Goal: Task Accomplishment & Management: Manage account settings

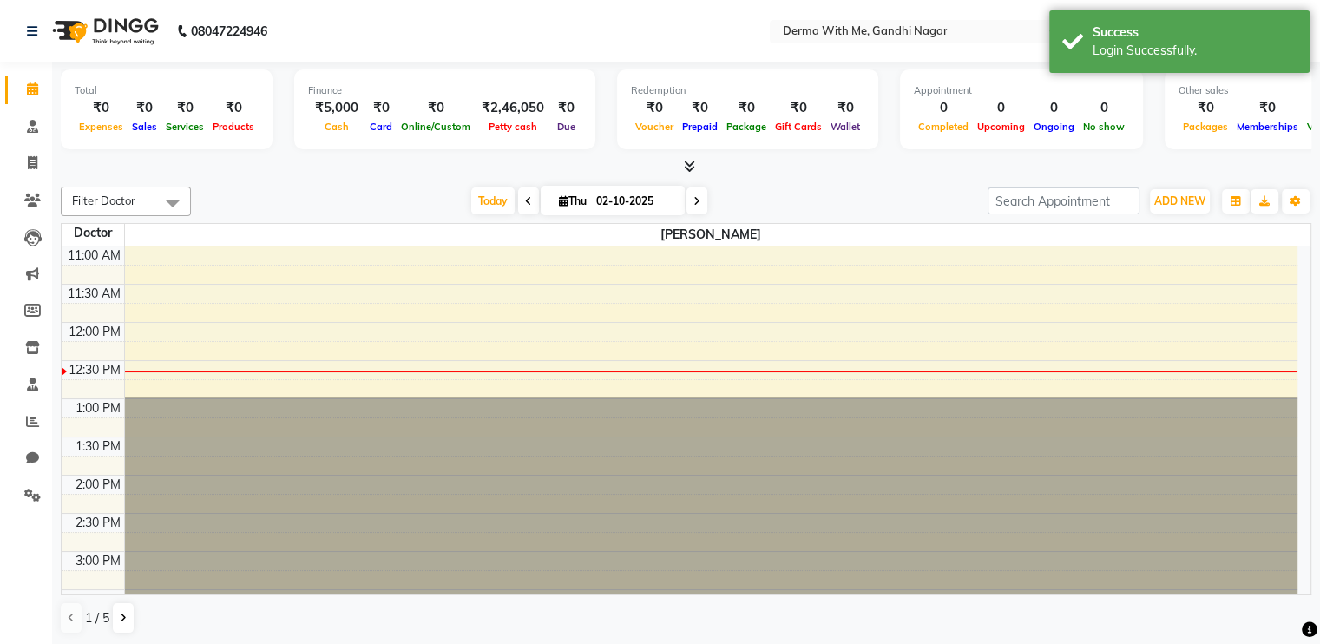
scroll to position [108, 0]
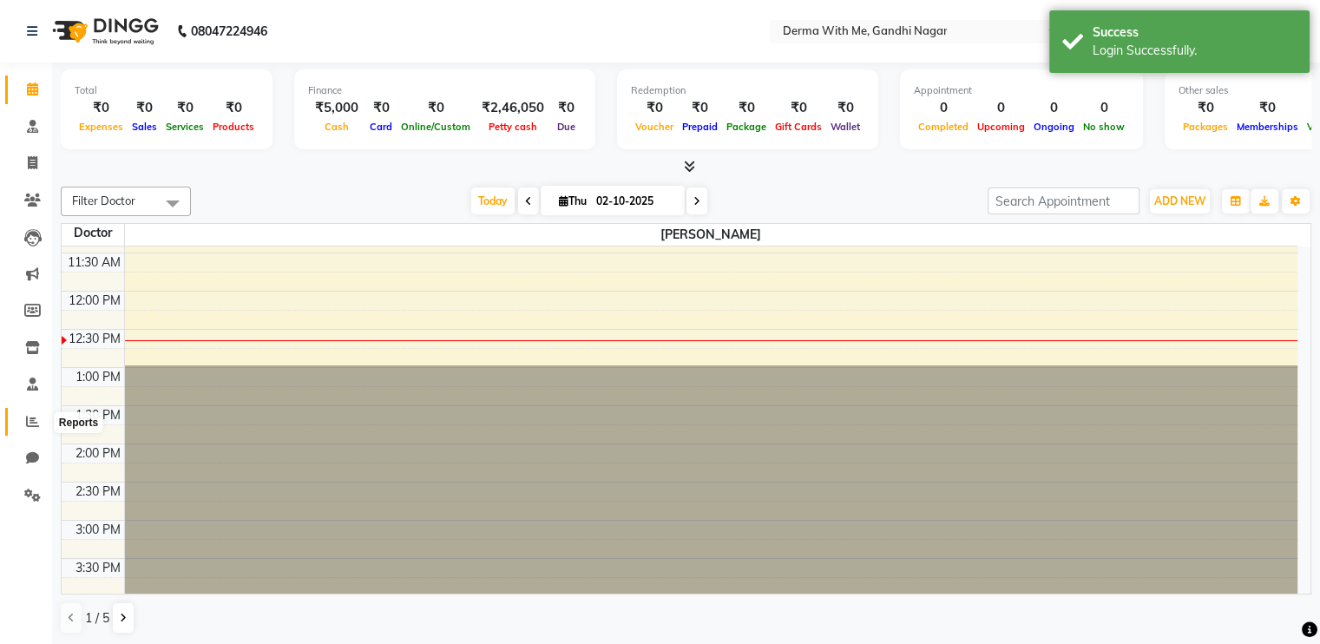
click at [43, 431] on span at bounding box center [32, 422] width 30 height 20
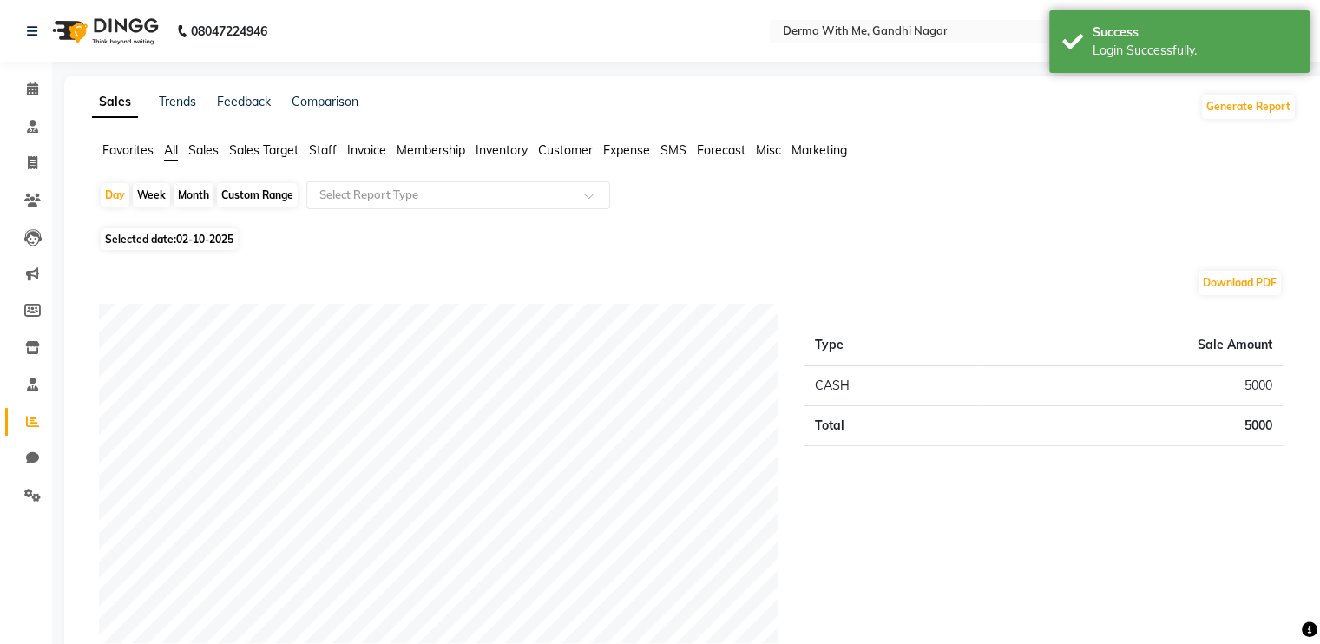
click at [221, 201] on div "Custom Range" at bounding box center [257, 195] width 81 height 24
select select "10"
select select "2025"
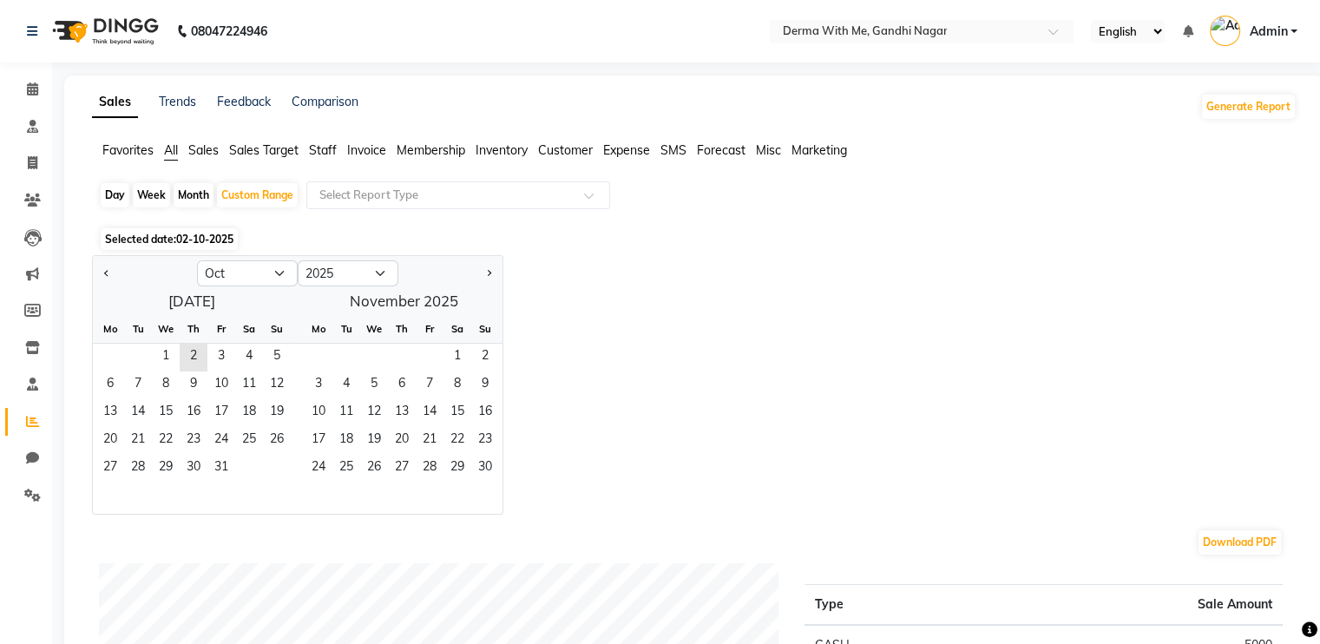
click at [198, 201] on div "Month" at bounding box center [194, 195] width 40 height 24
select select "10"
select select "2025"
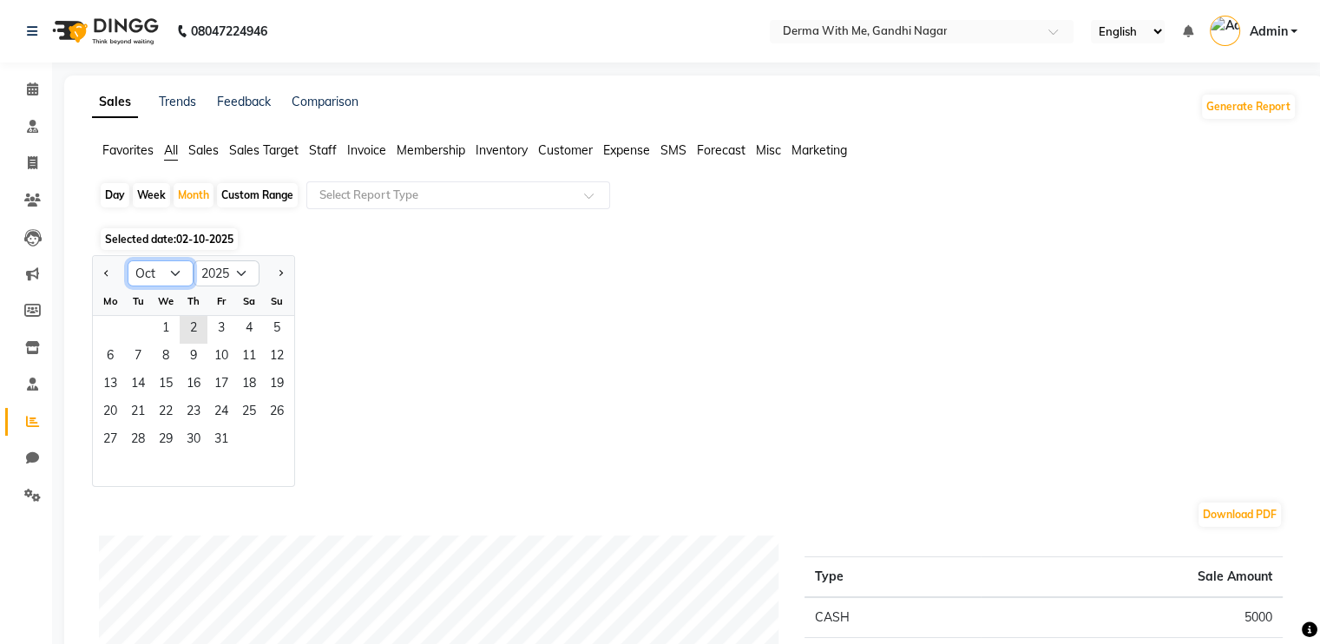
click at [161, 267] on select "Jan Feb Mar Apr May Jun [DATE] Aug Sep Oct Nov Dec" at bounding box center [161, 273] width 66 height 26
select select "9"
click at [128, 260] on select "Jan Feb Mar Apr May Jun [DATE] Aug Sep Oct Nov Dec" at bounding box center [161, 273] width 66 height 26
click at [115, 322] on span "1" at bounding box center [110, 330] width 28 height 28
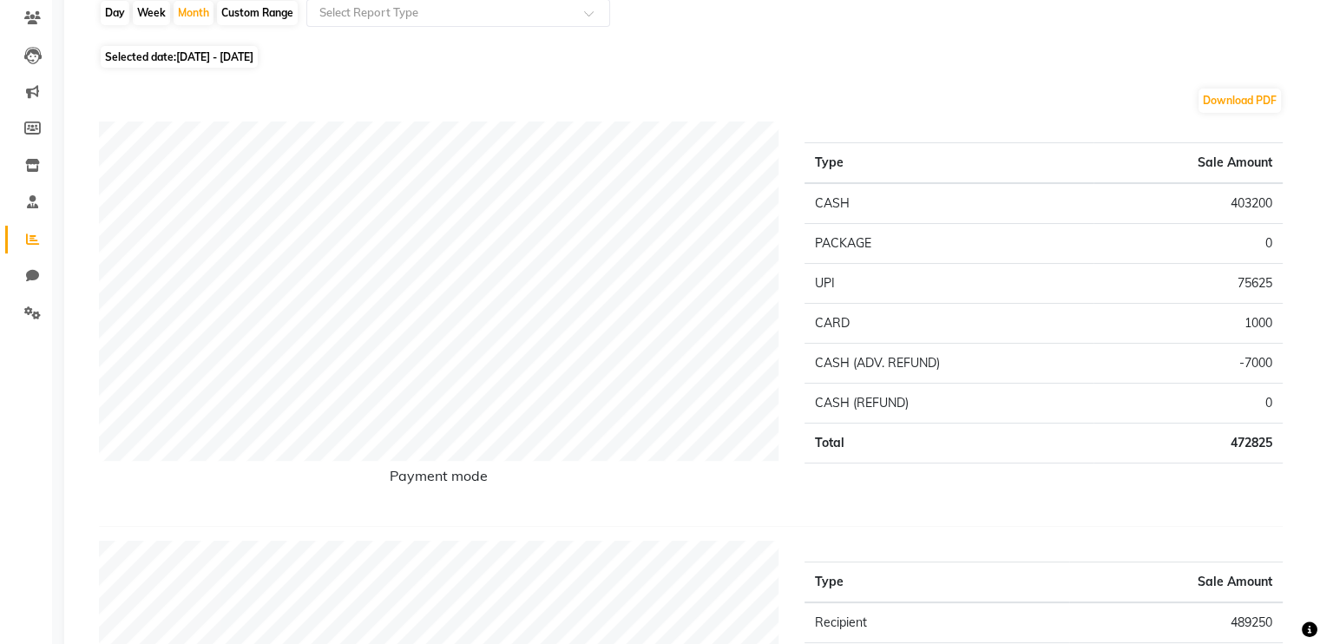
scroll to position [184, 0]
click at [1224, 103] on button "Download PDF" at bounding box center [1240, 99] width 82 height 24
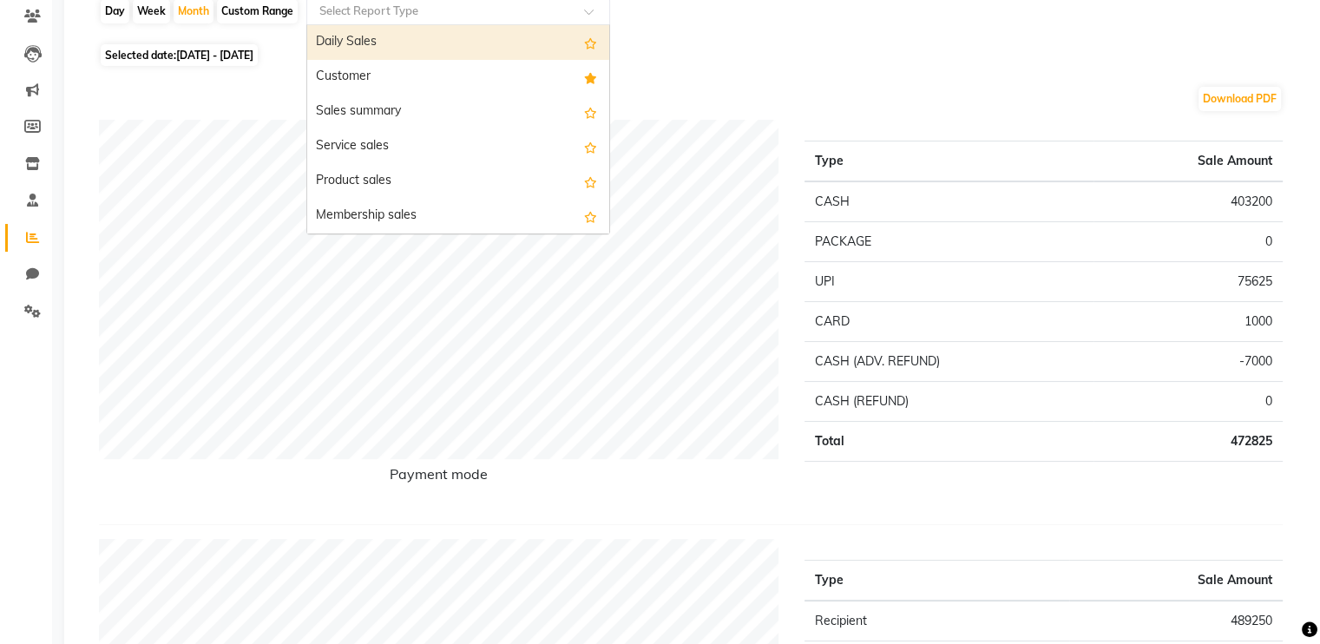
click at [414, 12] on input "text" at bounding box center [441, 11] width 250 height 17
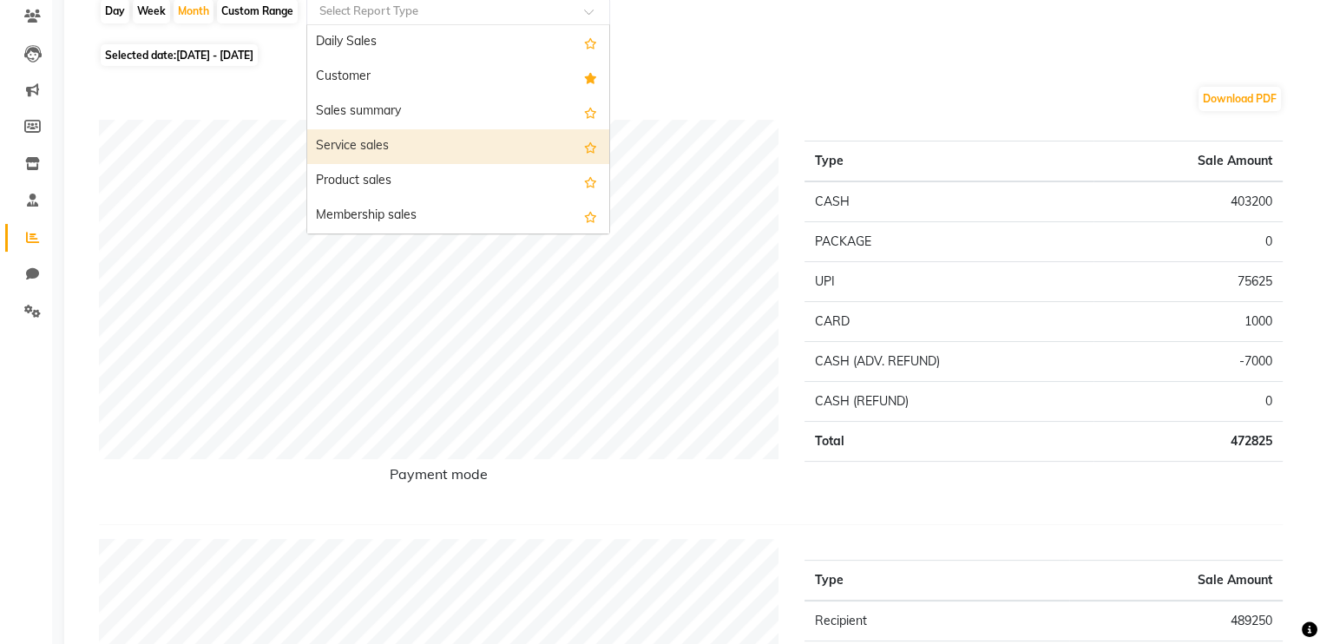
click at [389, 144] on div "Service sales" at bounding box center [458, 146] width 302 height 35
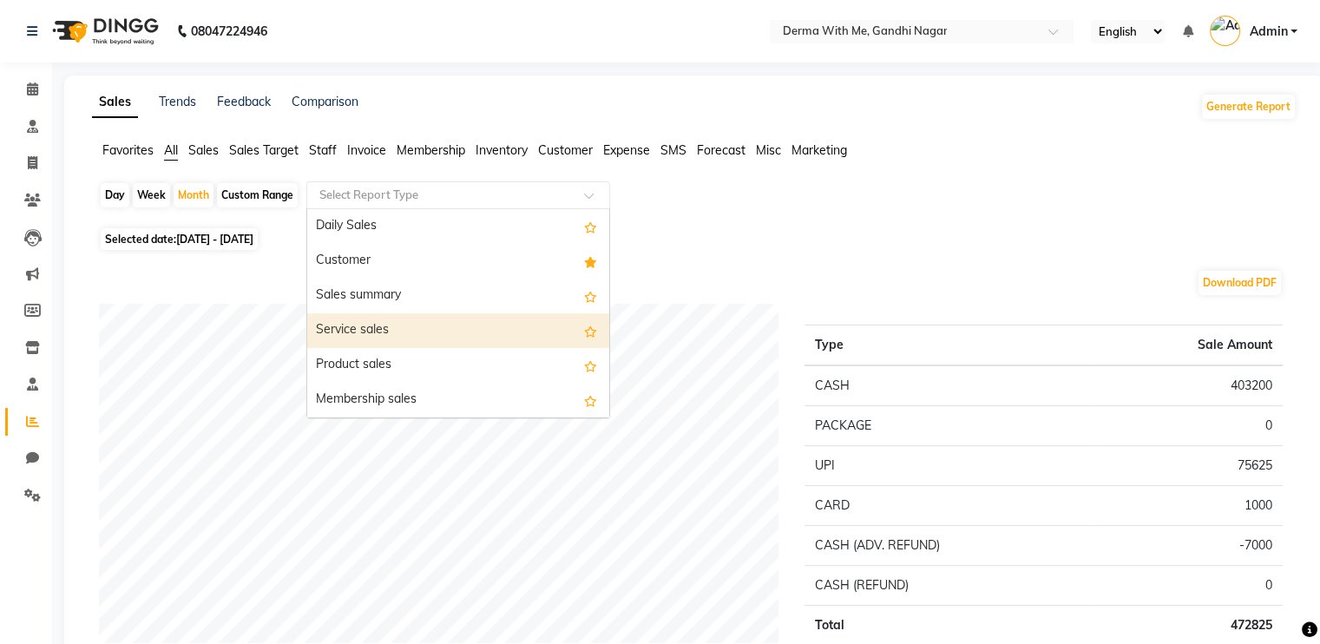
select select "full_report"
select select "pdf"
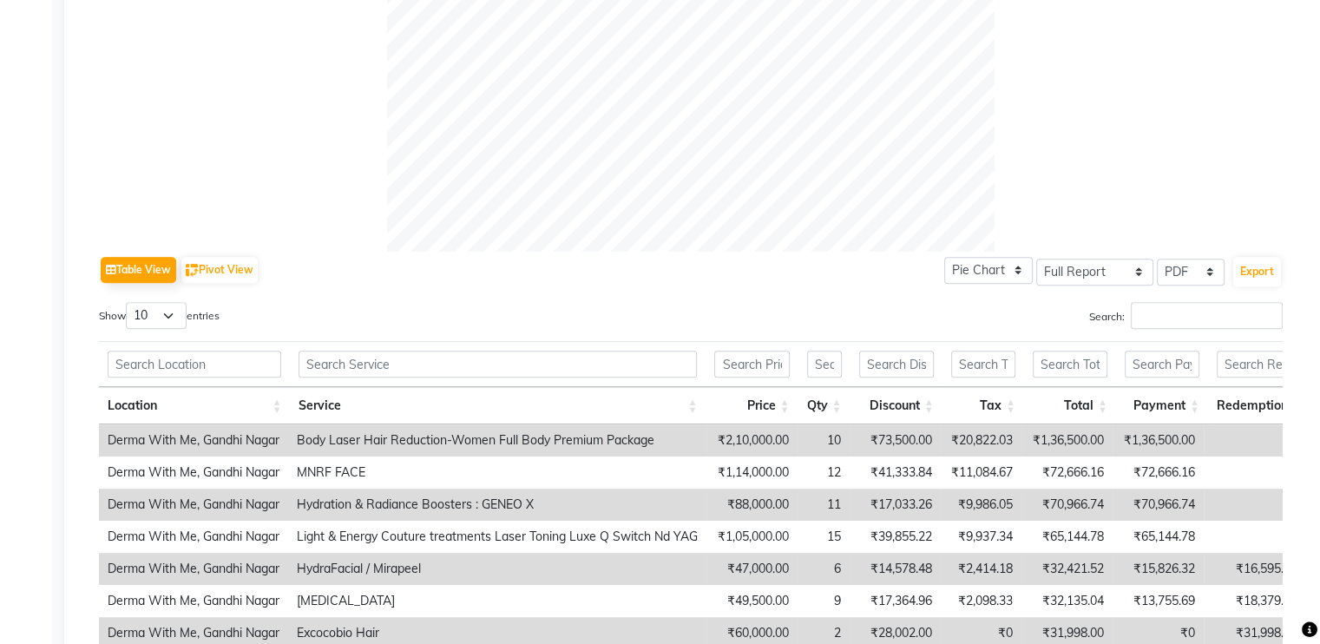
scroll to position [646, 0]
click at [240, 273] on button "Pivot View" at bounding box center [219, 270] width 76 height 26
select select "full_report"
select select "csv"
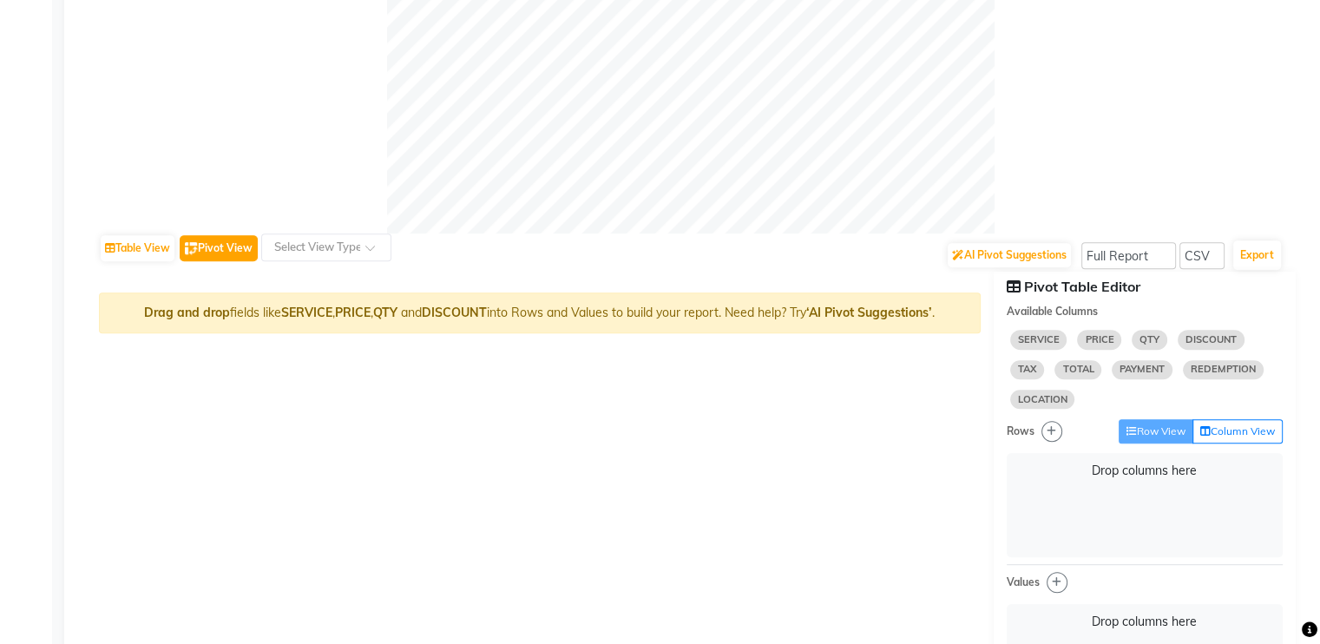
scroll to position [663, 0]
click at [566, 310] on div "Drag and drop fields like SERVICE , PRICE , QTY and DISCOUNT into Rows and Valu…" at bounding box center [540, 313] width 882 height 41
click at [340, 247] on input "text" at bounding box center [309, 248] width 76 height 17
click at [315, 284] on span "Select view" at bounding box center [303, 280] width 64 height 16
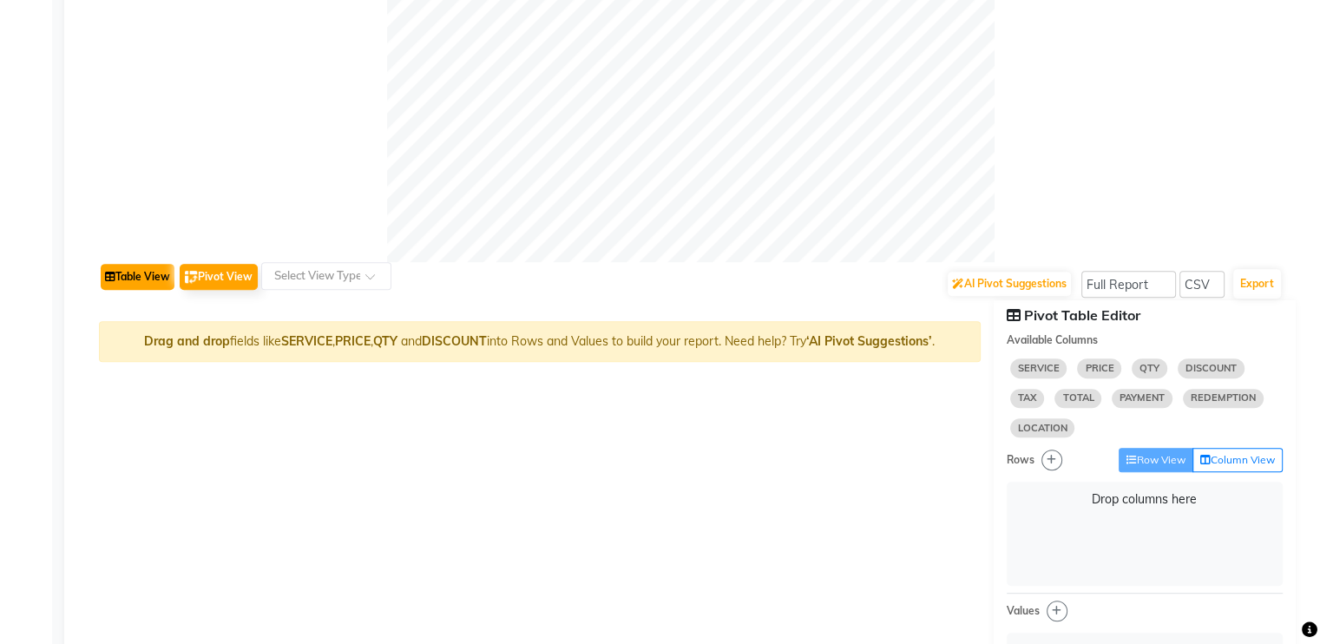
click at [134, 273] on button "Table View" at bounding box center [138, 277] width 74 height 26
select select "full_report"
select select "pdf"
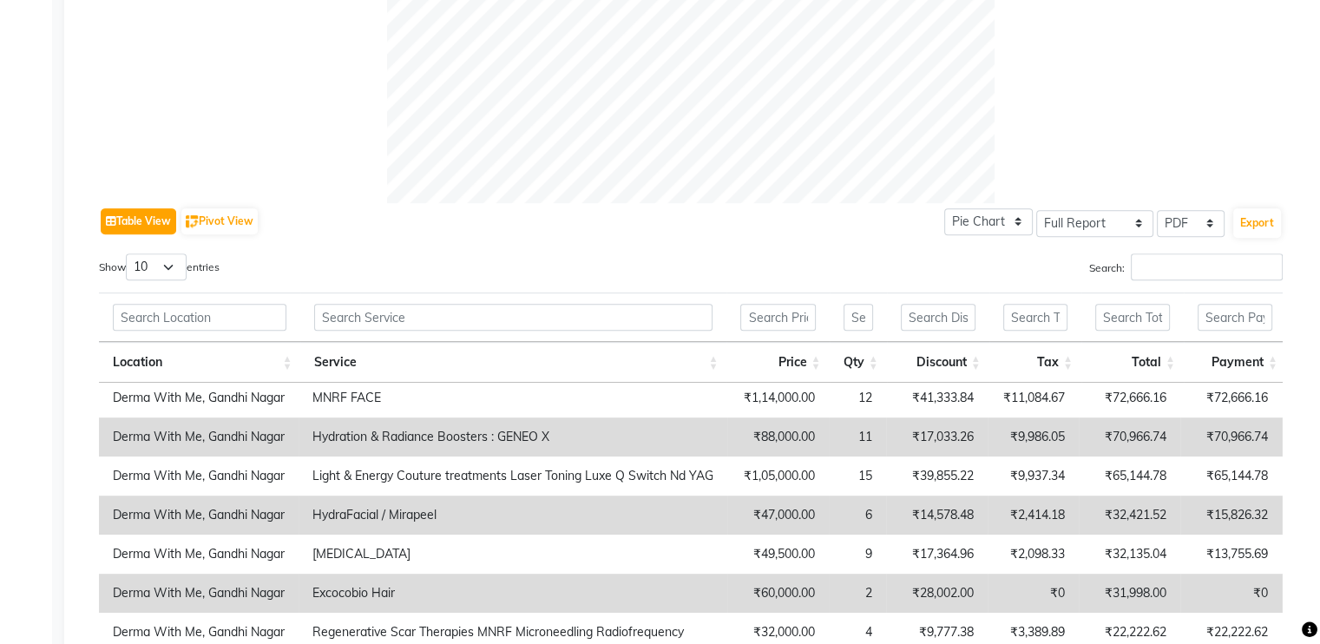
scroll to position [694, 0]
click at [168, 277] on select "10 25 50 100" at bounding box center [156, 267] width 61 height 27
select select "100"
click at [128, 254] on select "10 25 50 100" at bounding box center [156, 267] width 61 height 27
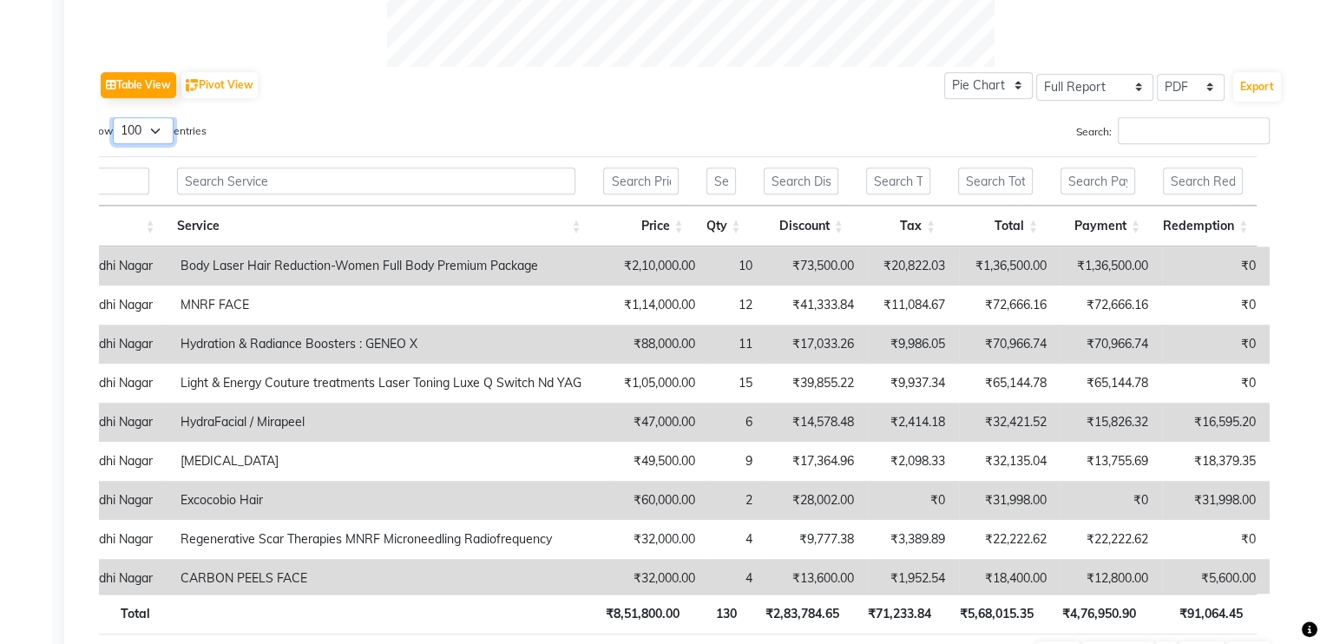
scroll to position [0, 0]
click at [196, 223] on th "Service" at bounding box center [376, 227] width 426 height 41
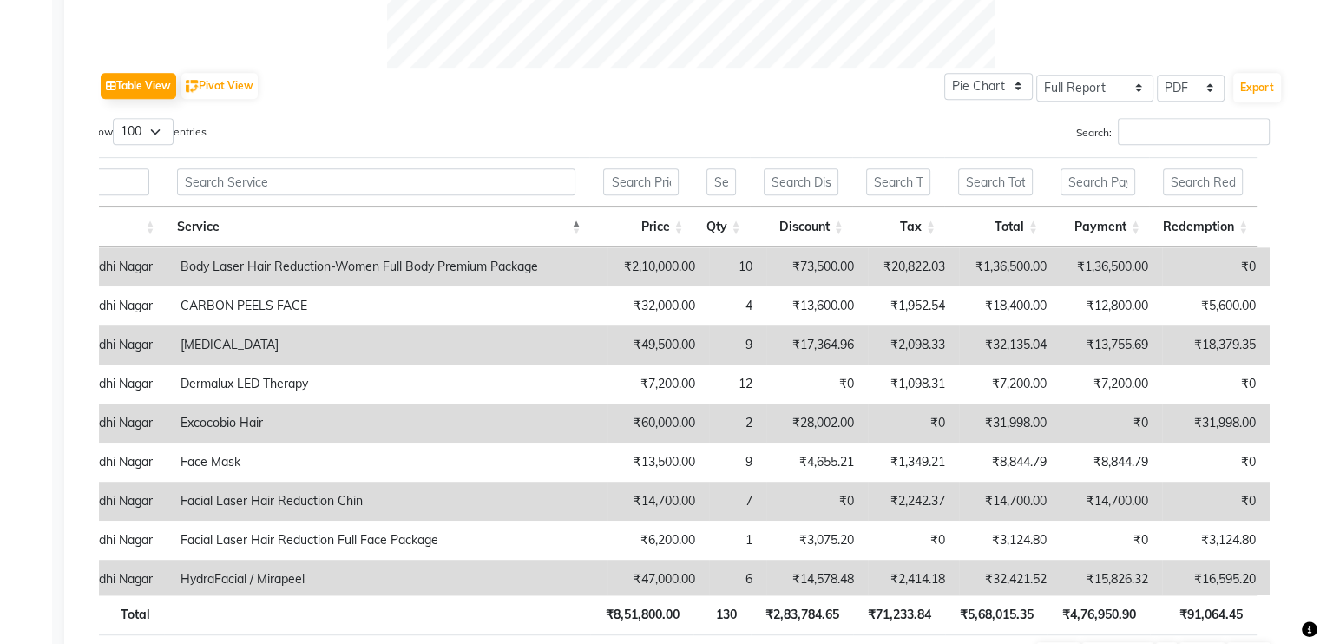
click at [196, 223] on th "Service" at bounding box center [376, 227] width 426 height 41
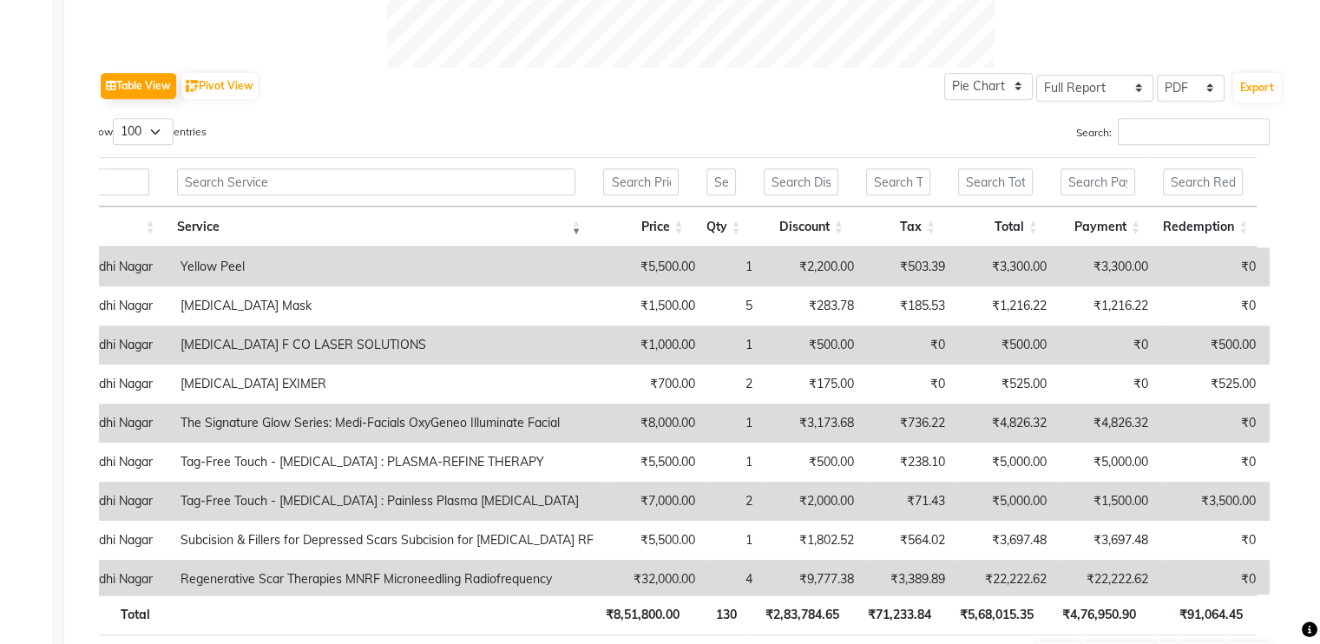
click at [196, 223] on th "Service" at bounding box center [376, 227] width 426 height 41
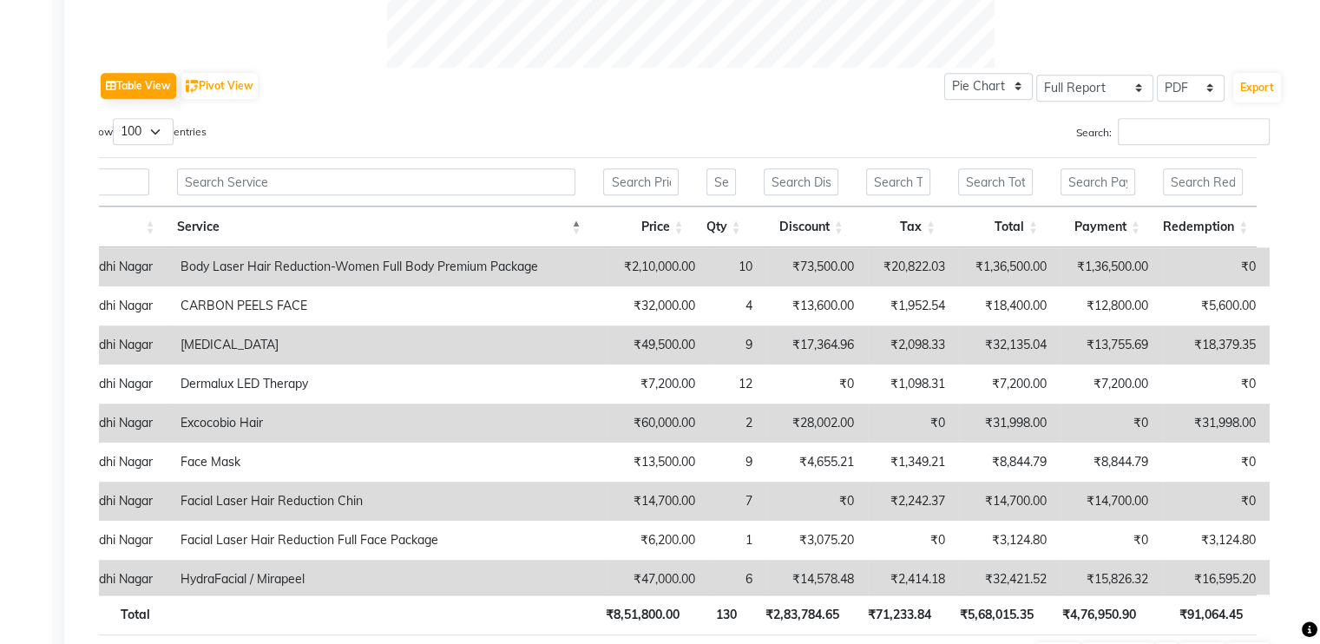
click at [196, 223] on th "Service" at bounding box center [376, 227] width 426 height 41
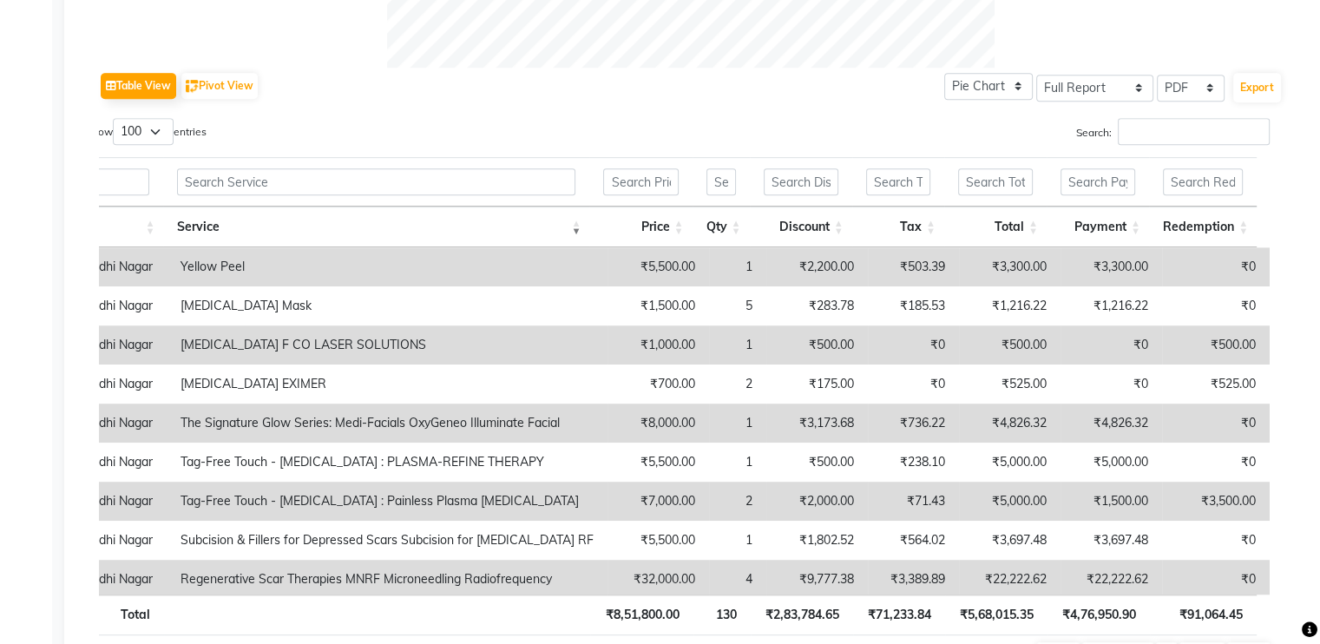
click at [196, 223] on th "Service" at bounding box center [376, 227] width 426 height 41
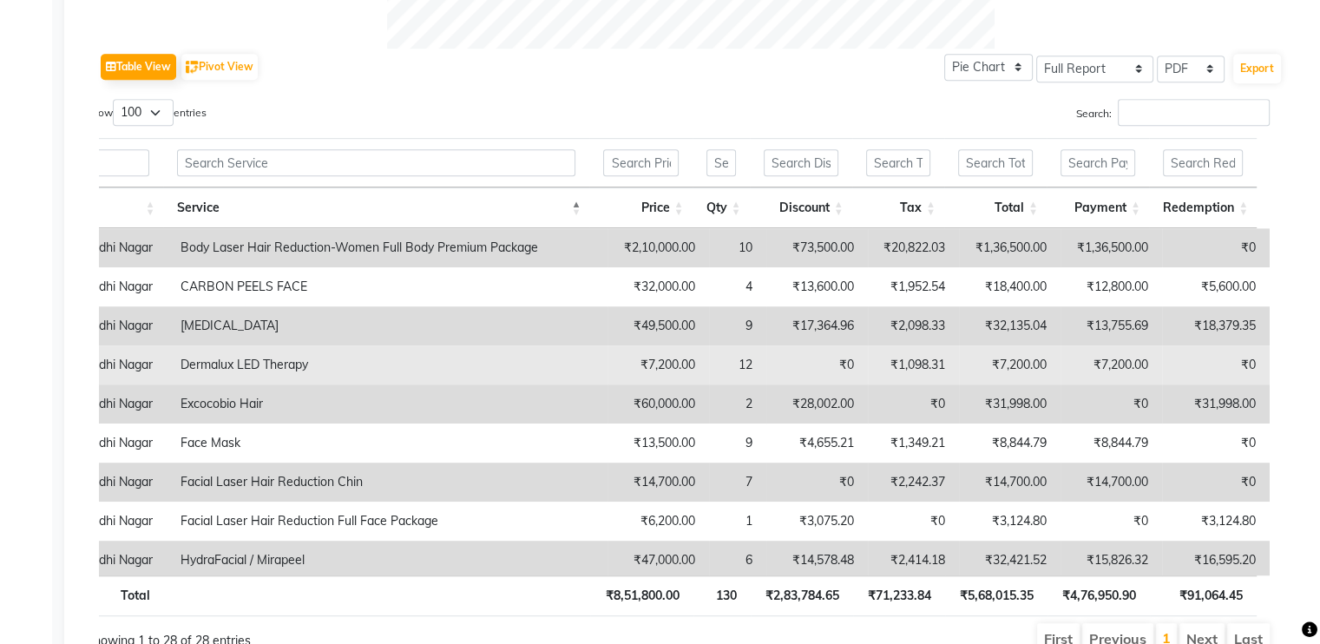
scroll to position [850, 0]
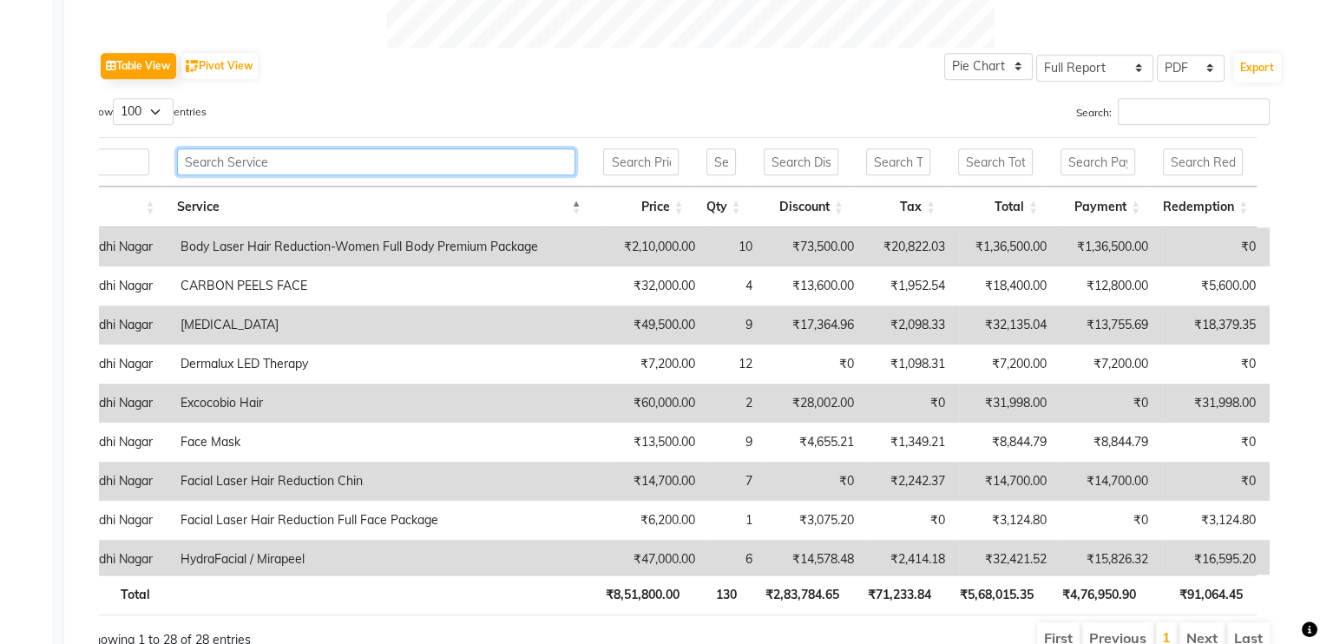
click at [358, 161] on input "text" at bounding box center [376, 161] width 398 height 27
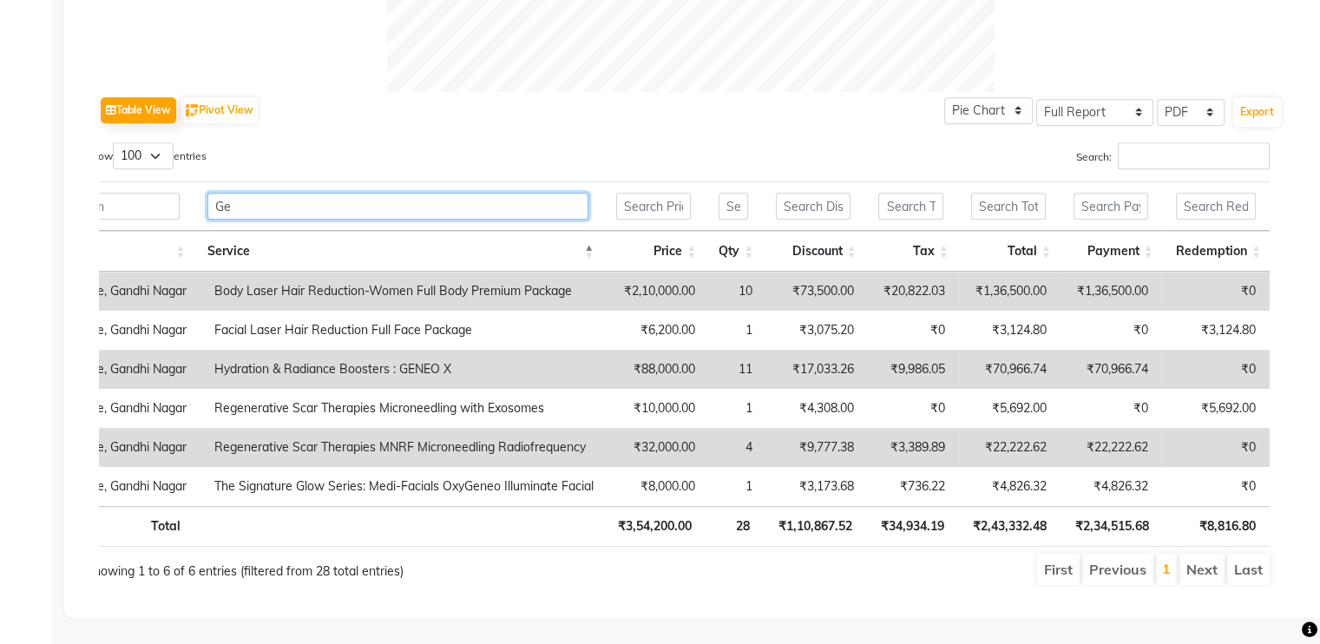
scroll to position [830, 0]
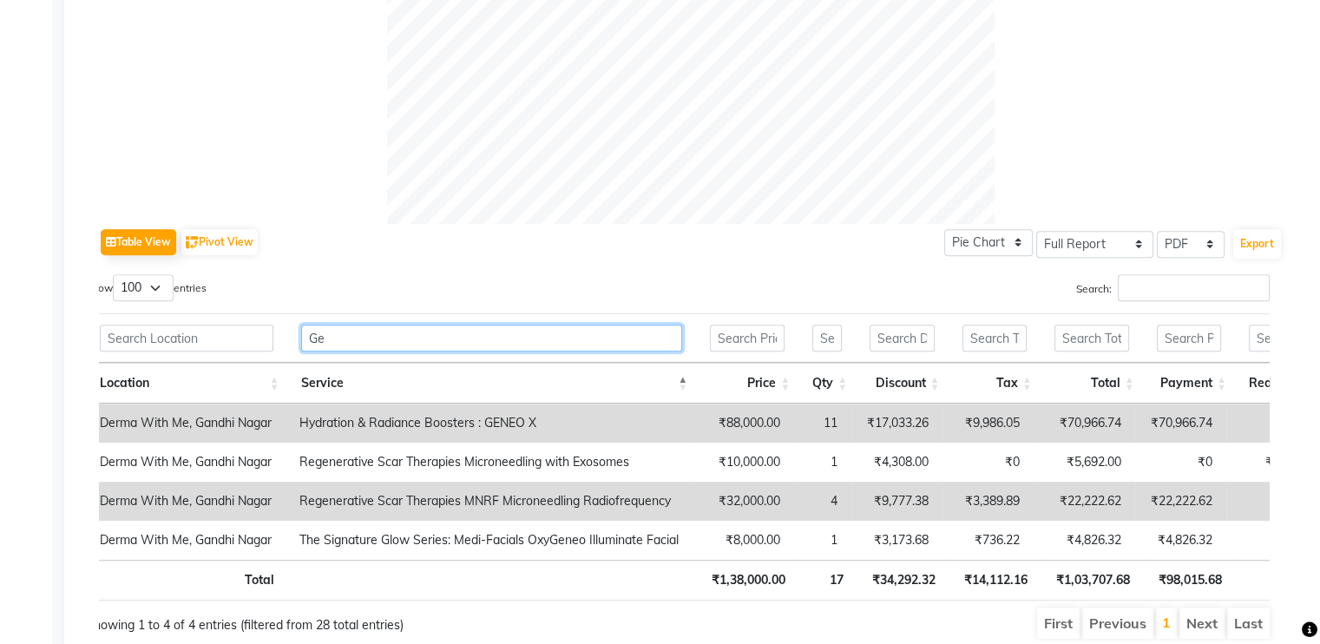
type input "G"
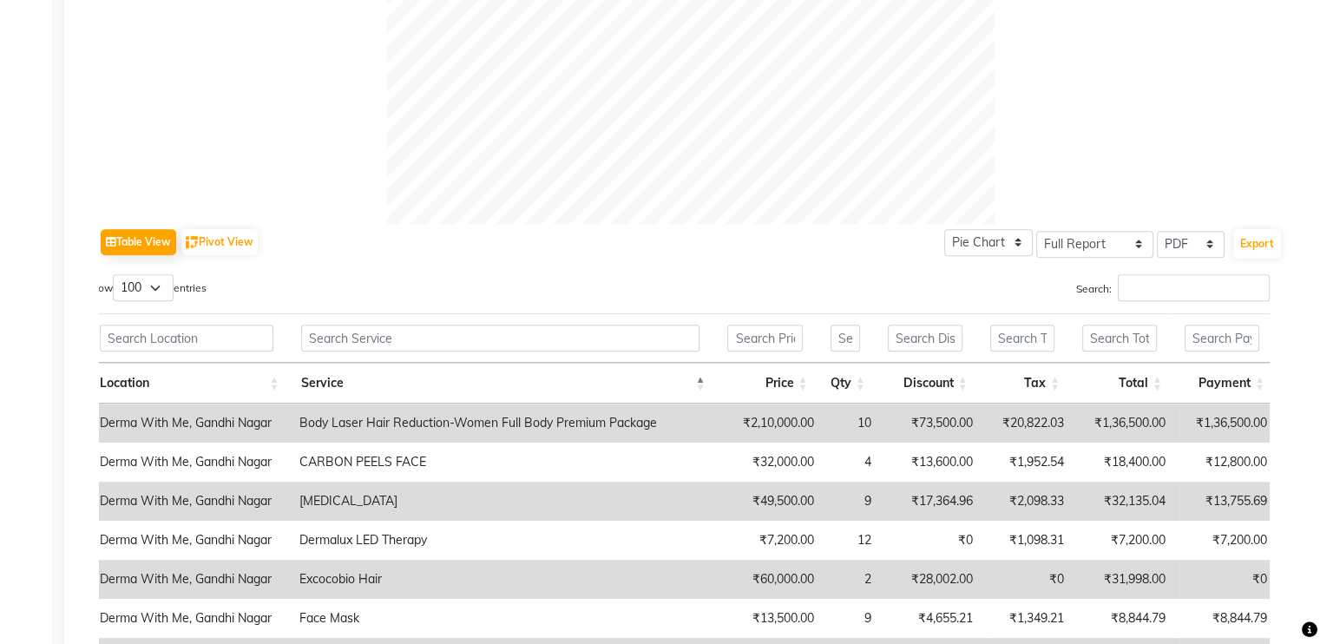
click at [424, 245] on div "Table View Pivot View Pie Chart Bar Chart Select Full Report Filtered Report Se…" at bounding box center [691, 242] width 1184 height 36
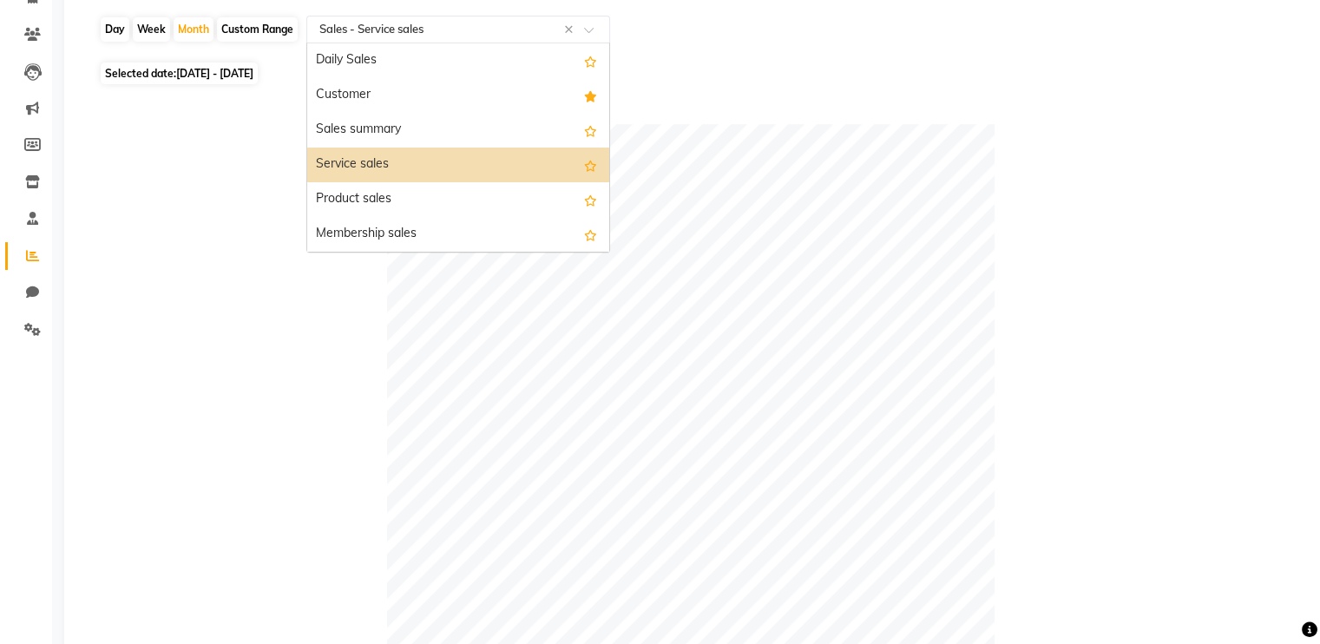
click at [364, 23] on input "text" at bounding box center [441, 29] width 250 height 17
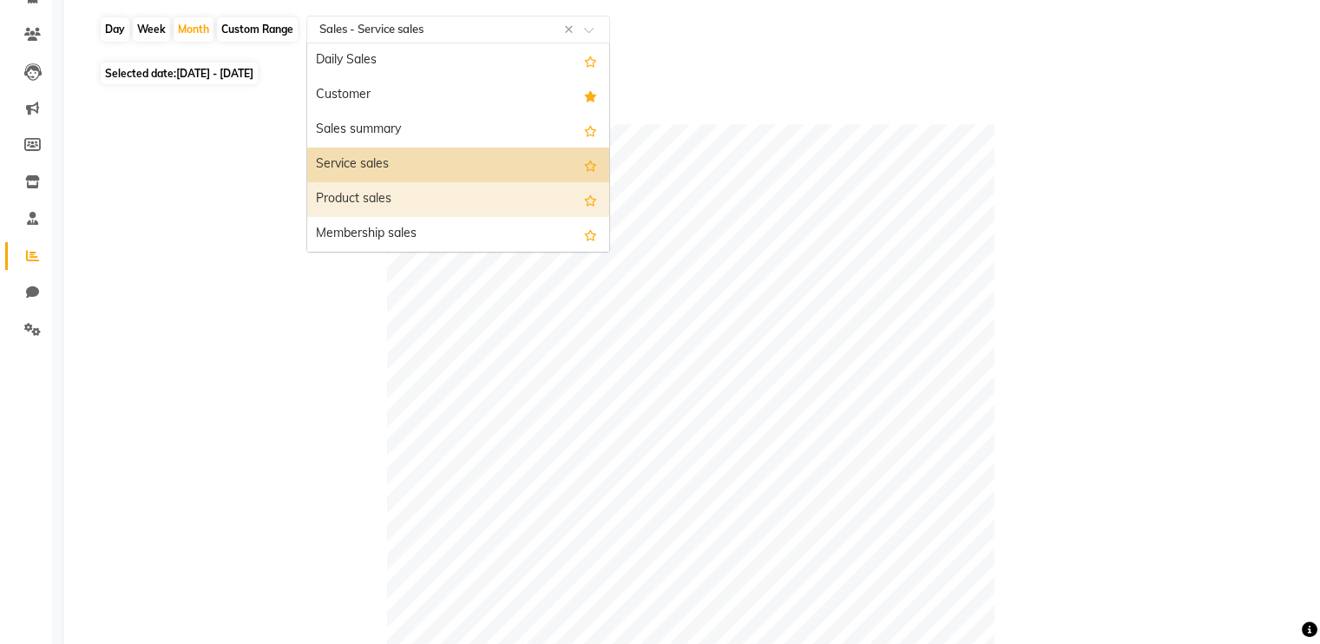
click at [351, 198] on div "Product sales" at bounding box center [458, 199] width 302 height 35
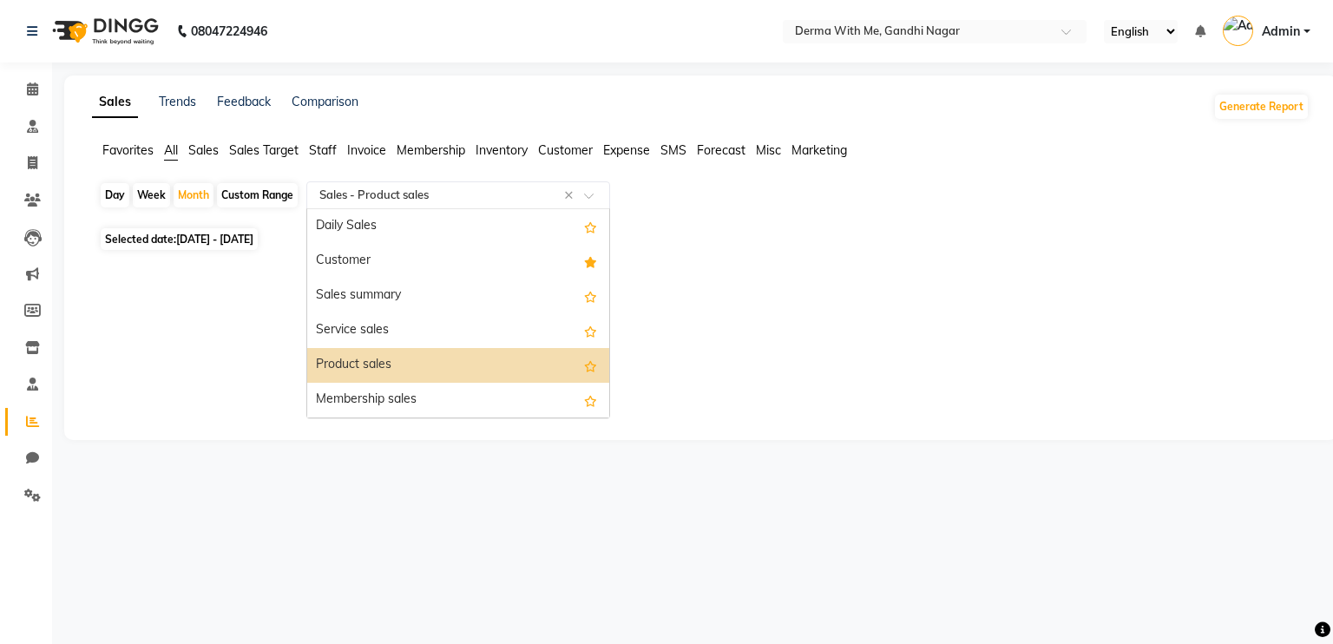
click at [363, 201] on input "text" at bounding box center [441, 195] width 250 height 17
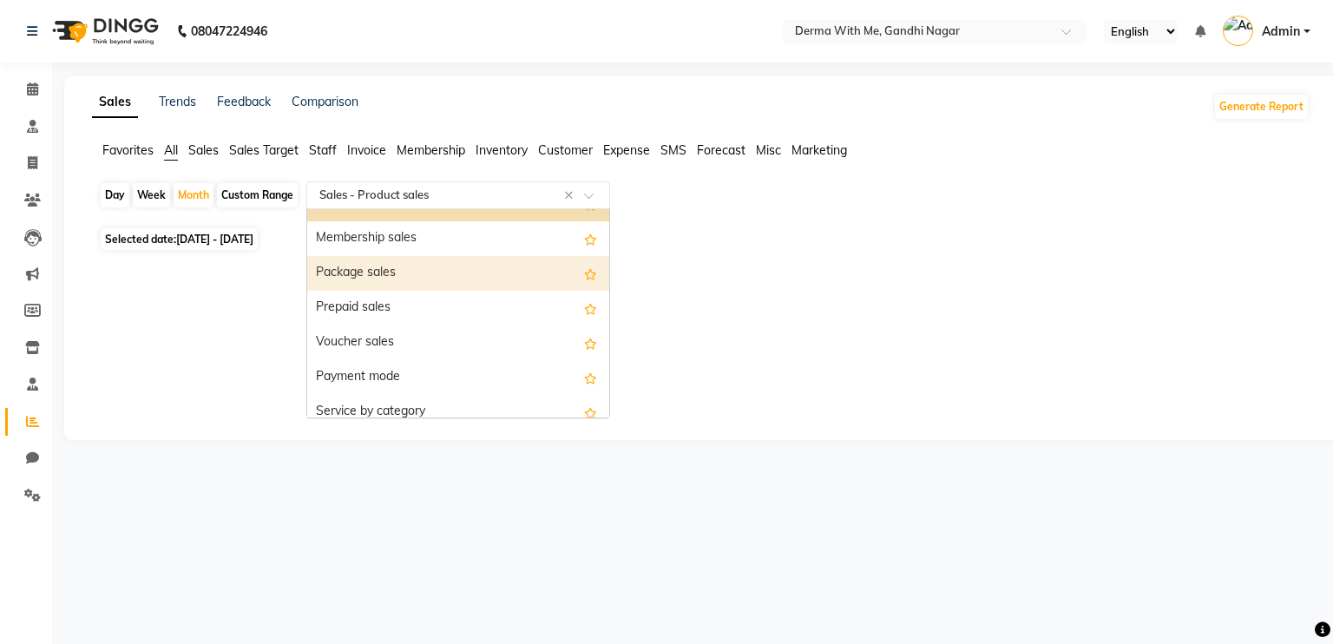
click at [394, 273] on div "Package sales" at bounding box center [458, 273] width 302 height 35
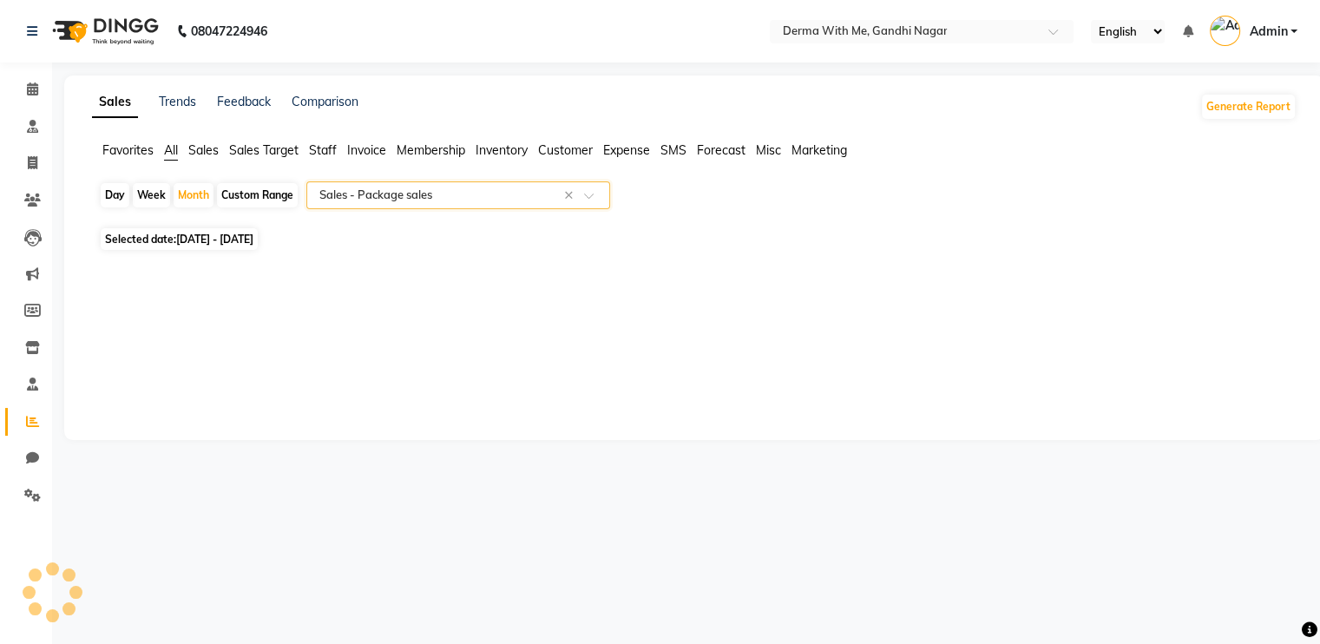
select select "full_report"
select select "pdf"
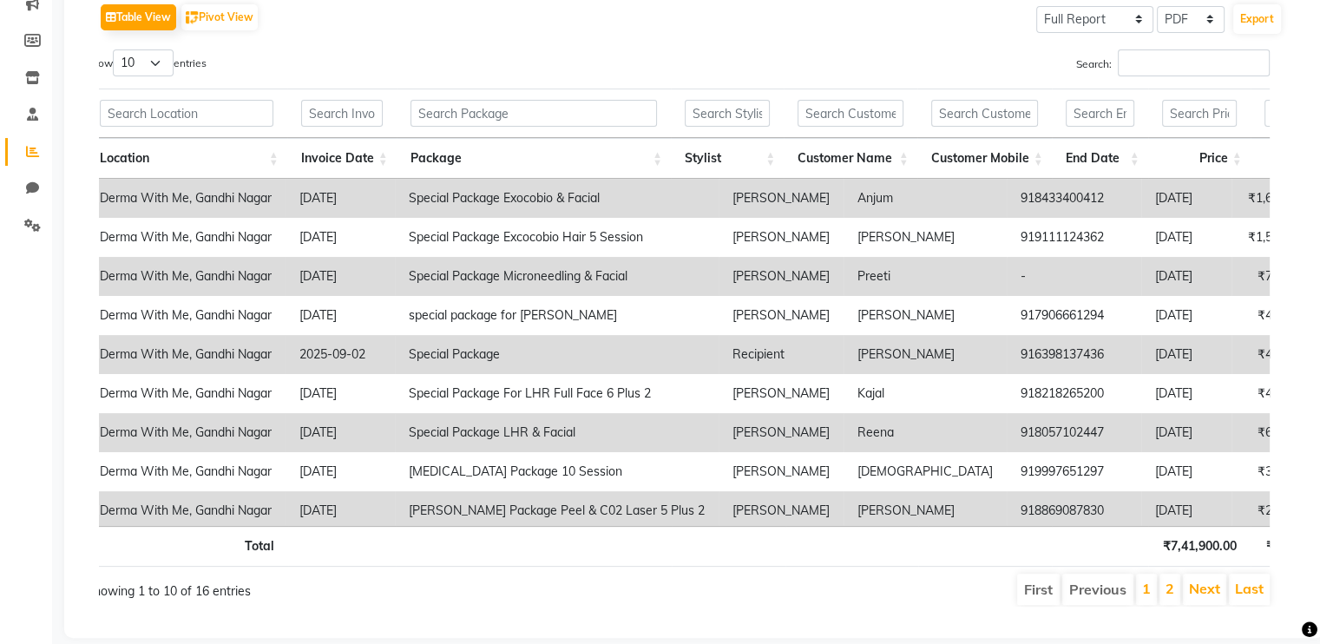
click at [415, 203] on td "Special Package Exocobio & Facial" at bounding box center [557, 198] width 324 height 39
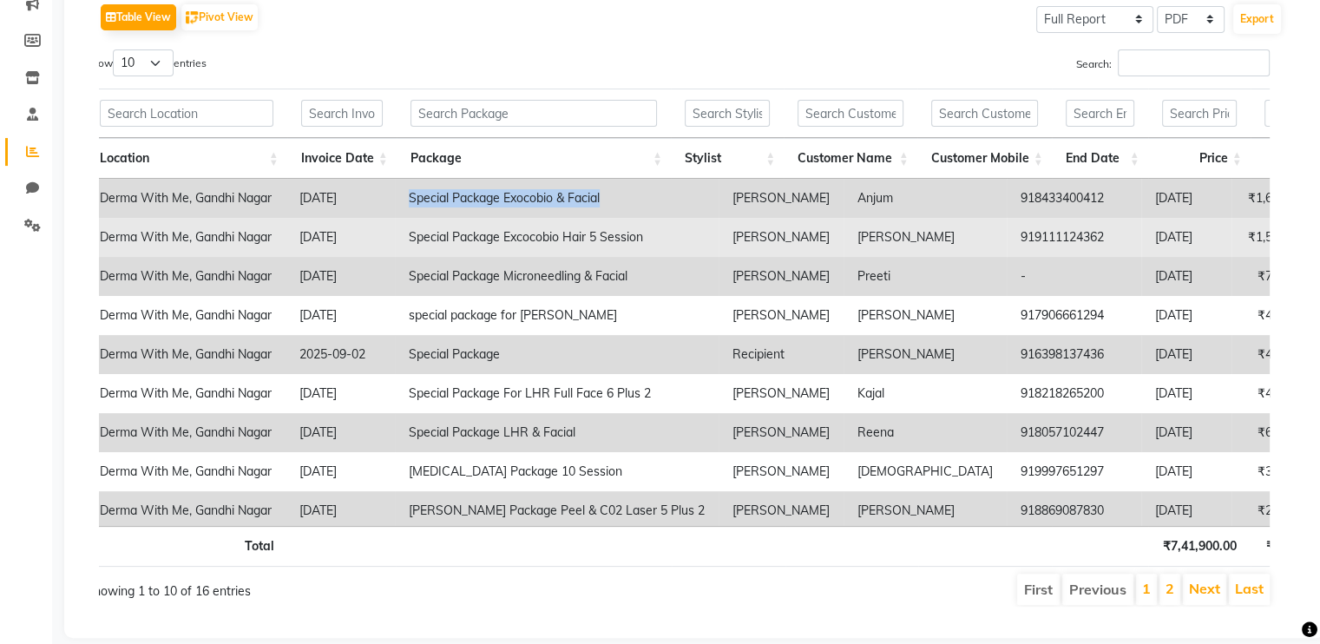
drag, startPoint x: 411, startPoint y: 196, endPoint x: 619, endPoint y: 216, distance: 208.4
click at [619, 216] on tbody "Derma With Me, [GEOGRAPHIC_DATA] [DATE] Special Package Exocobio & Facial [PERS…" at bounding box center [969, 374] width 1766 height 391
click at [619, 218] on td "Special Package Excocobio Hair 5 Session" at bounding box center [557, 237] width 324 height 39
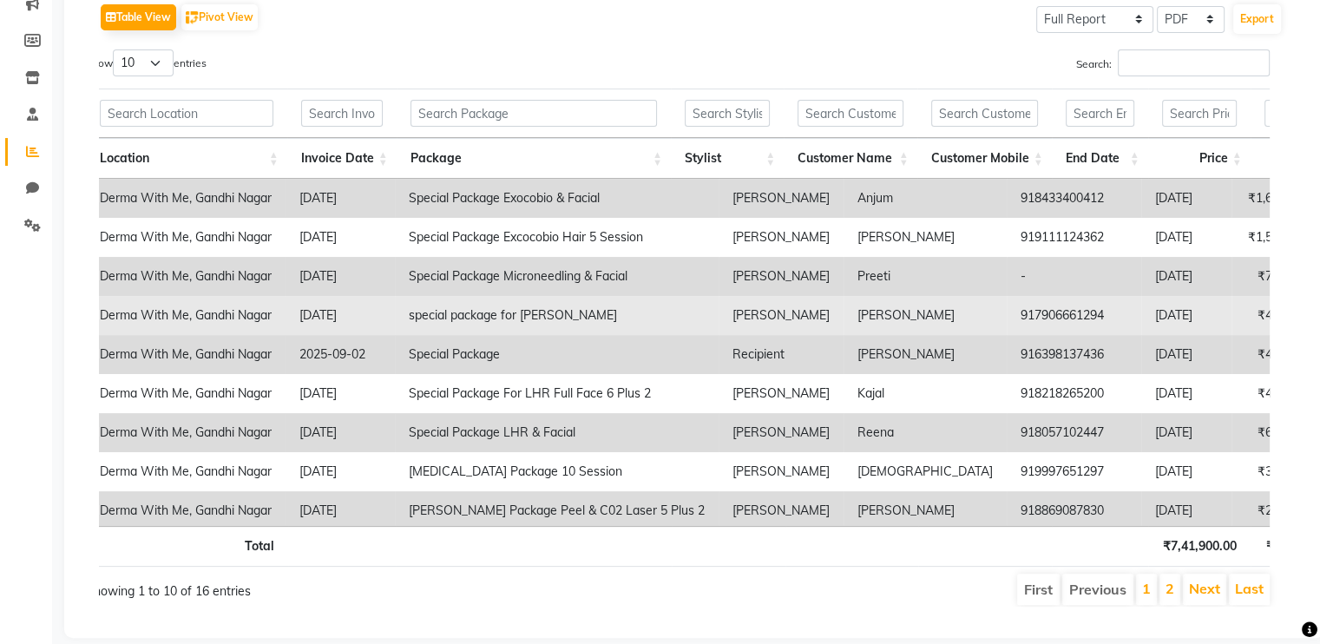
click at [488, 329] on td "special package for [PERSON_NAME]" at bounding box center [557, 315] width 324 height 39
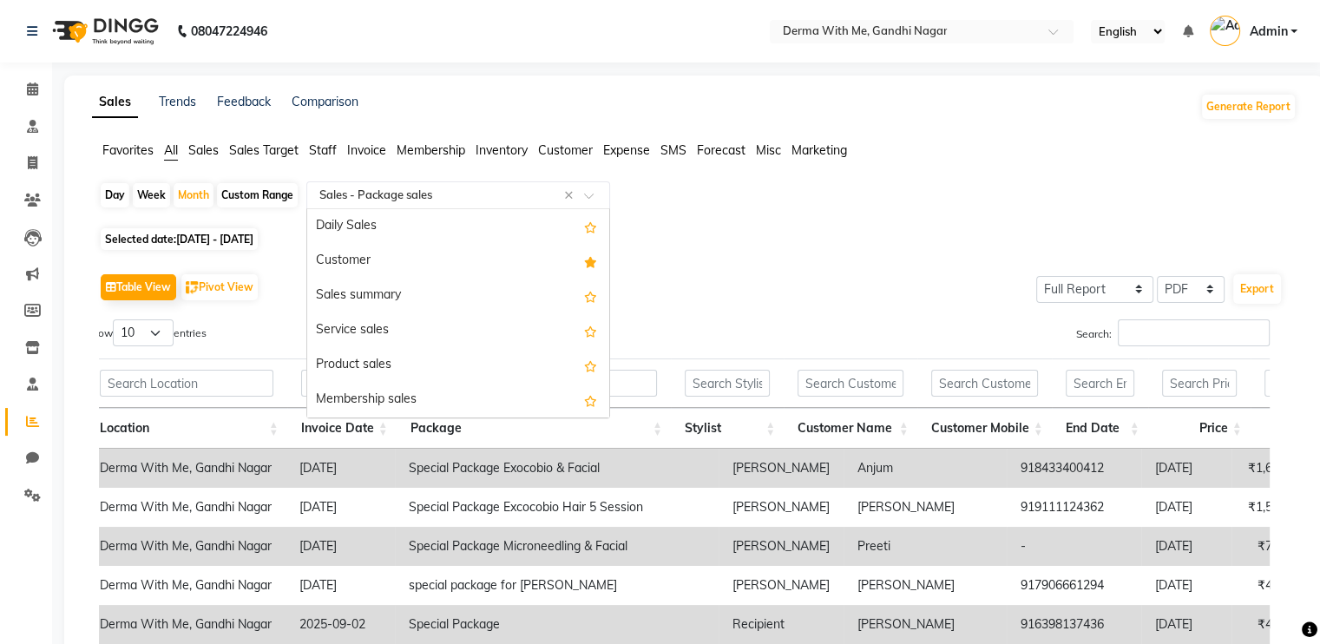
click at [426, 183] on div "Select Report Type × Sales - Package sales ×" at bounding box center [458, 195] width 304 height 28
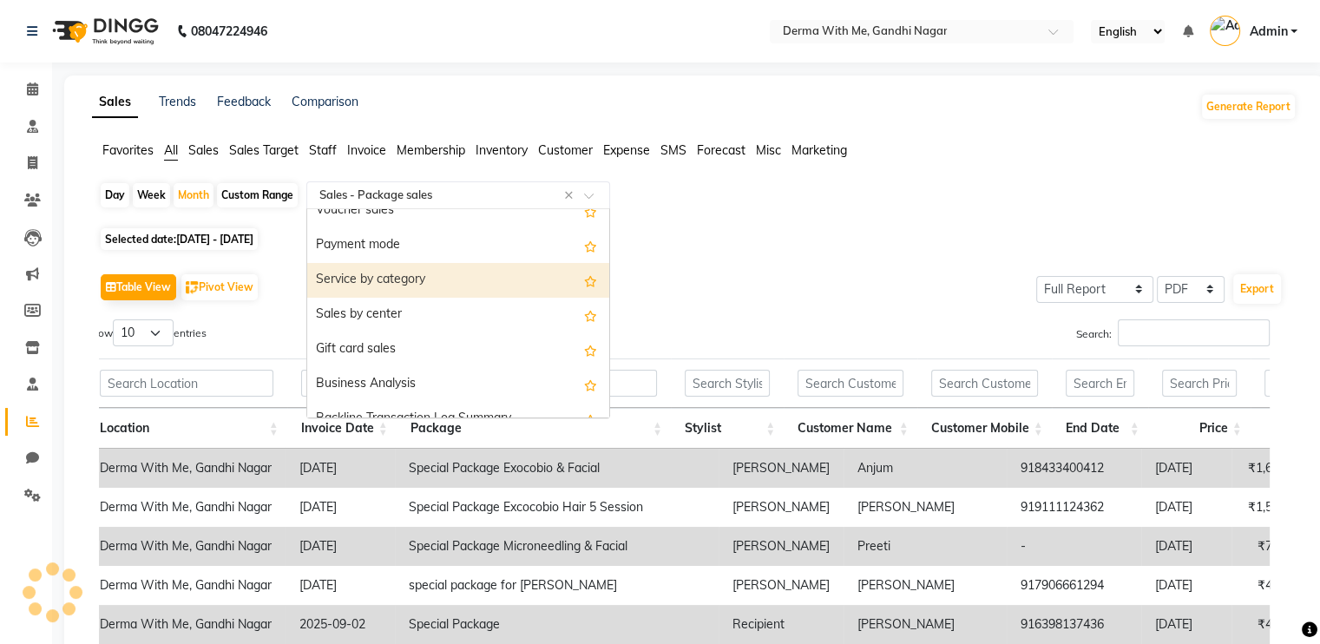
click at [389, 284] on div "Service by category" at bounding box center [458, 280] width 302 height 35
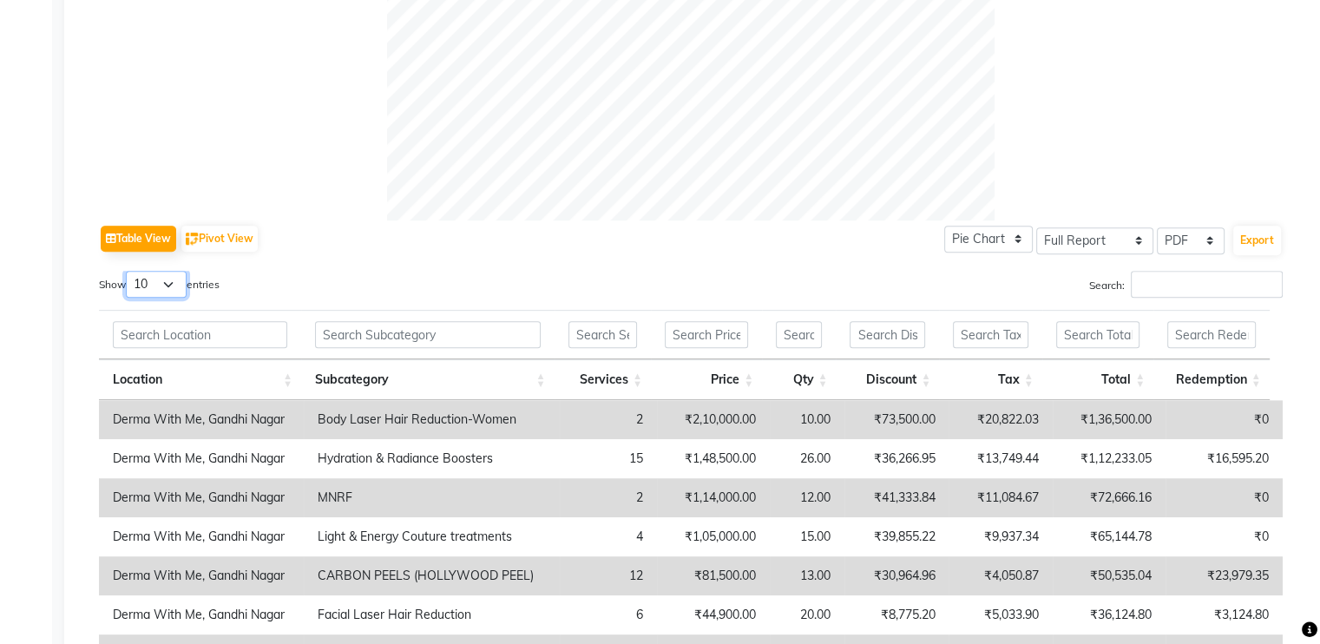
click at [177, 291] on select "10 25 50 100" at bounding box center [156, 284] width 61 height 27
select select "100"
click at [128, 271] on select "10 25 50 100" at bounding box center [156, 284] width 61 height 27
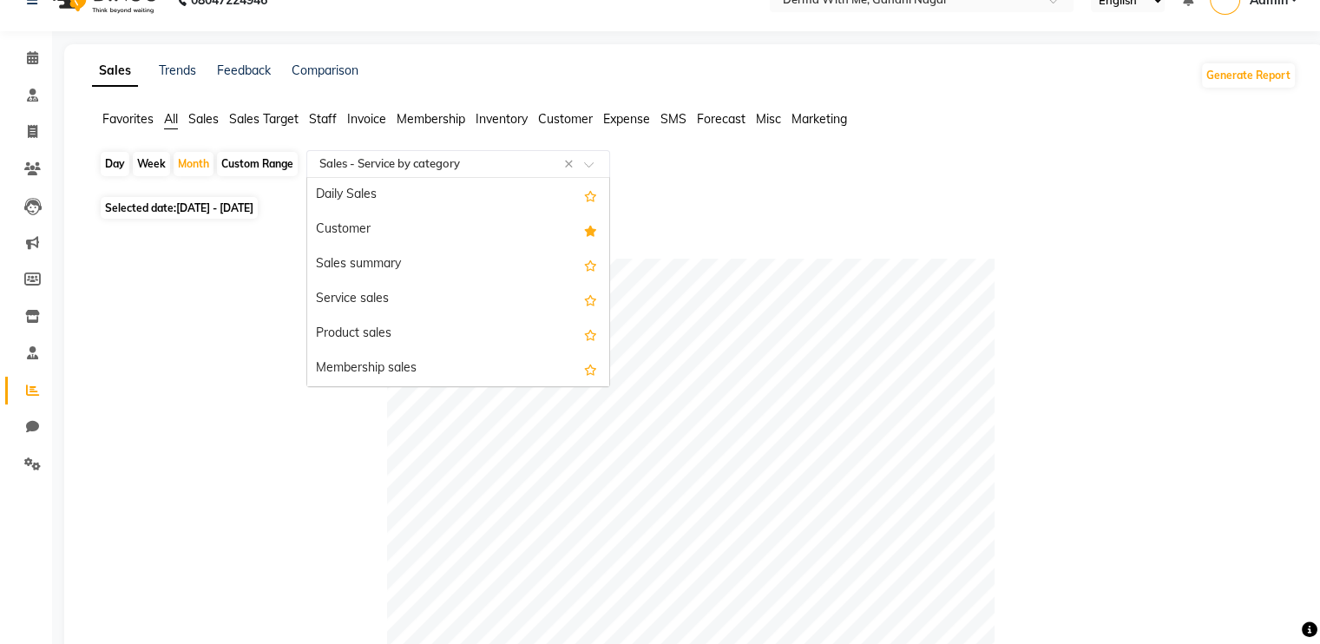
click at [462, 162] on input "text" at bounding box center [441, 163] width 250 height 17
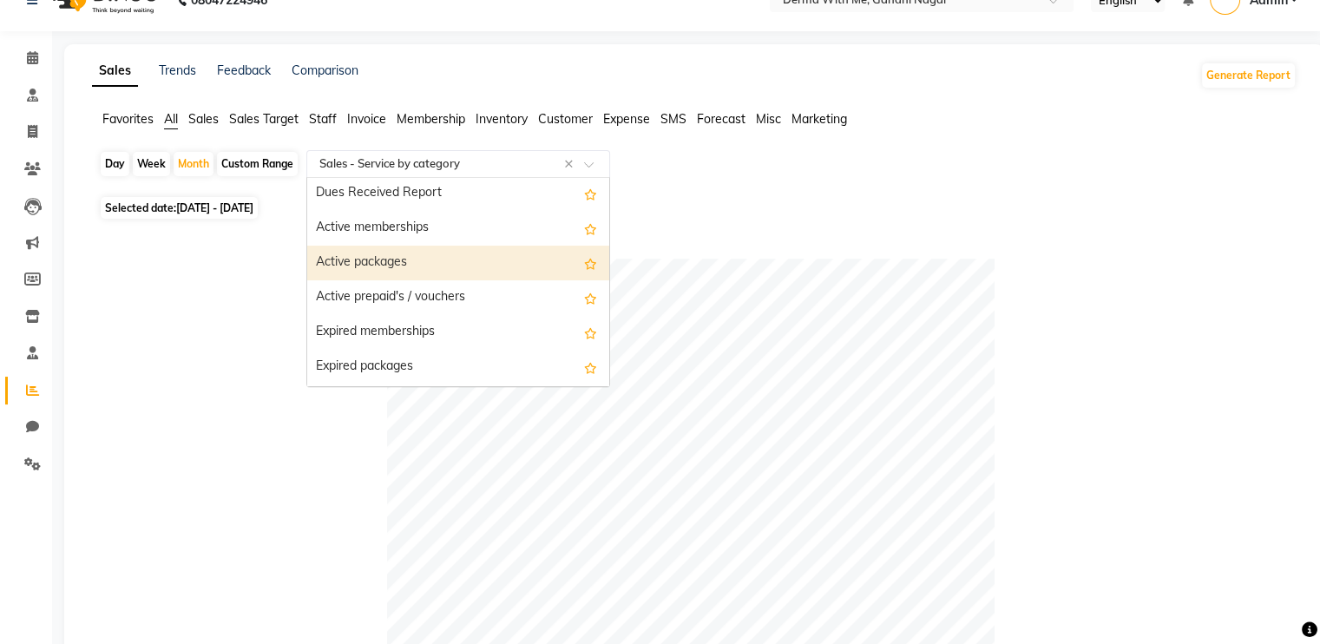
scroll to position [1705, 0]
click at [419, 267] on div "Active packages" at bounding box center [458, 261] width 302 height 35
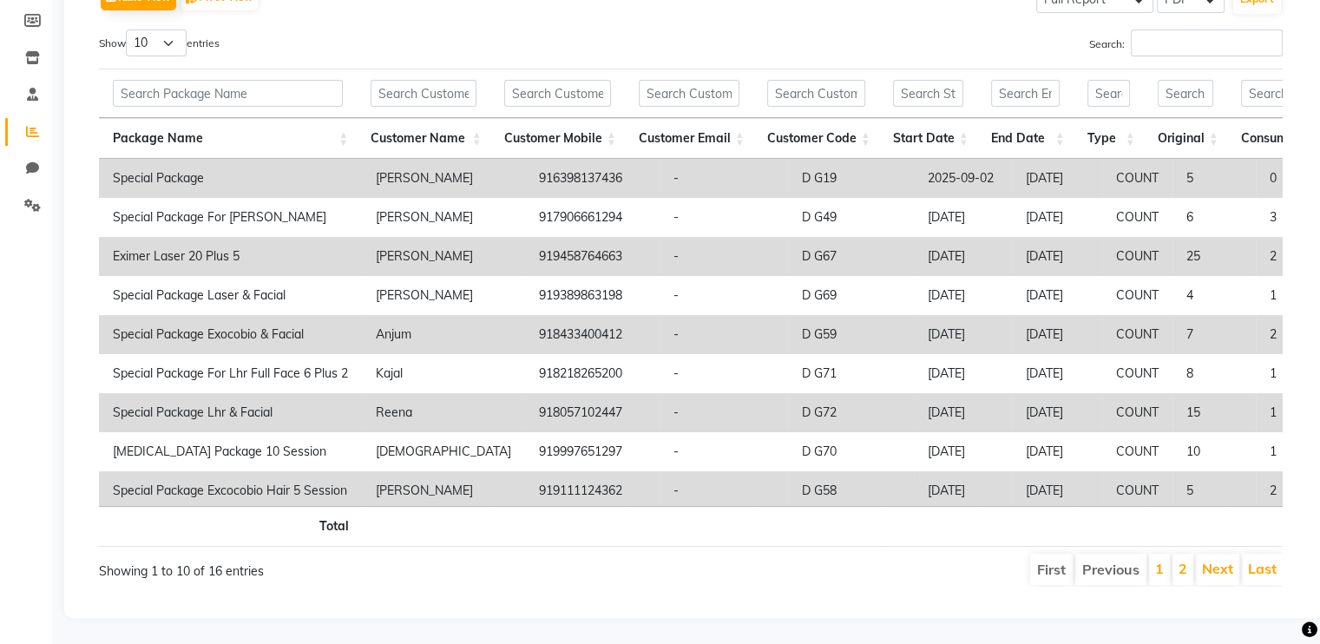
scroll to position [0, 283]
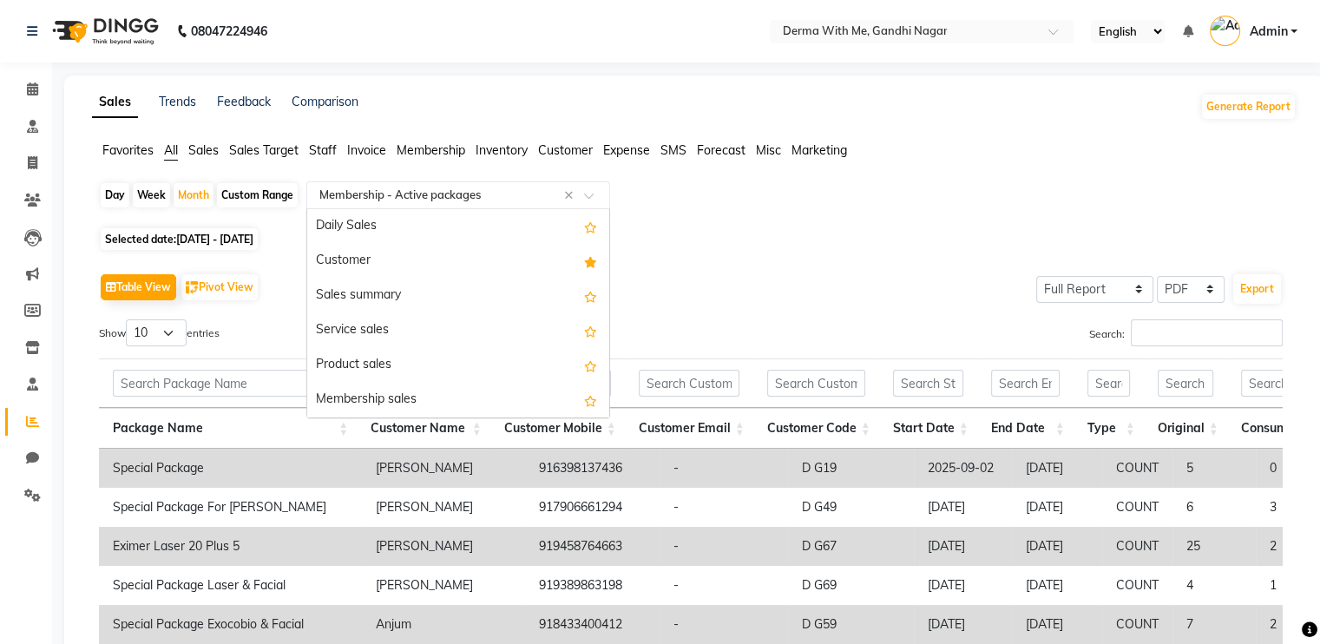
click at [419, 195] on input "text" at bounding box center [441, 195] width 250 height 17
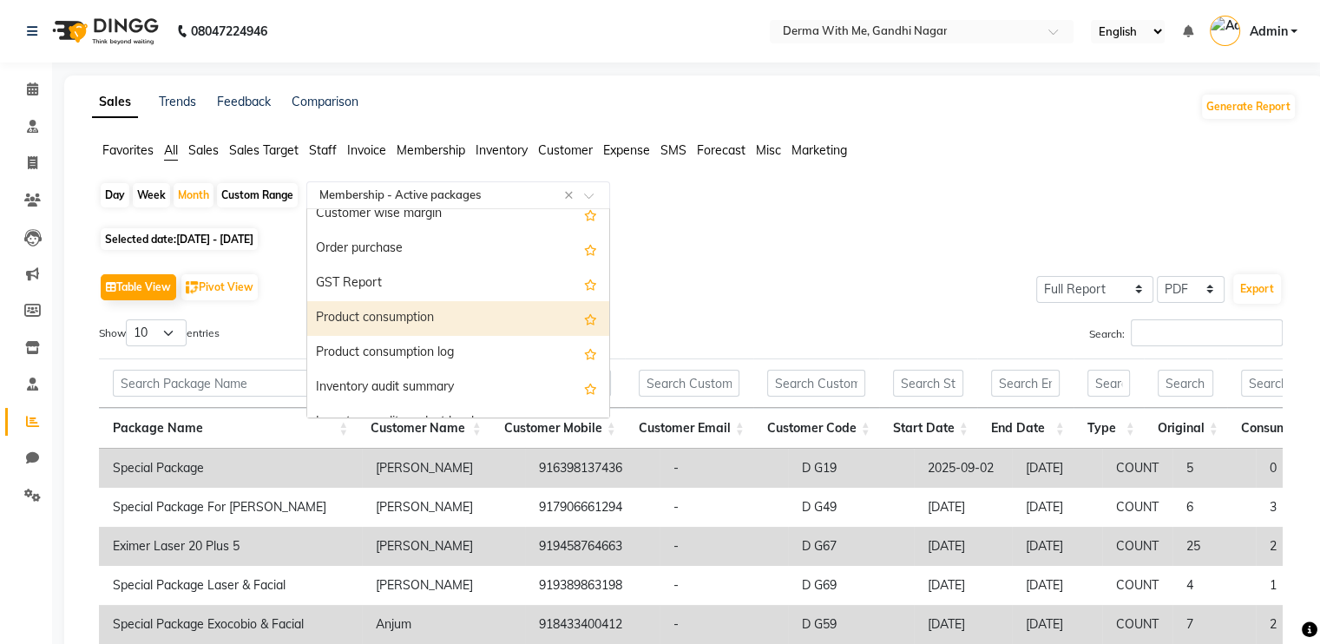
scroll to position [2443, 0]
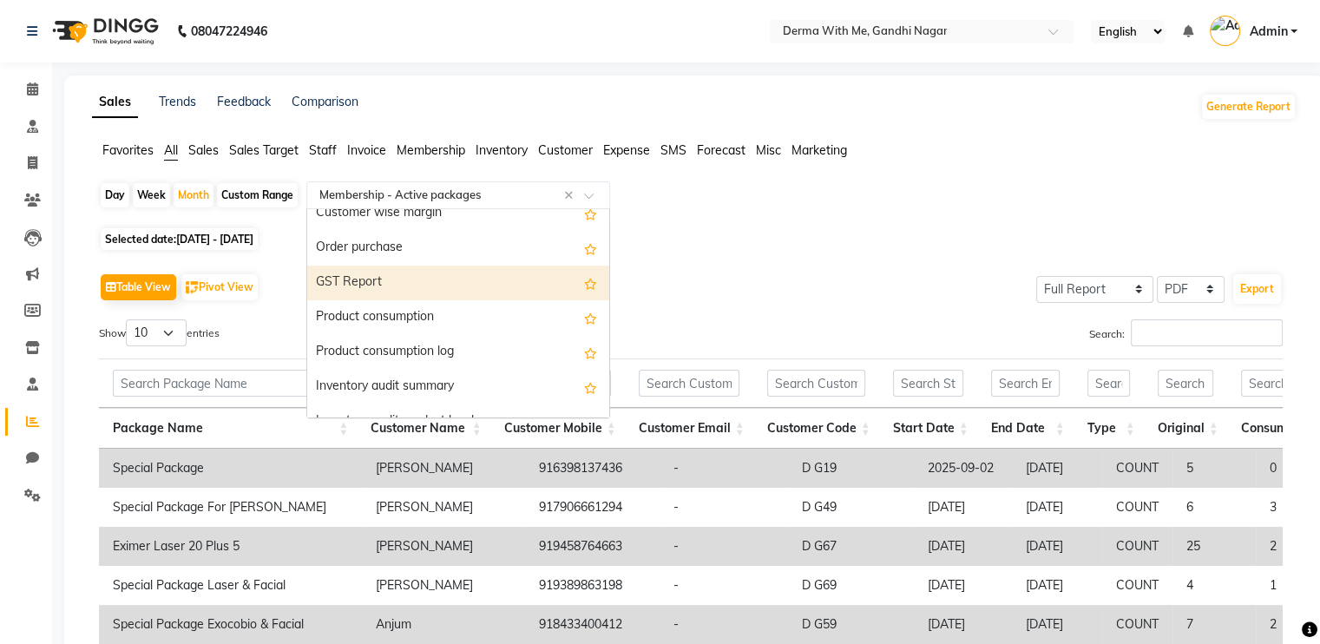
click at [403, 284] on div "GST Report" at bounding box center [458, 283] width 302 height 35
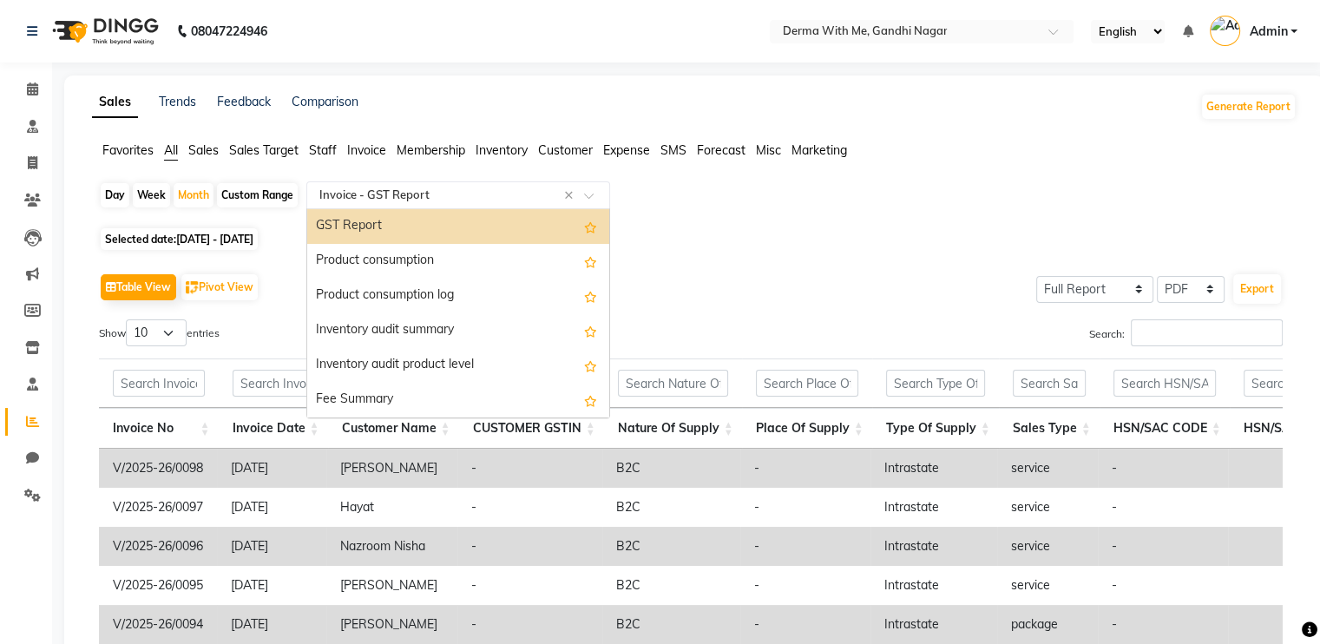
click at [449, 194] on input "text" at bounding box center [441, 195] width 250 height 17
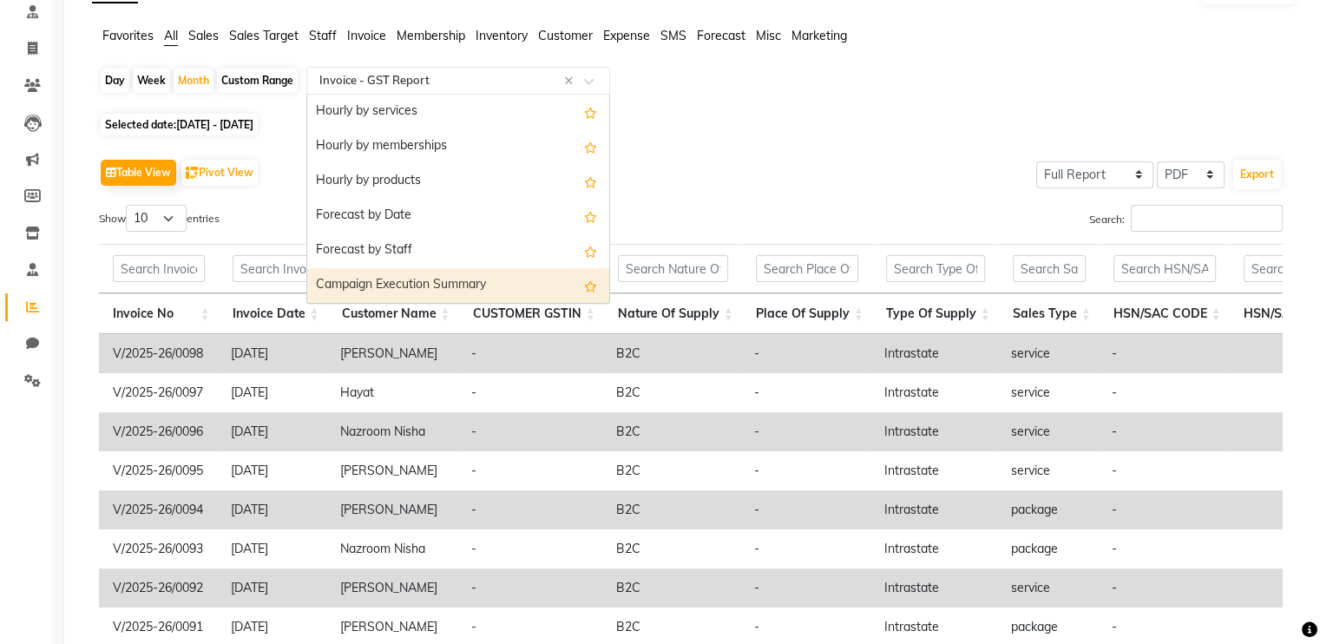
click at [452, 289] on div "Campaign Execution Summary" at bounding box center [458, 285] width 302 height 35
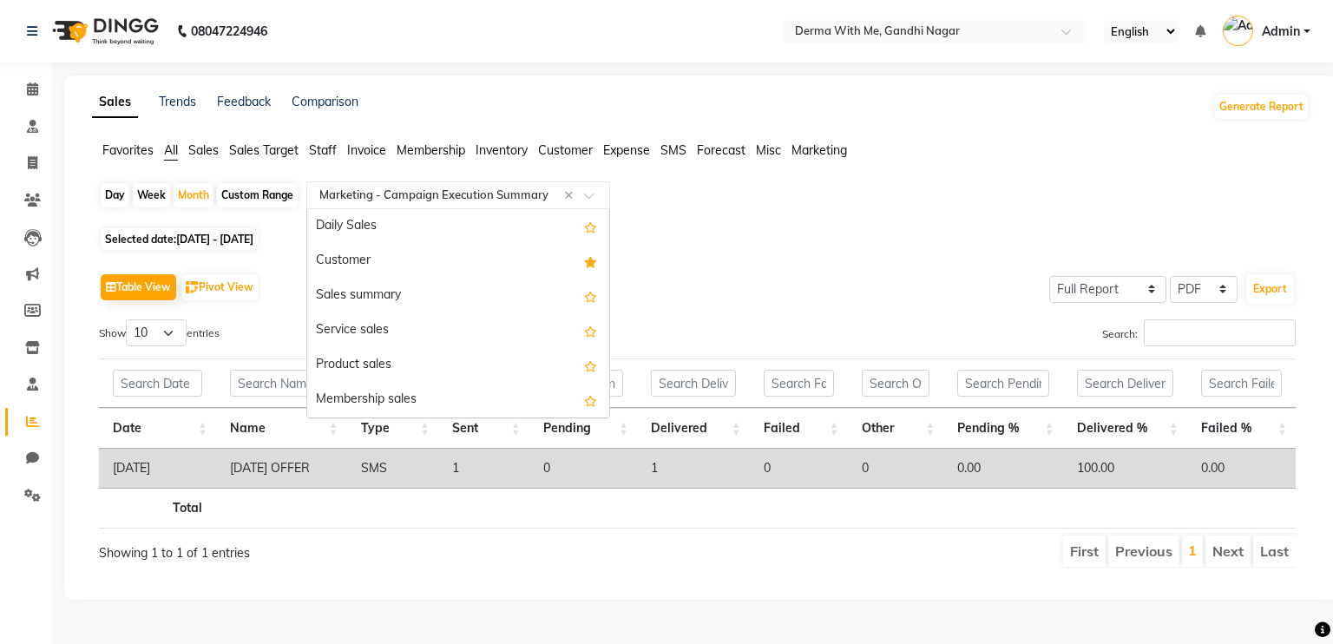
click at [443, 199] on input "text" at bounding box center [441, 195] width 250 height 17
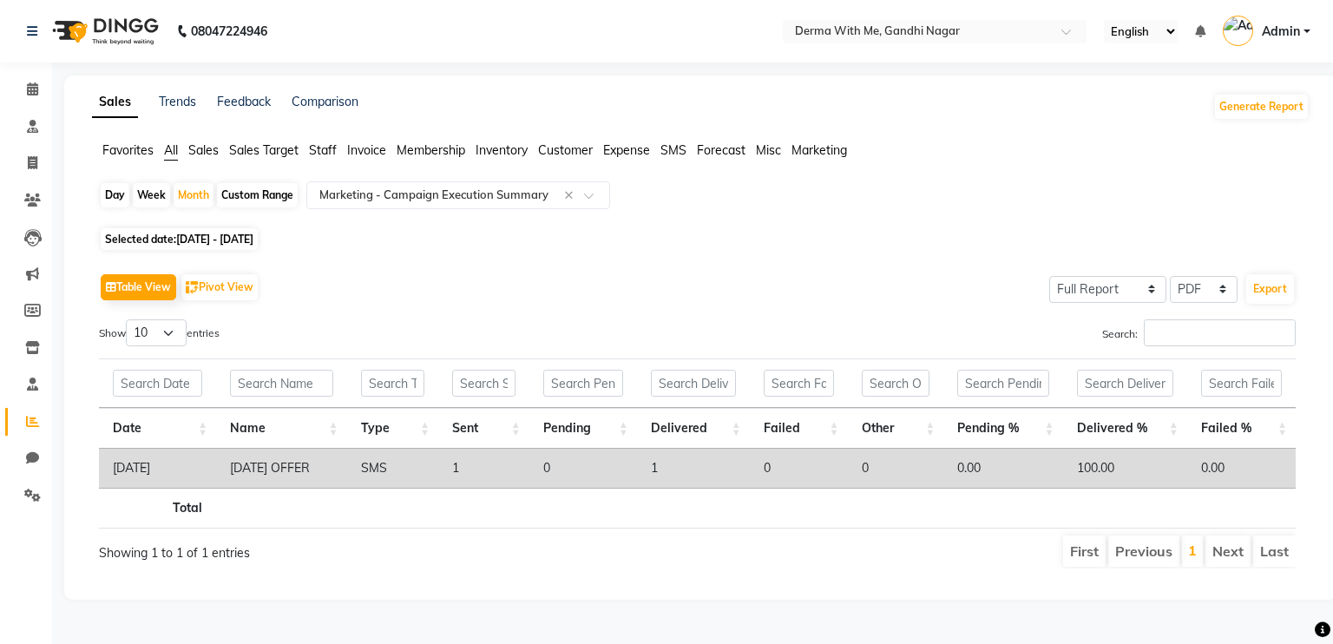
click at [502, 154] on span "Inventory" at bounding box center [502, 150] width 52 height 16
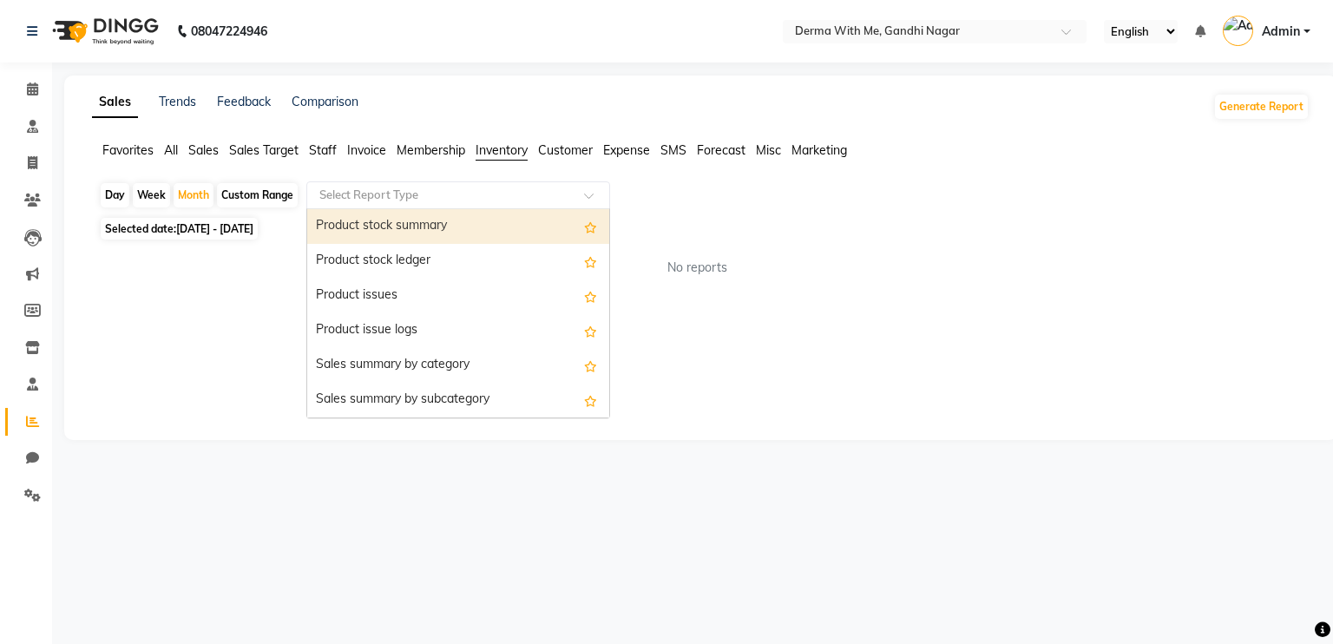
click at [419, 190] on input "text" at bounding box center [441, 195] width 250 height 17
click at [428, 230] on div "Product stock summary" at bounding box center [458, 226] width 302 height 35
select select "full_report"
select select "pdf"
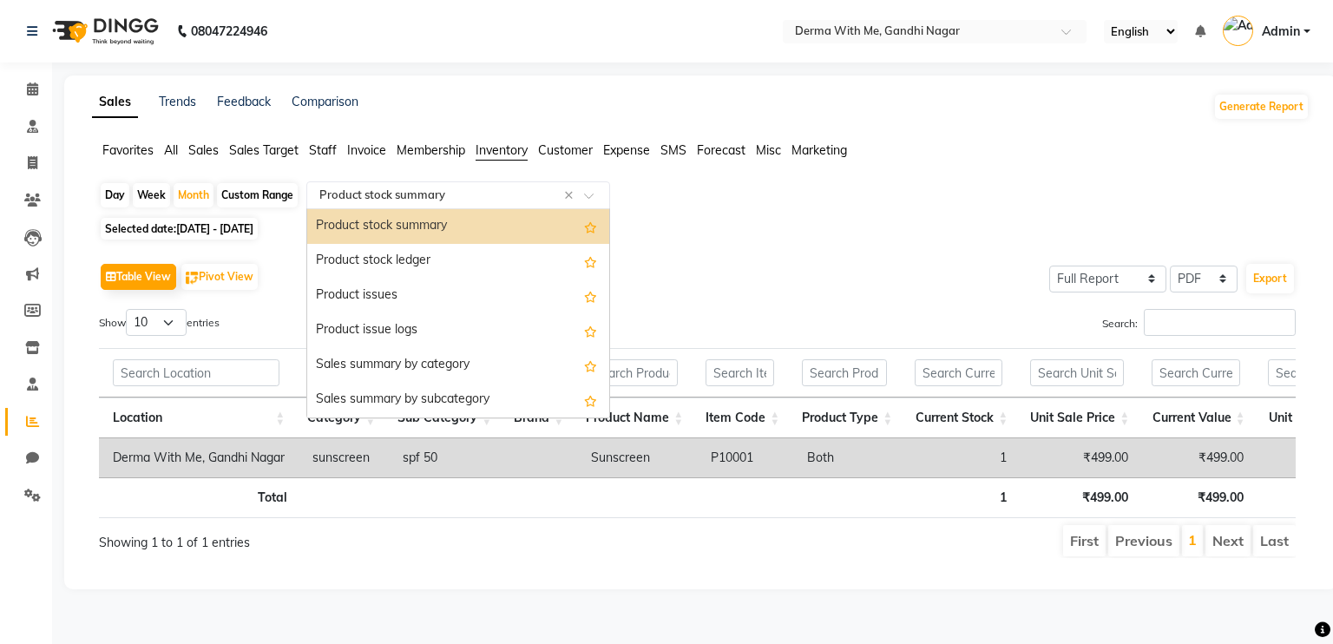
click at [484, 193] on input "text" at bounding box center [441, 195] width 250 height 17
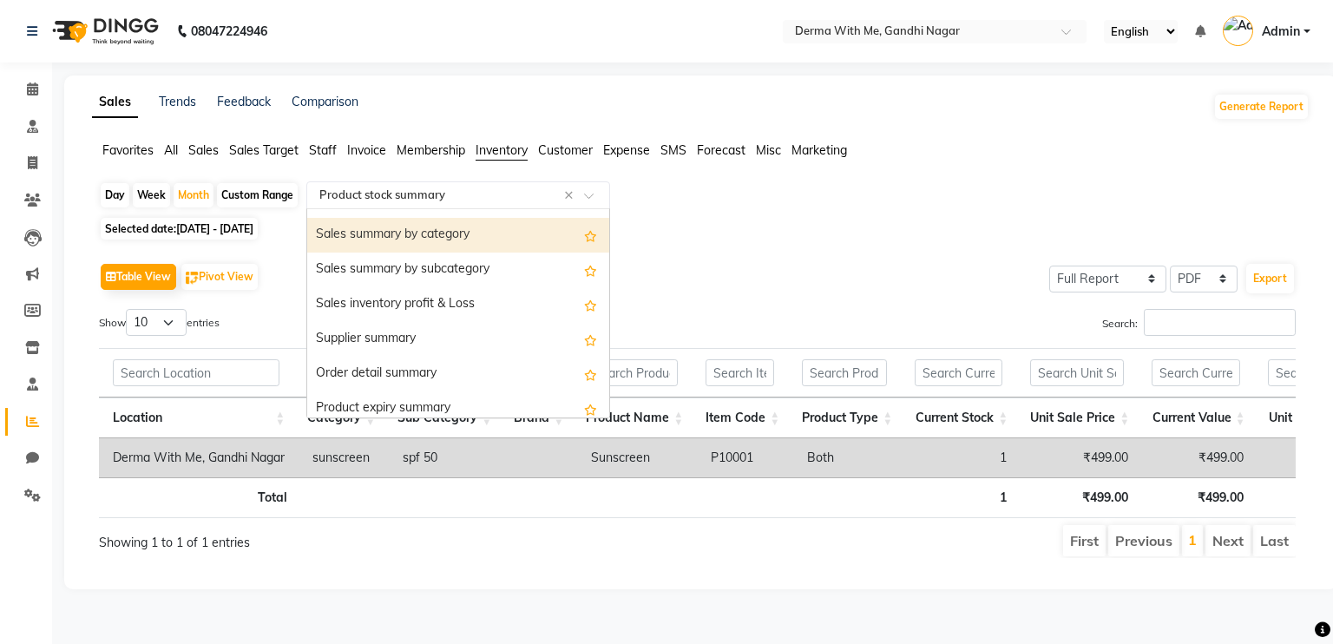
click at [434, 242] on div "Sales summary by category" at bounding box center [458, 235] width 302 height 35
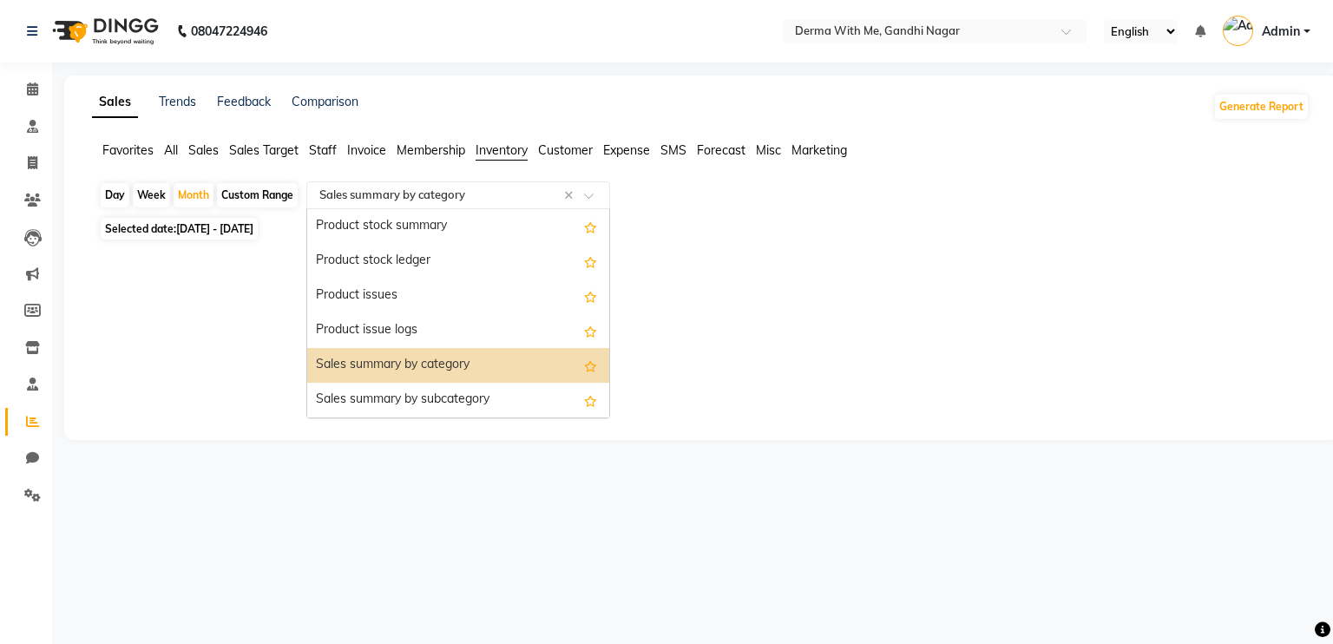
click at [495, 194] on input "text" at bounding box center [441, 195] width 250 height 17
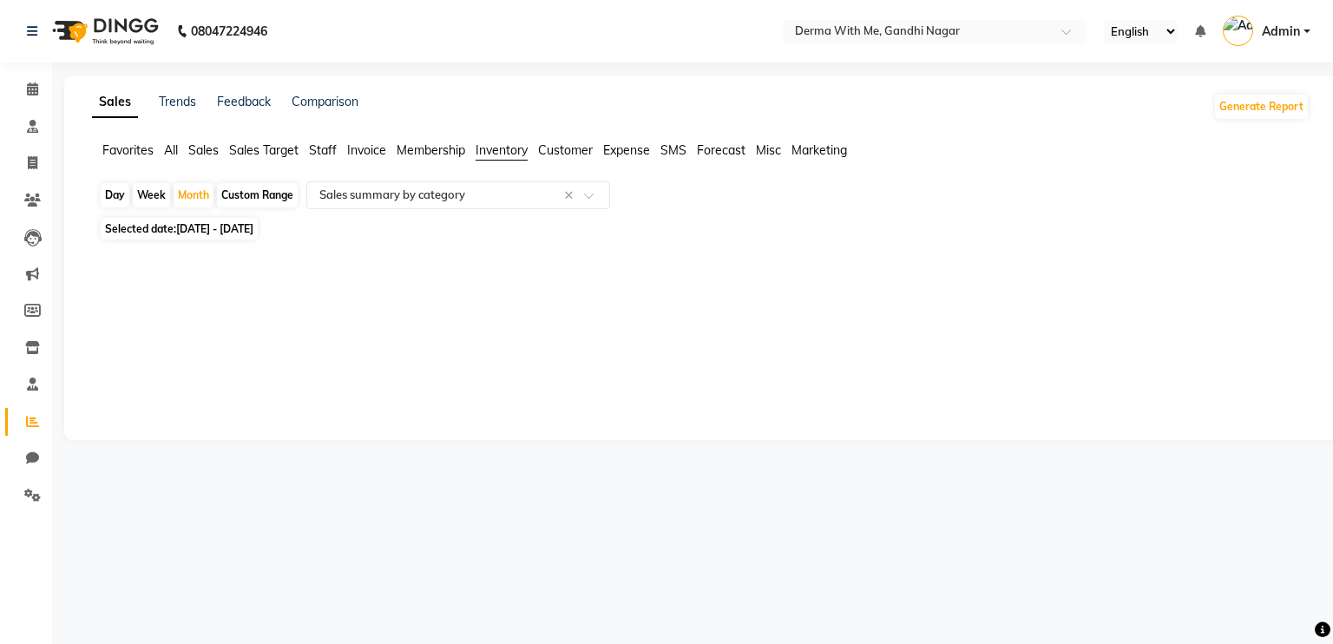
click at [559, 158] on span "Customer" at bounding box center [565, 150] width 55 height 16
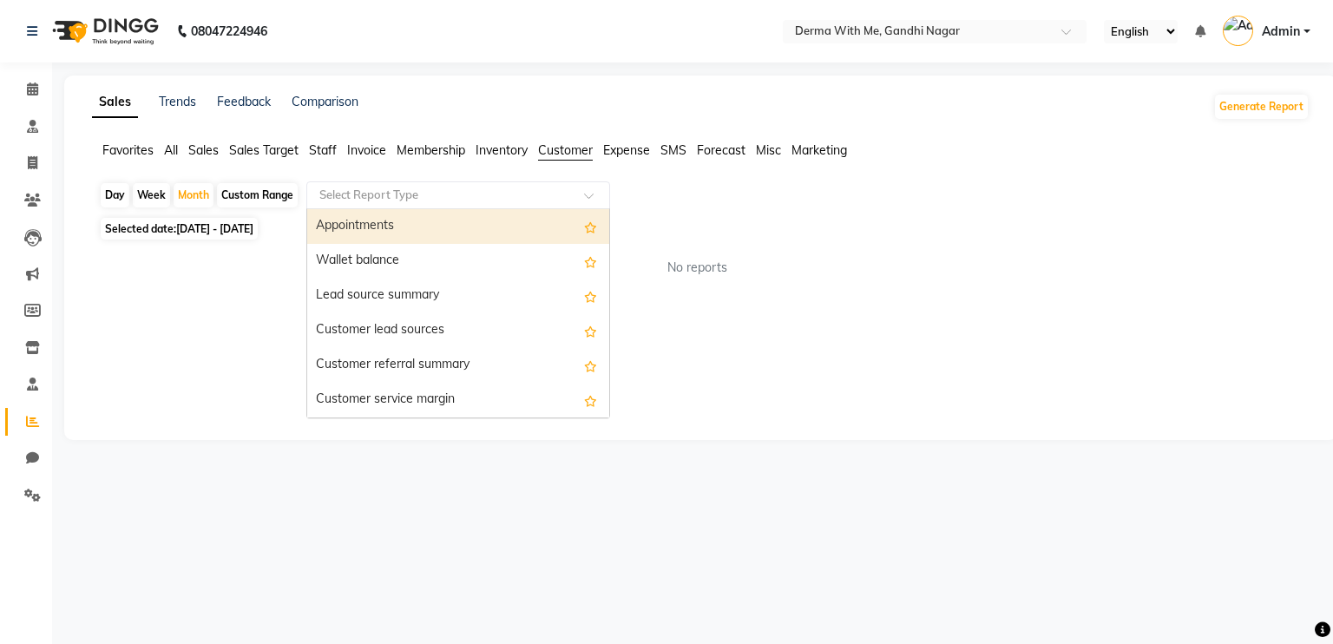
click at [448, 194] on input "text" at bounding box center [441, 195] width 250 height 17
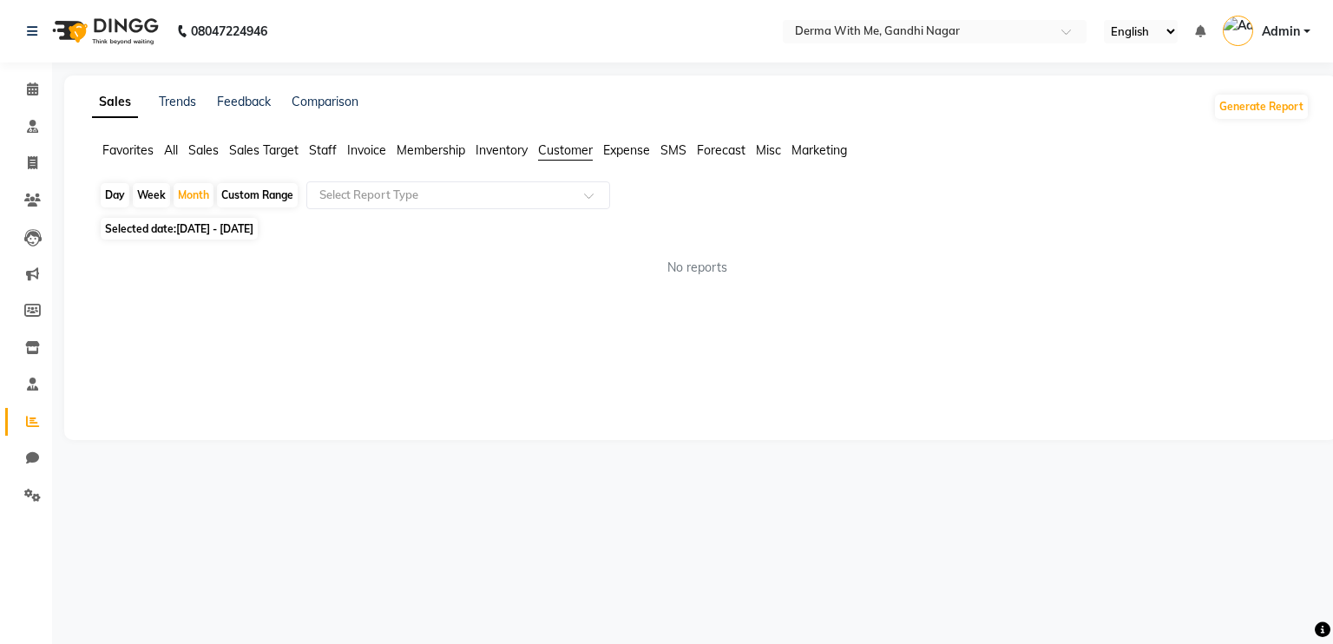
click at [635, 155] on span "Expense" at bounding box center [626, 150] width 47 height 16
click at [681, 152] on span "SMS" at bounding box center [674, 150] width 26 height 16
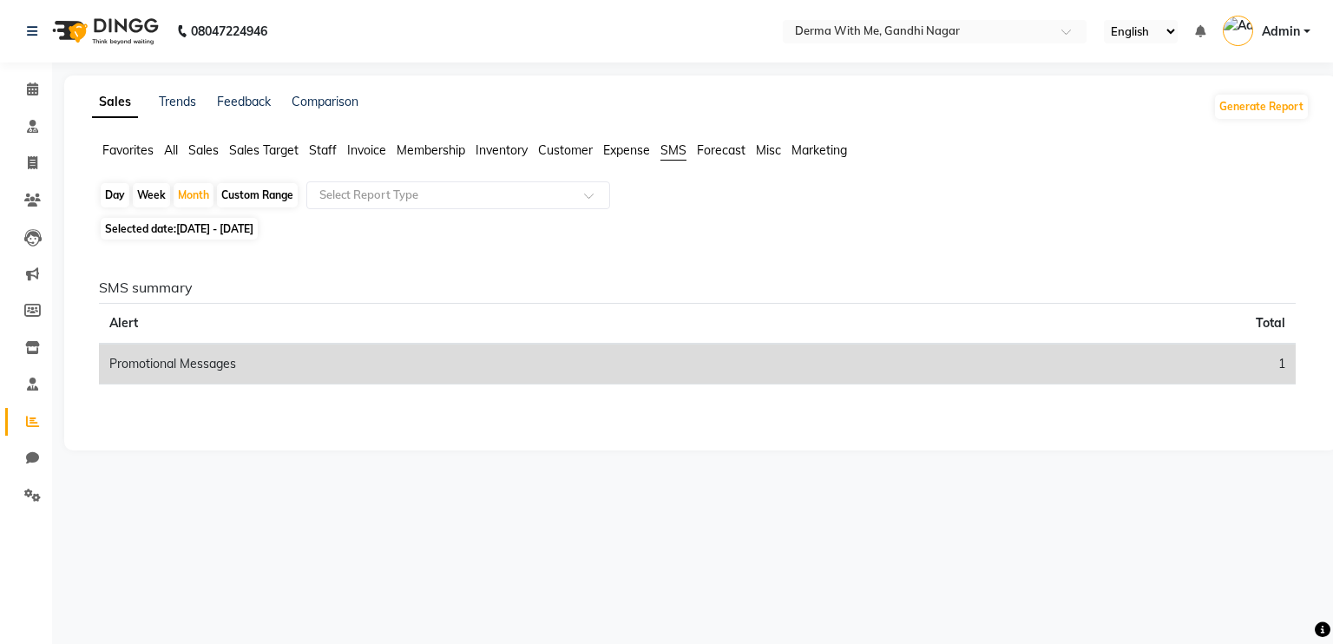
click at [332, 147] on span "Staff" at bounding box center [323, 150] width 28 height 16
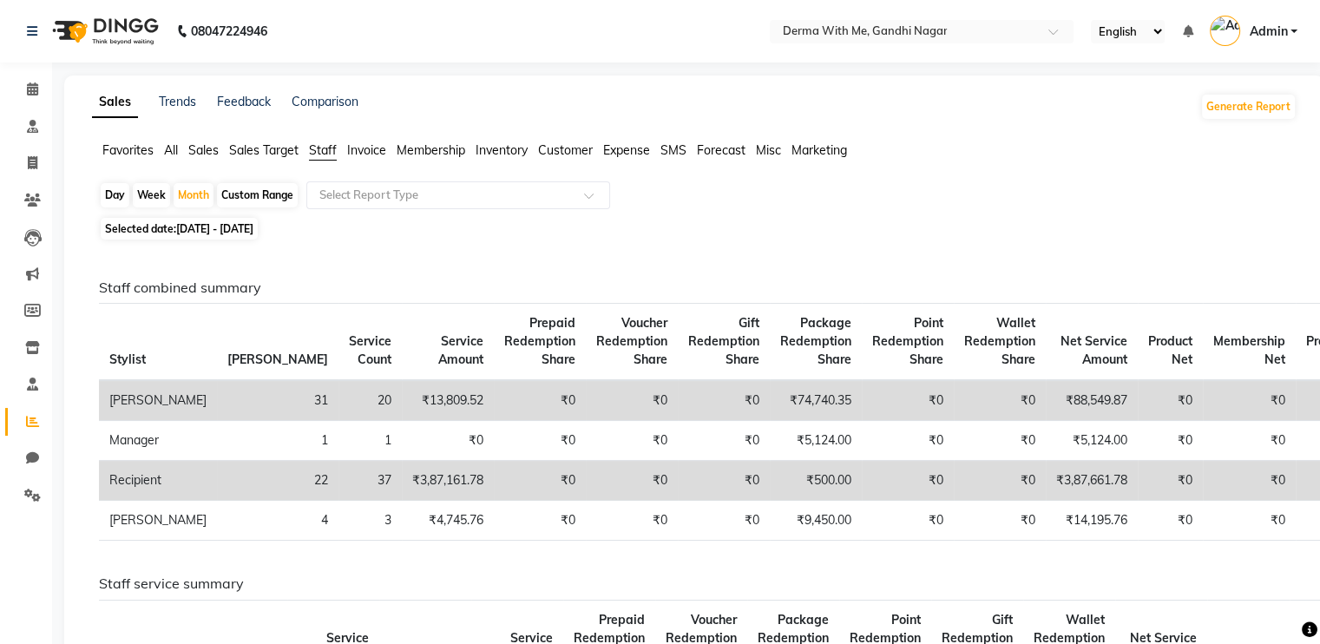
click at [260, 157] on span "Sales Target" at bounding box center [263, 150] width 69 height 16
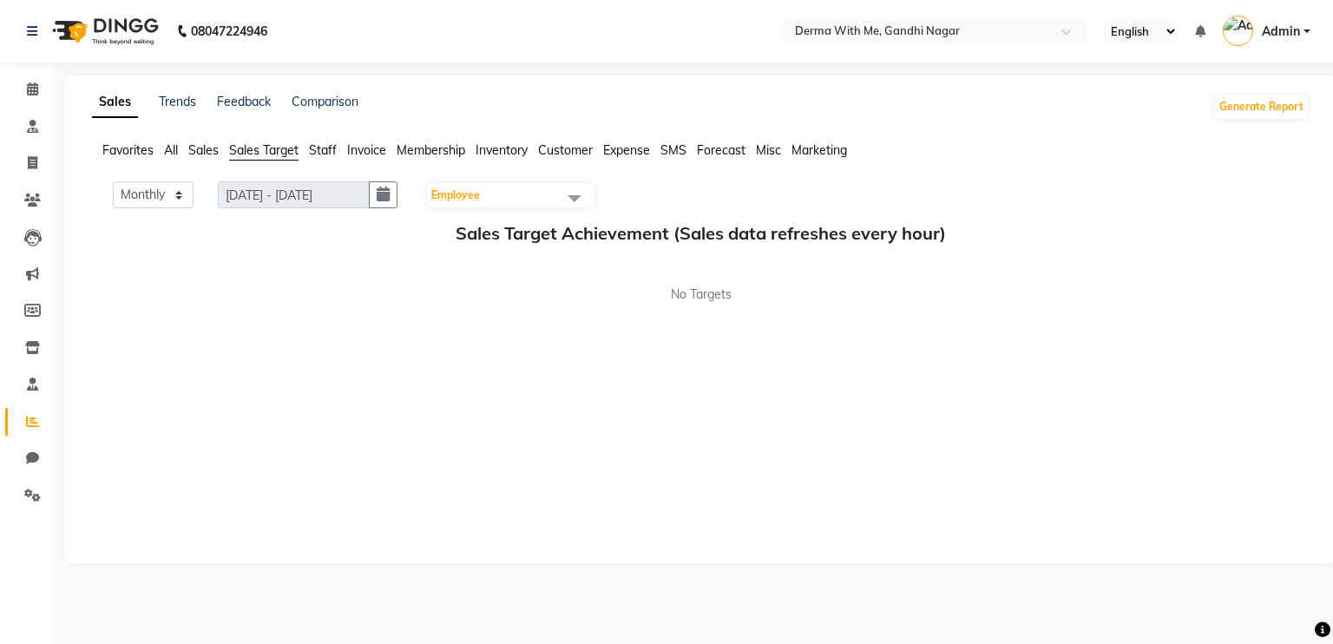
click at [194, 151] on span "Sales" at bounding box center [203, 150] width 30 height 16
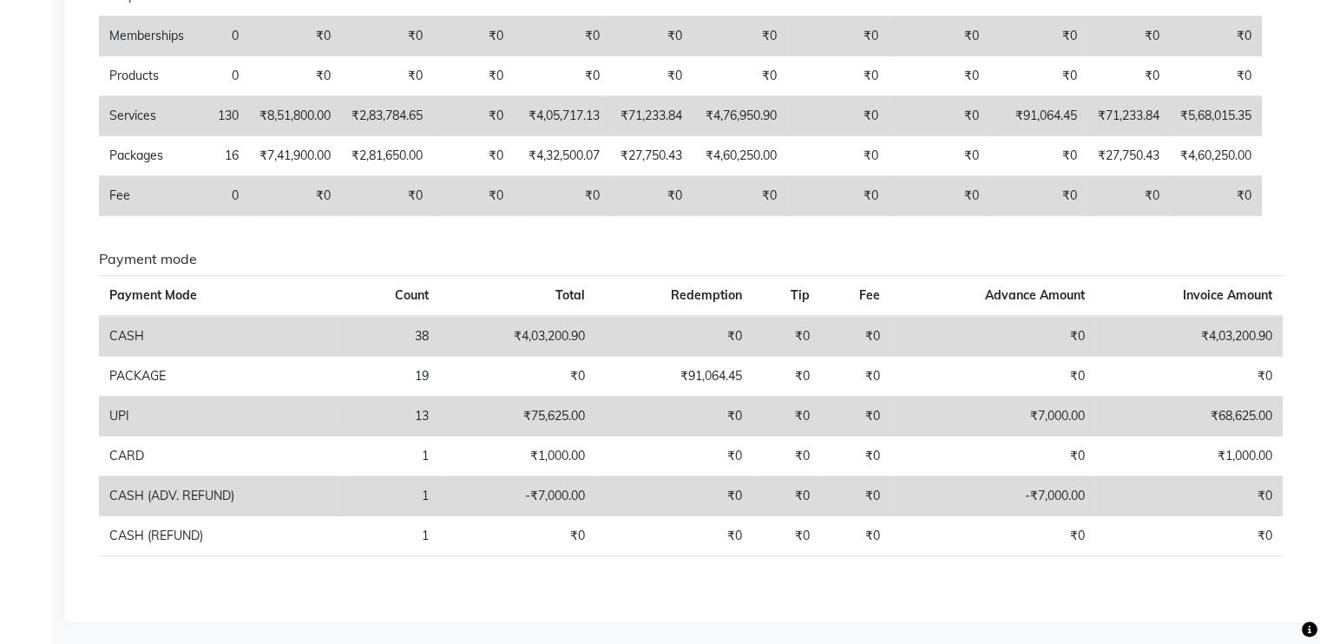
scroll to position [0, 0]
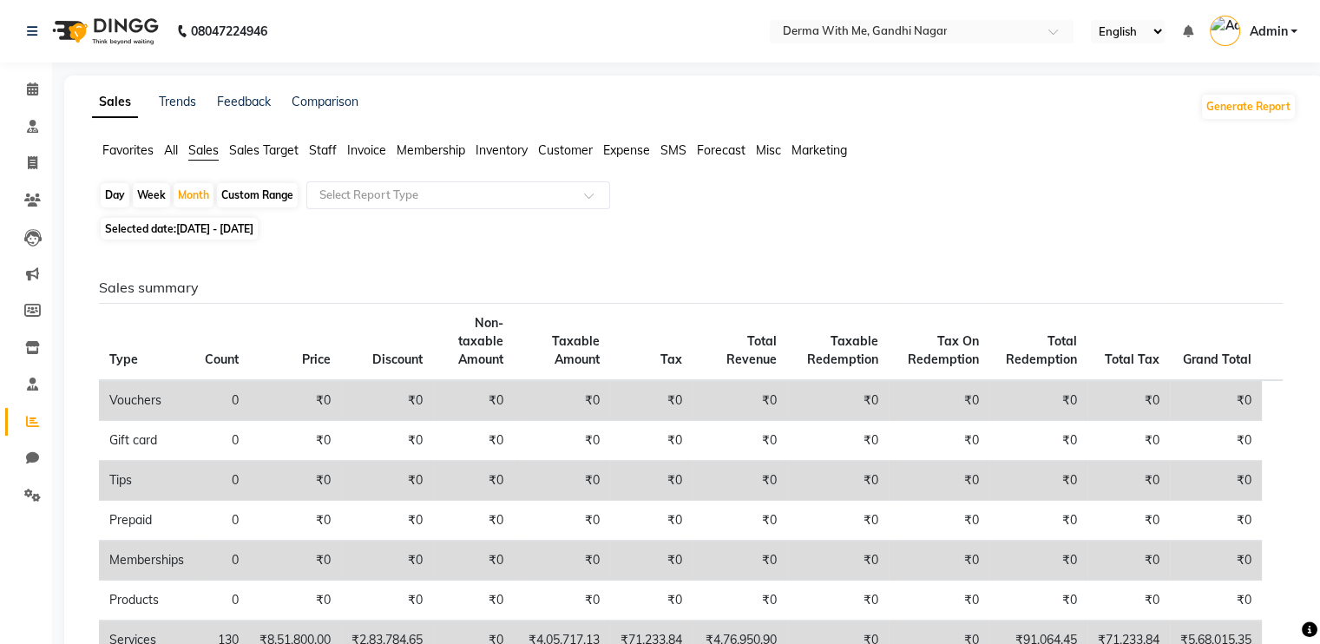
click at [177, 154] on span "All" at bounding box center [171, 150] width 14 height 16
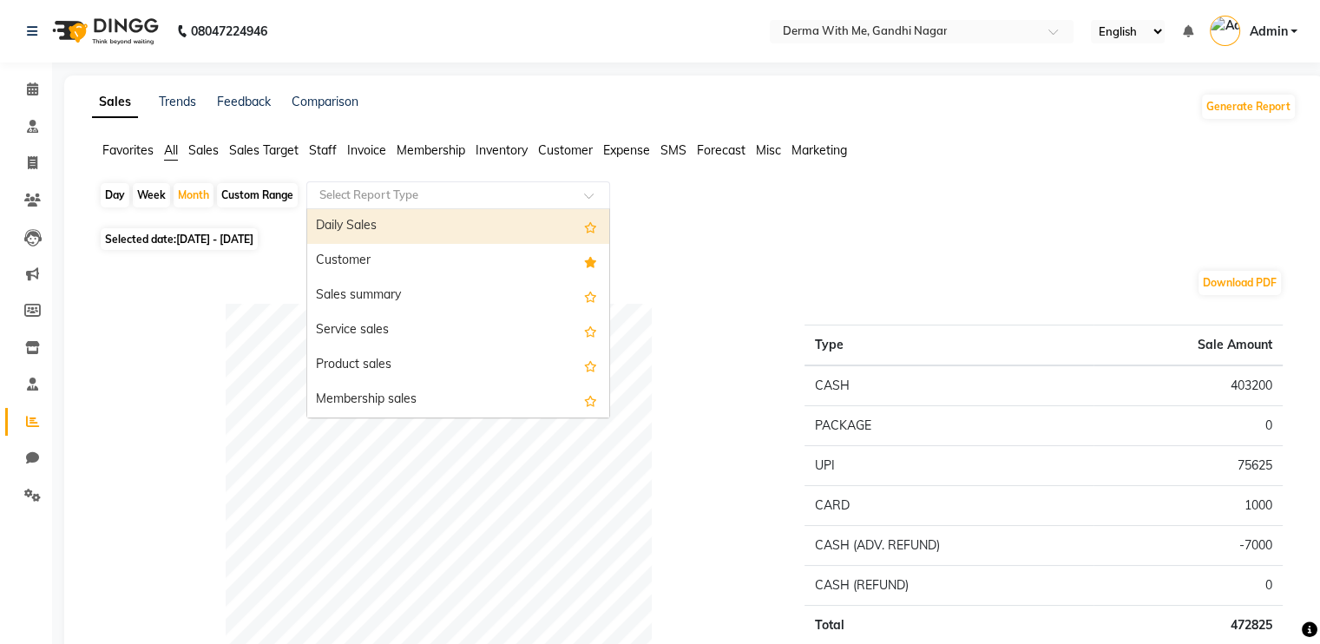
click at [383, 198] on input "text" at bounding box center [441, 195] width 250 height 17
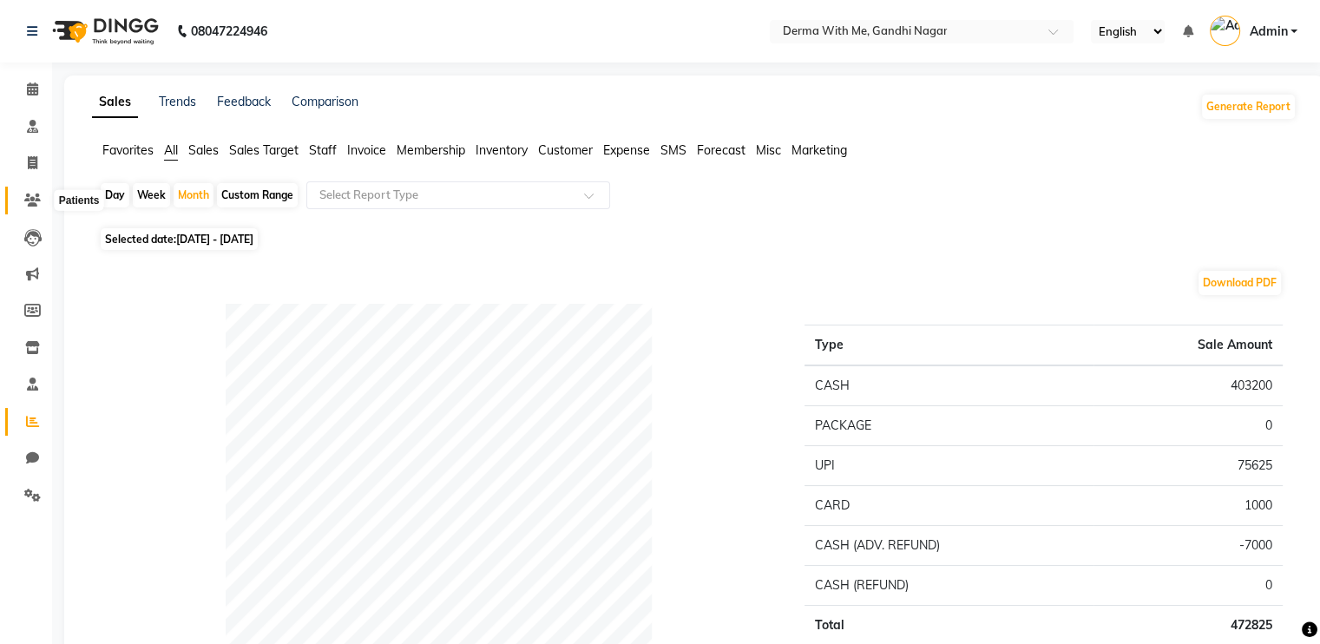
click at [28, 200] on icon at bounding box center [32, 200] width 16 height 13
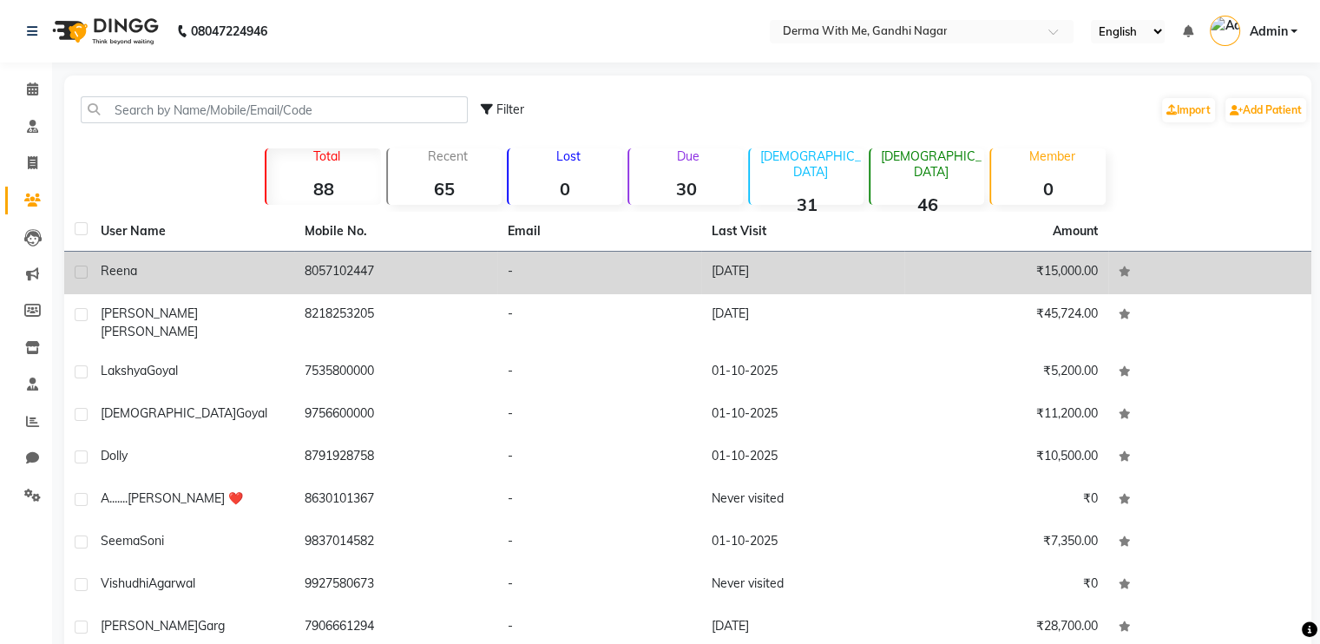
click at [493, 273] on td "8057102447" at bounding box center [396, 273] width 204 height 43
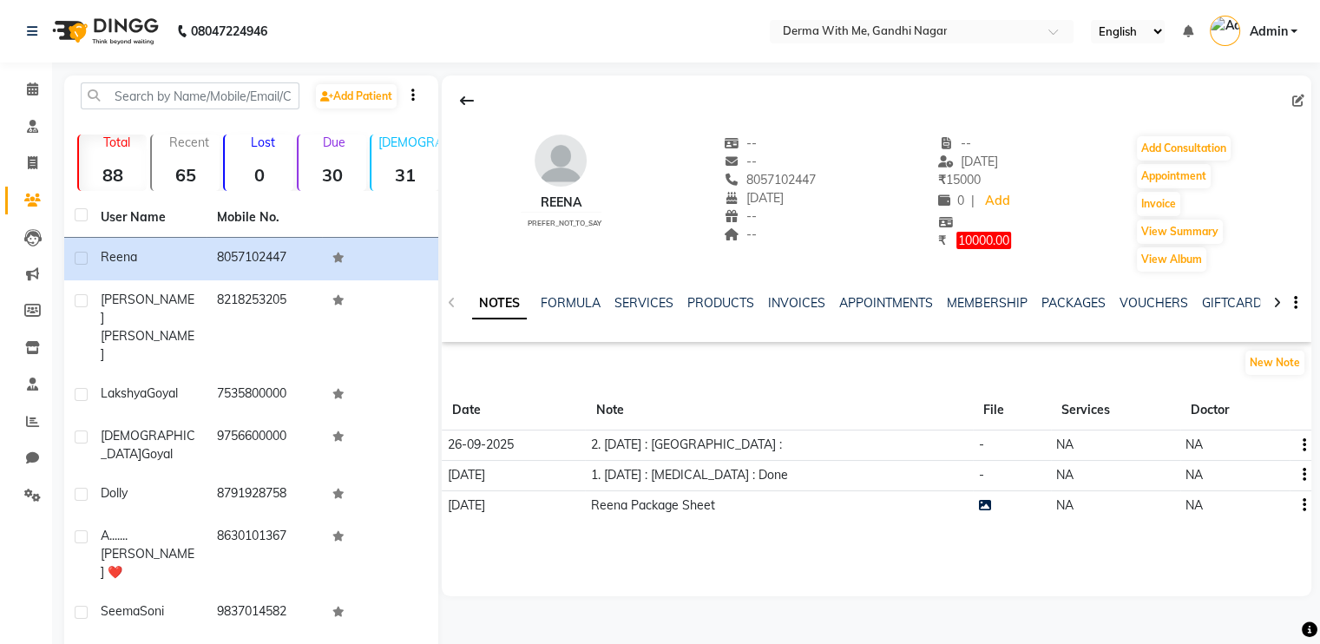
click at [1303, 446] on icon "button" at bounding box center [1304, 445] width 3 height 1
click at [1260, 450] on div "Edit" at bounding box center [1263, 445] width 28 height 22
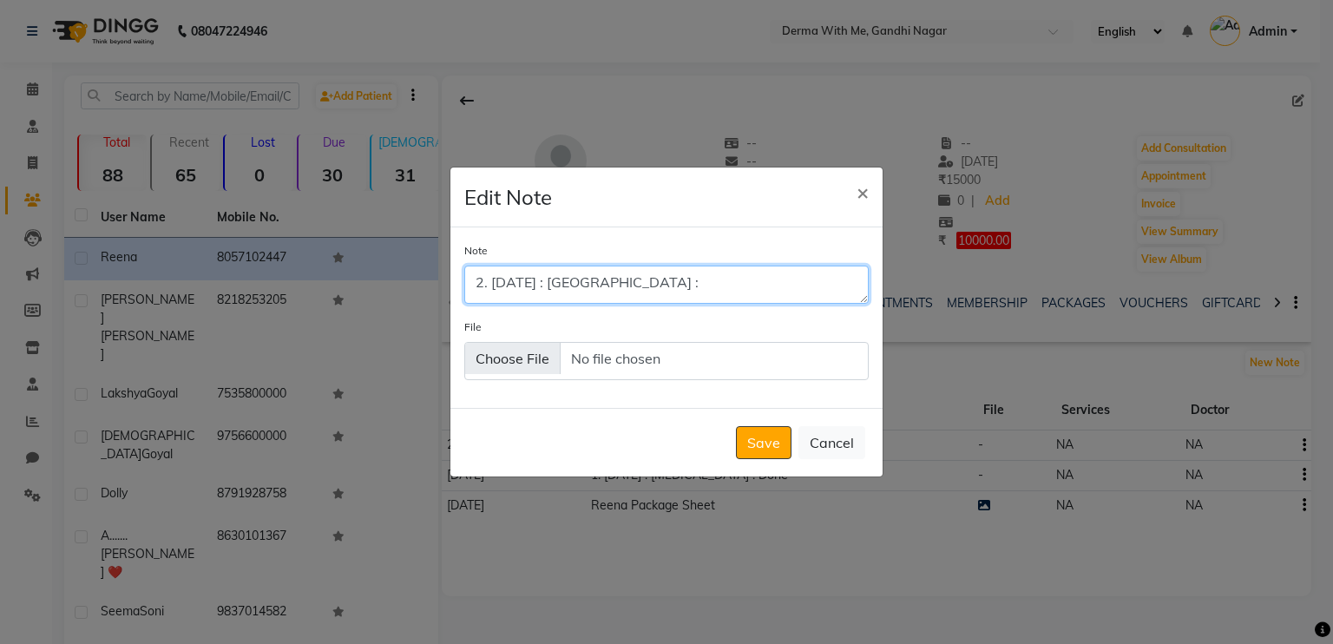
click at [694, 293] on textarea "2. [DATE] : [GEOGRAPHIC_DATA] :" at bounding box center [666, 285] width 404 height 38
type textarea "2. [DATE] : Mirapeel : Done"
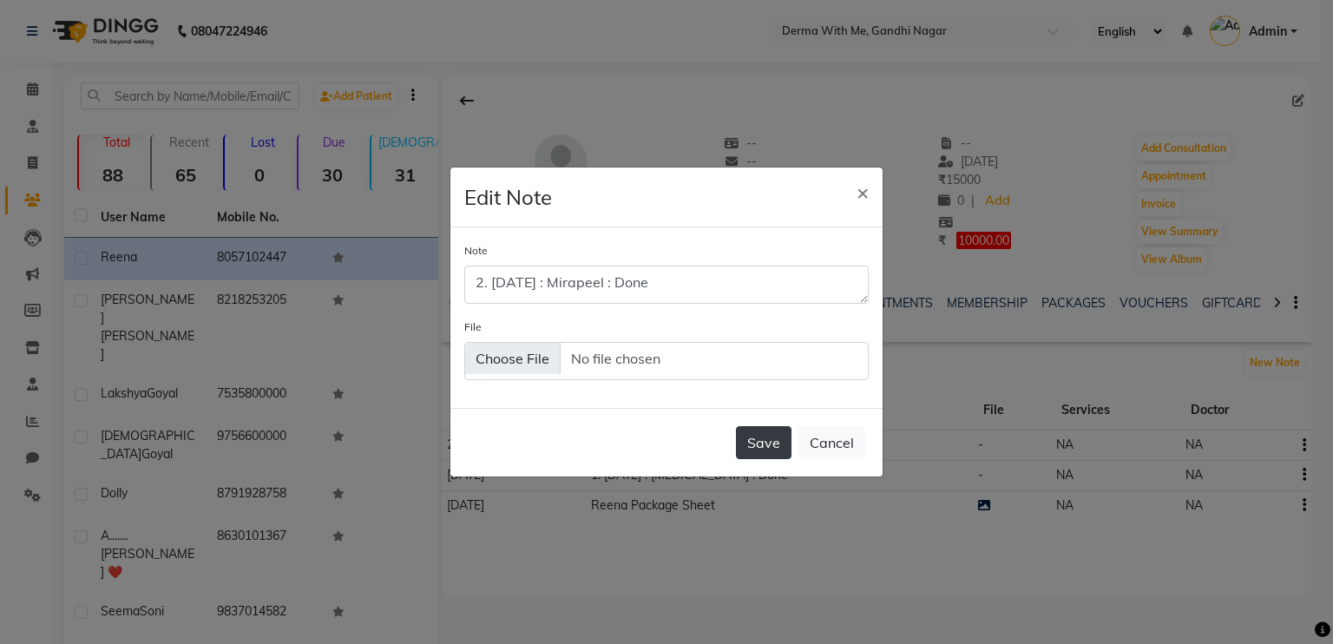
click at [751, 448] on button "Save" at bounding box center [764, 442] width 56 height 33
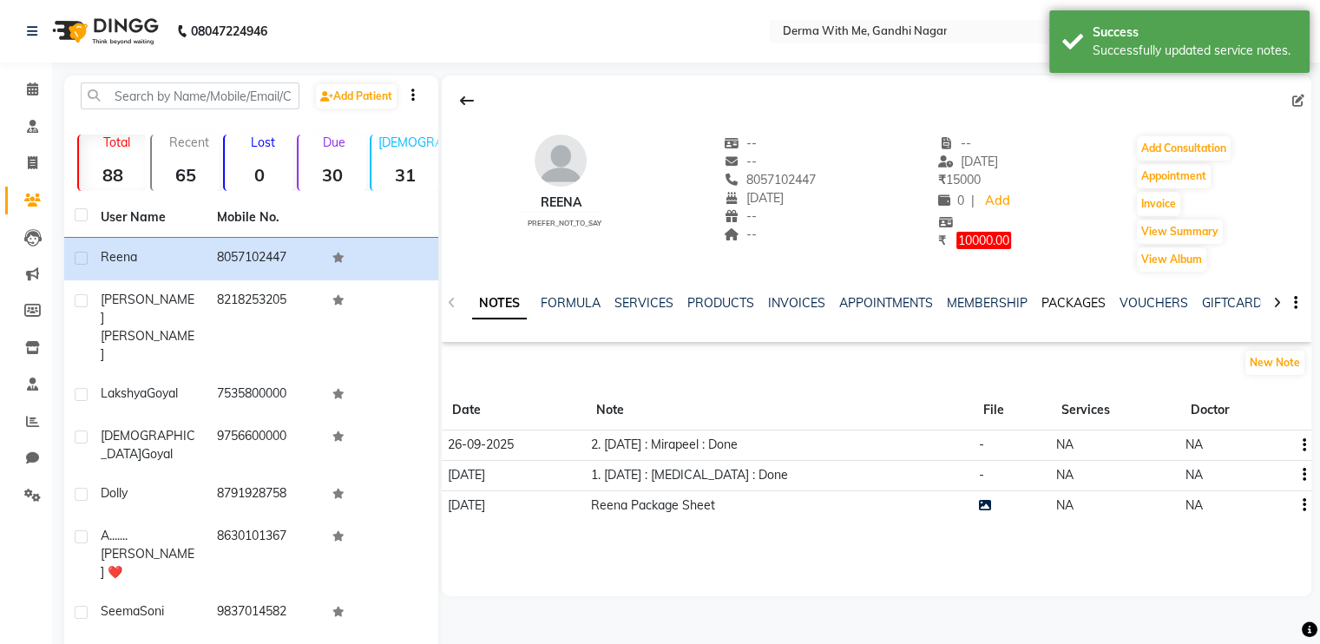
click at [1070, 308] on link "PACKAGES" at bounding box center [1074, 303] width 64 height 16
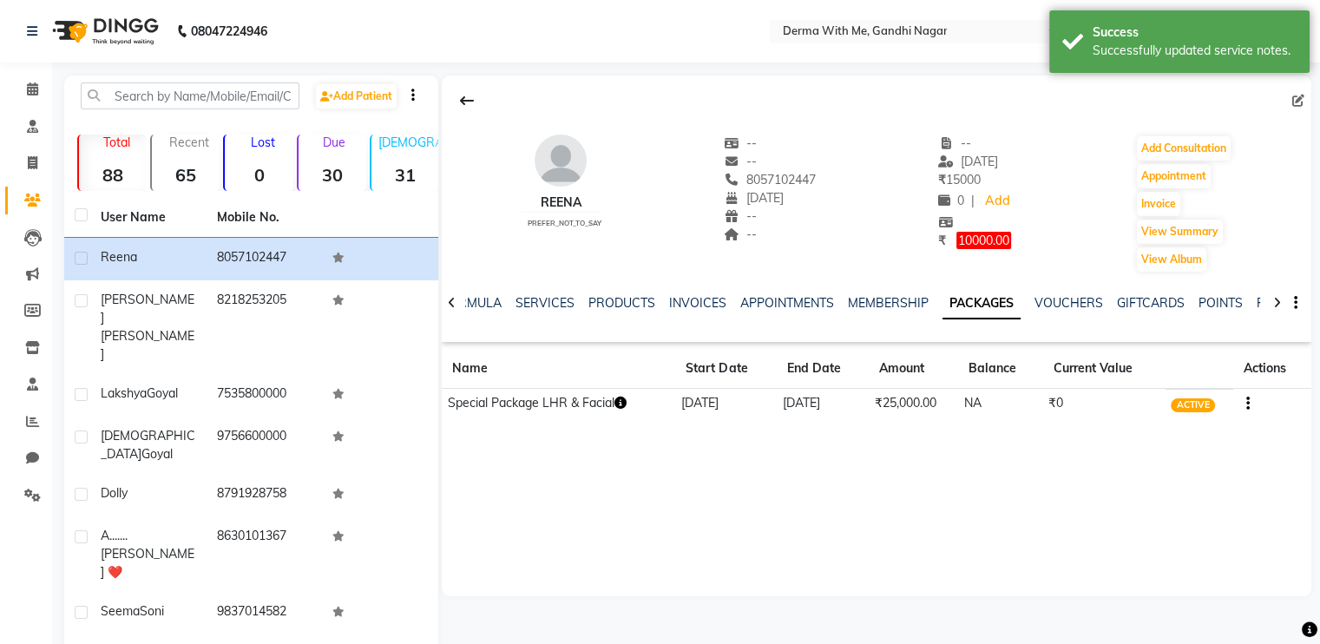
click at [621, 404] on icon "button" at bounding box center [620, 403] width 12 height 12
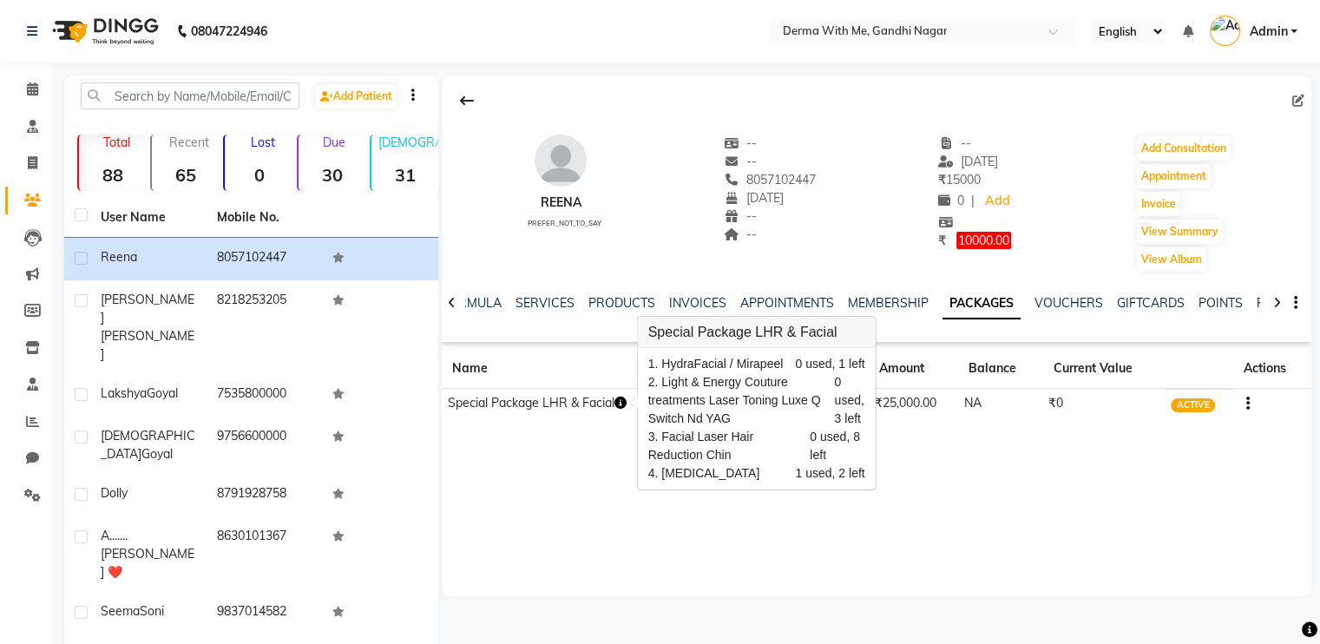
click at [587, 452] on div "Reena prefer_not_to_say -- -- 8057102447 [DATE] -- -- -- [DATE] ₹ 15000 0 | Add…" at bounding box center [877, 336] width 870 height 521
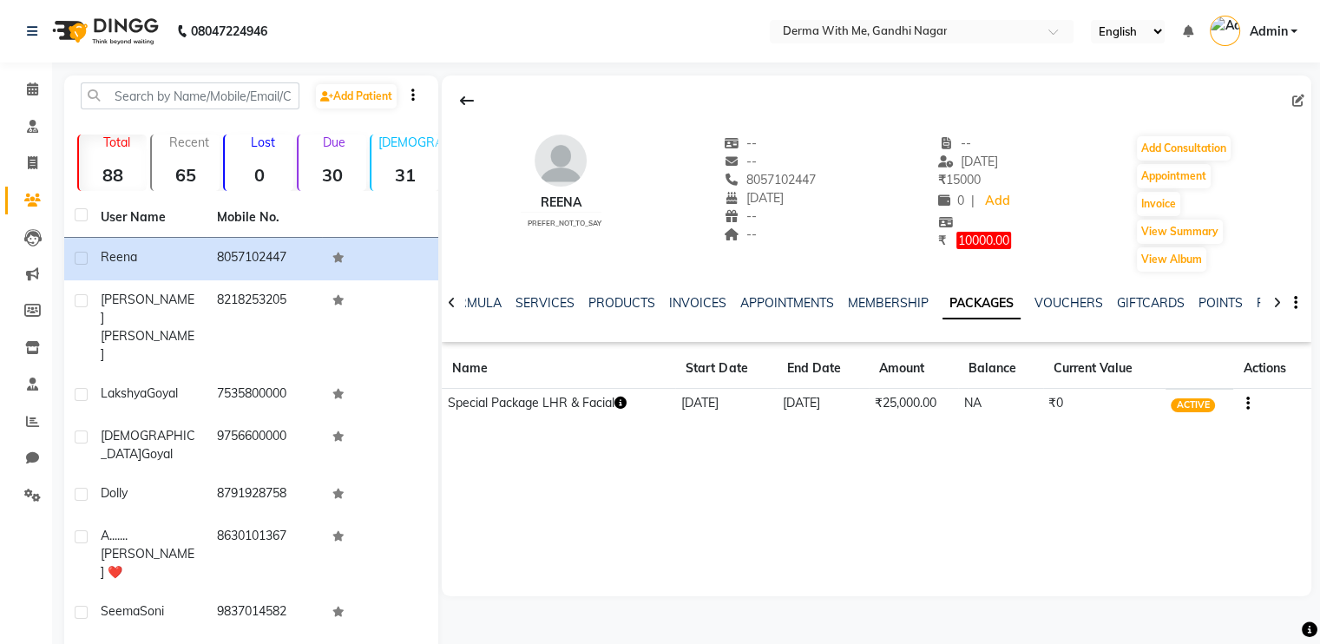
click at [453, 306] on icon at bounding box center [452, 303] width 8 height 12
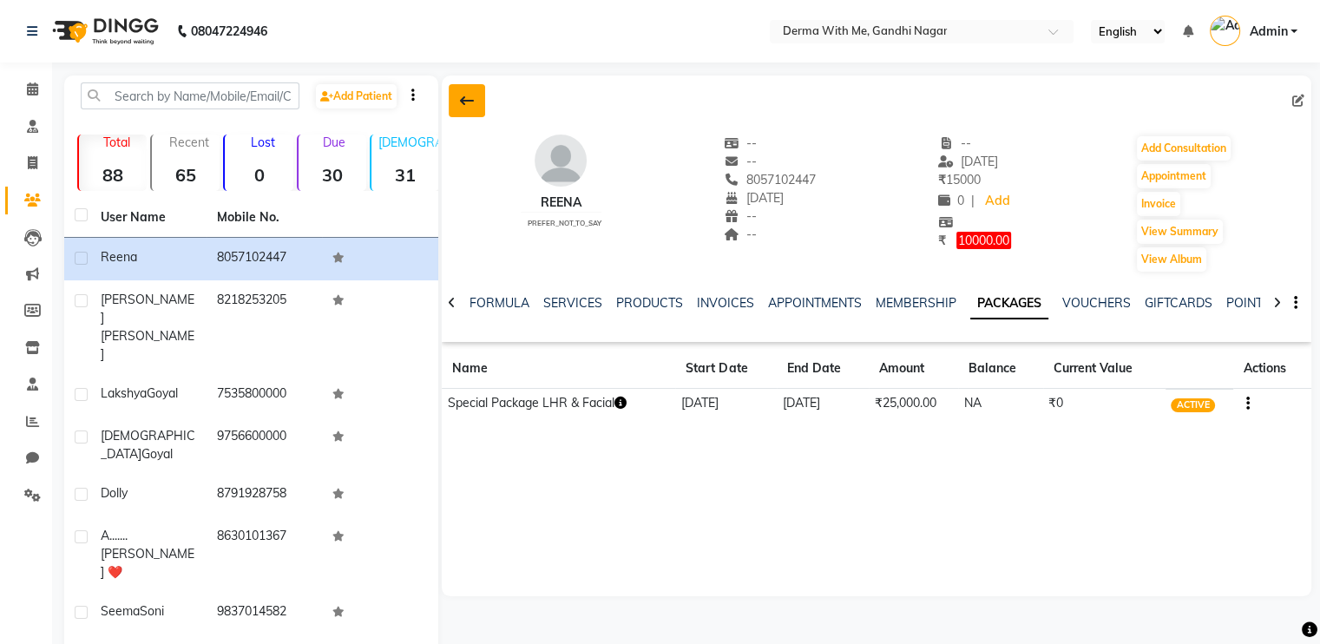
click at [467, 114] on button at bounding box center [467, 100] width 36 height 33
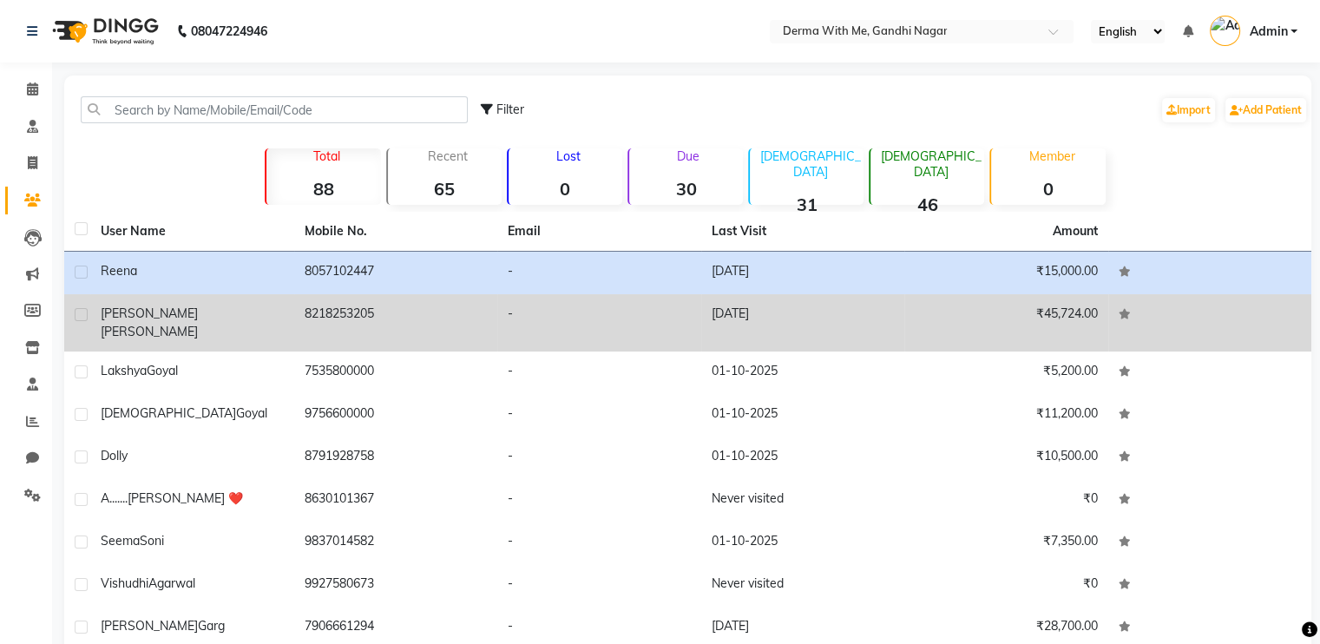
click at [194, 319] on div "[PERSON_NAME]" at bounding box center [192, 323] width 183 height 36
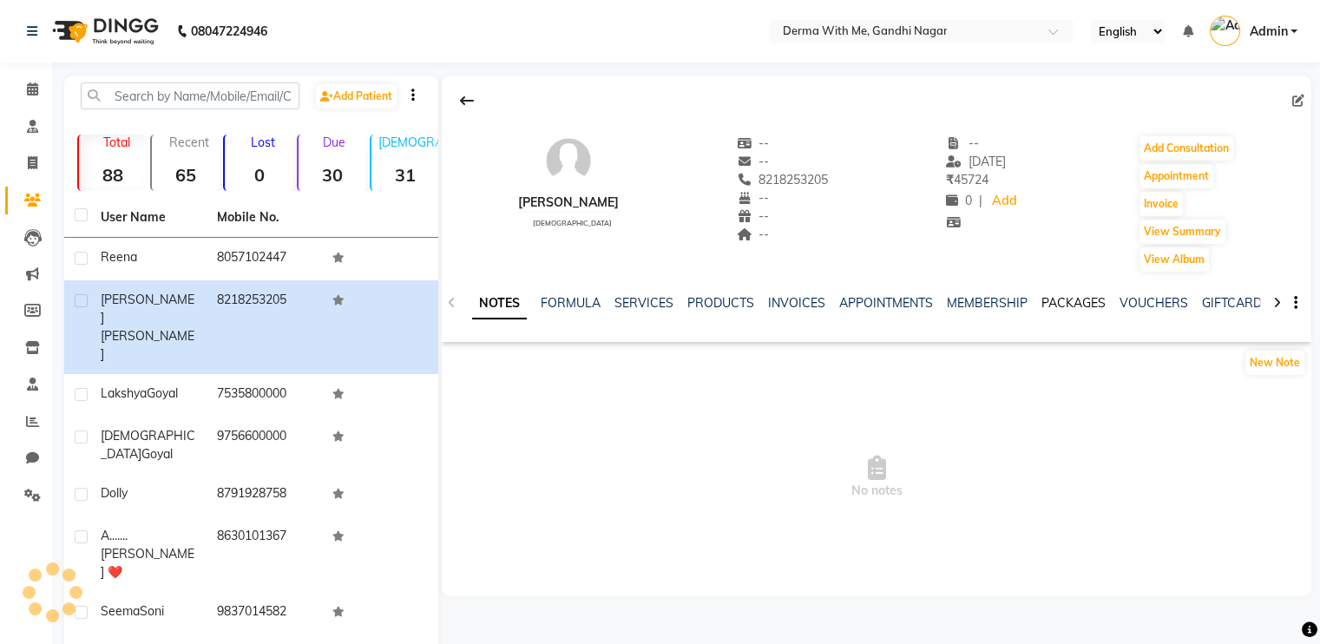
click at [1069, 302] on link "PACKAGES" at bounding box center [1074, 303] width 64 height 16
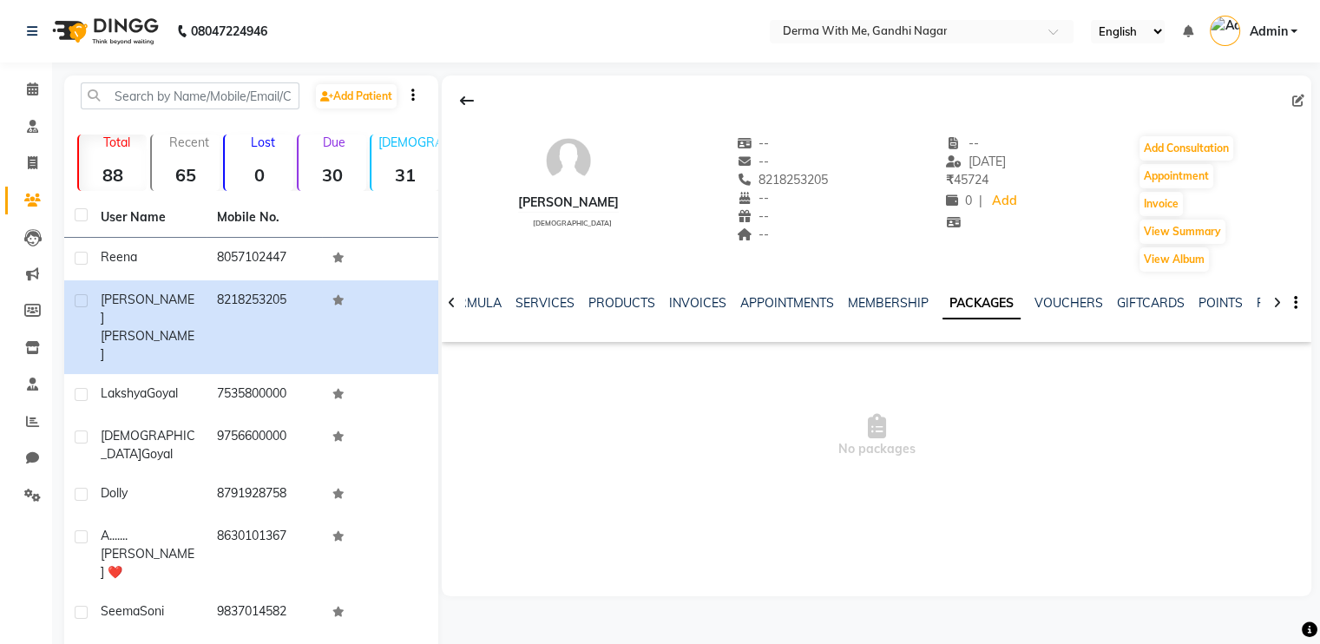
click at [974, 302] on link "PACKAGES" at bounding box center [982, 303] width 78 height 31
click at [703, 299] on link "INVOICES" at bounding box center [697, 303] width 57 height 16
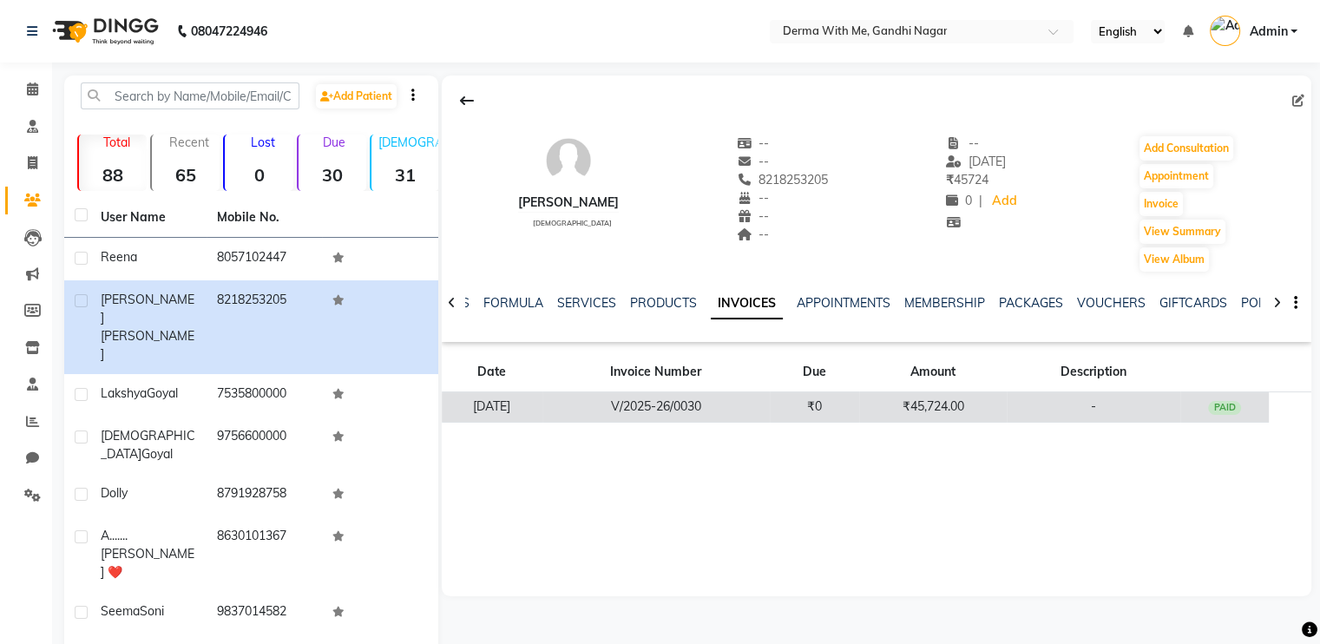
click at [691, 417] on td "V/2025-26/0030" at bounding box center [656, 407] width 227 height 30
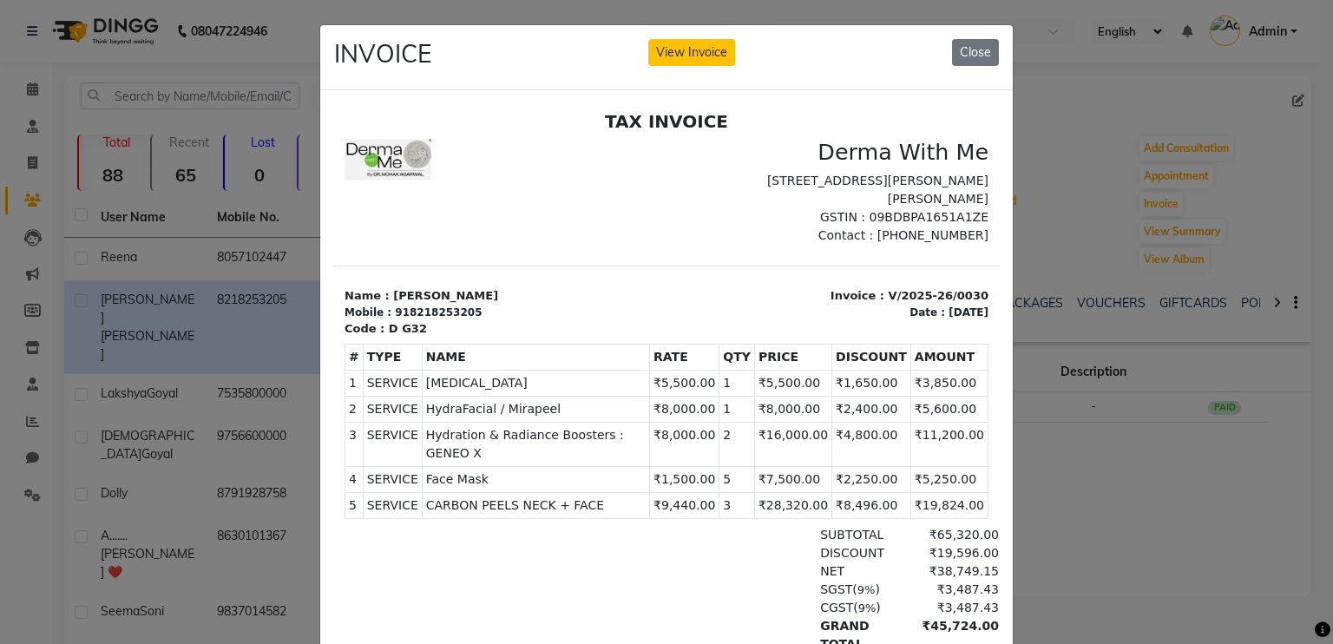
scroll to position [13, 0]
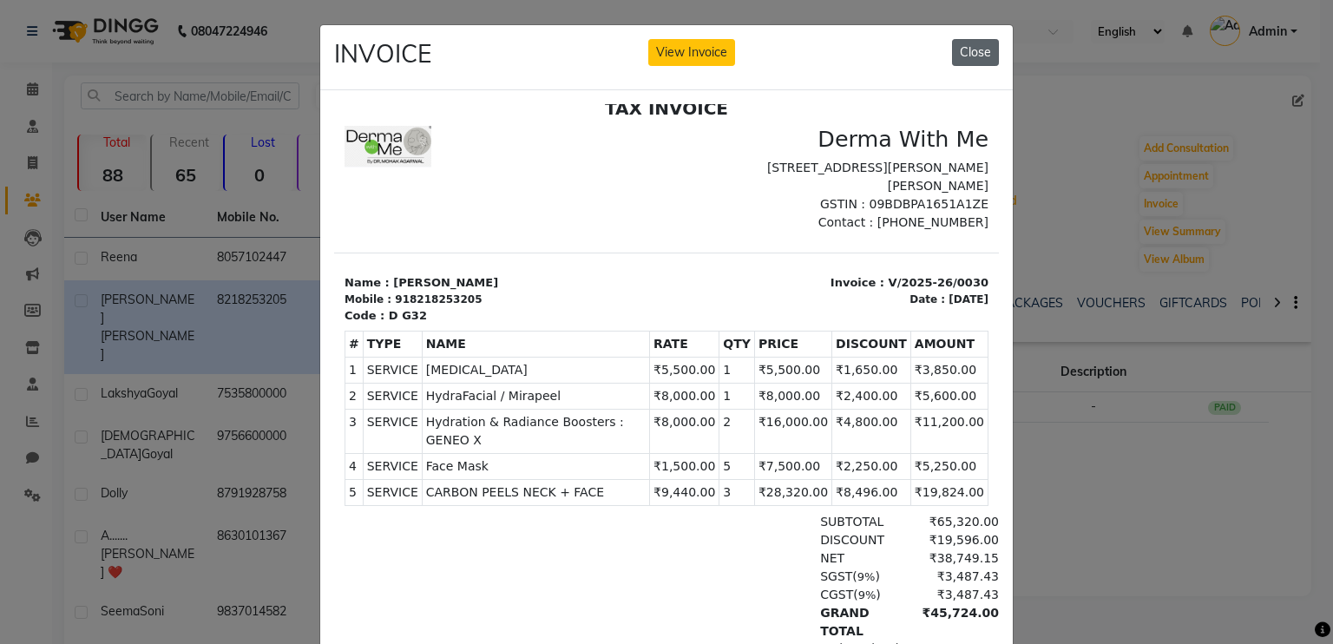
click at [970, 48] on button "Close" at bounding box center [975, 52] width 47 height 27
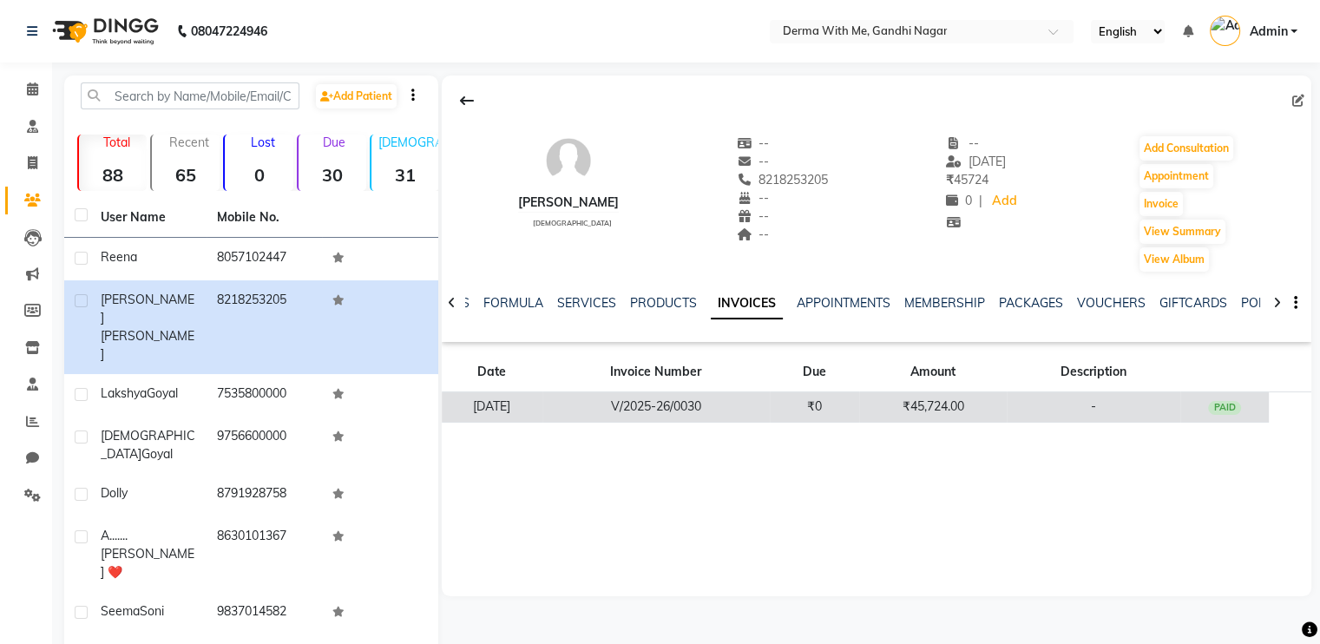
click at [1153, 404] on td "-" at bounding box center [1094, 407] width 174 height 30
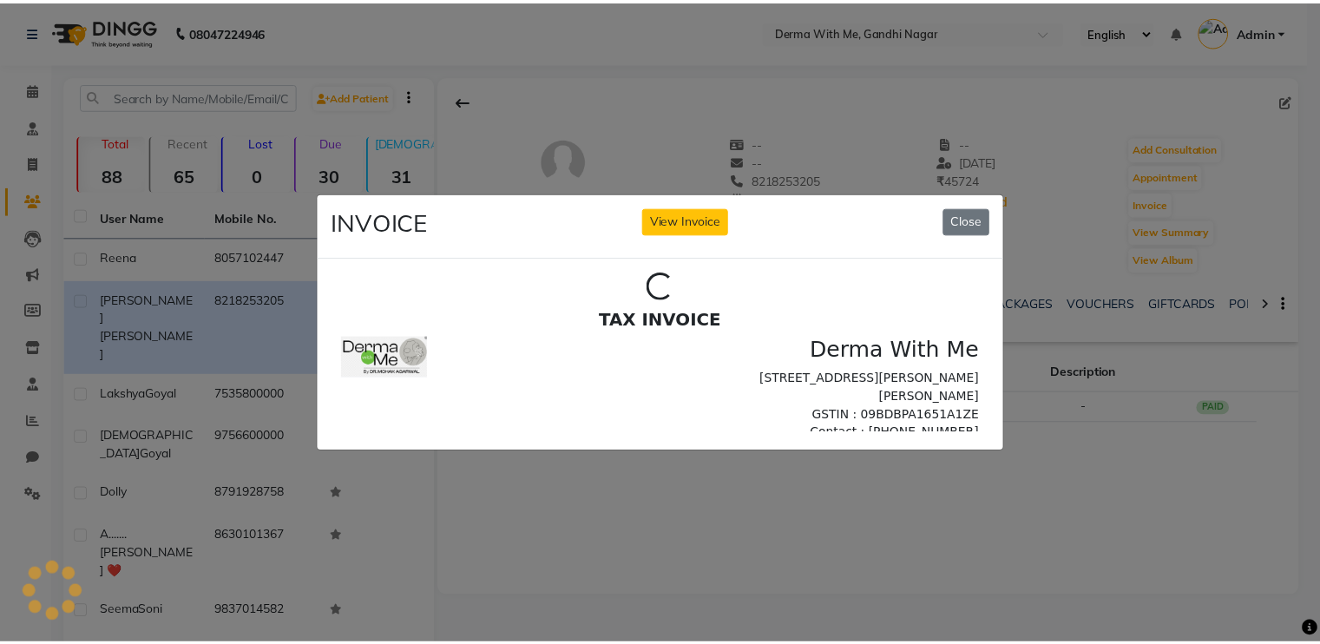
scroll to position [0, 0]
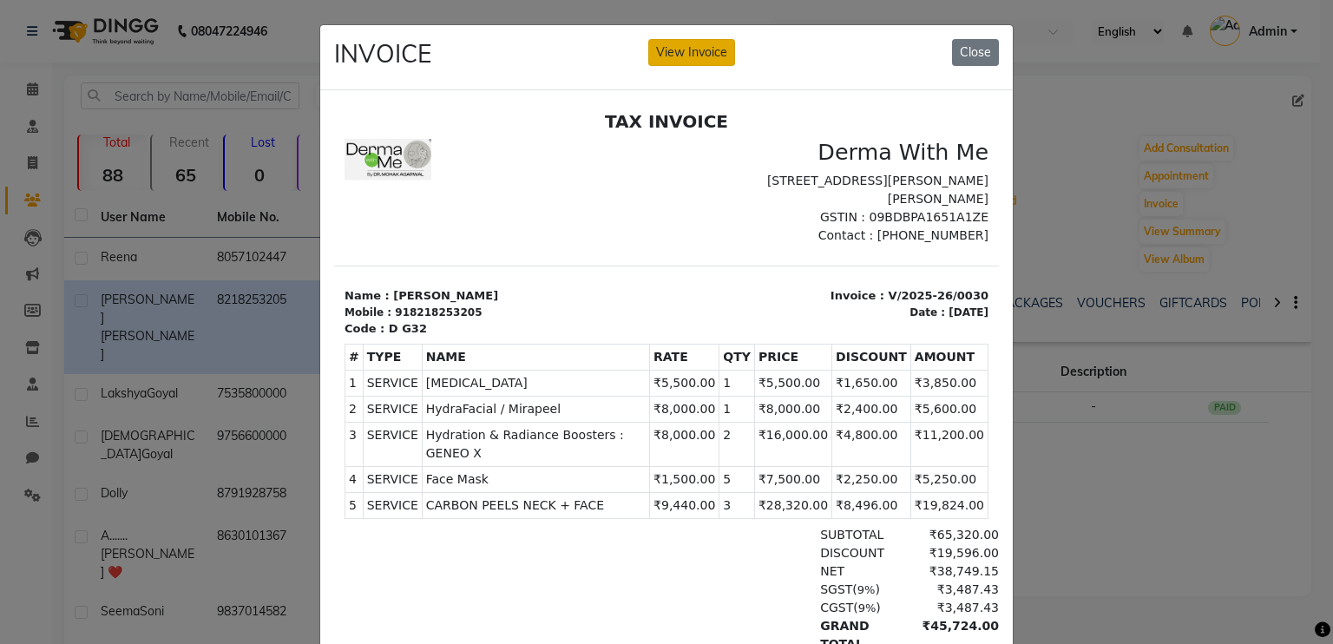
click at [700, 60] on button "View Invoice" at bounding box center [691, 52] width 87 height 27
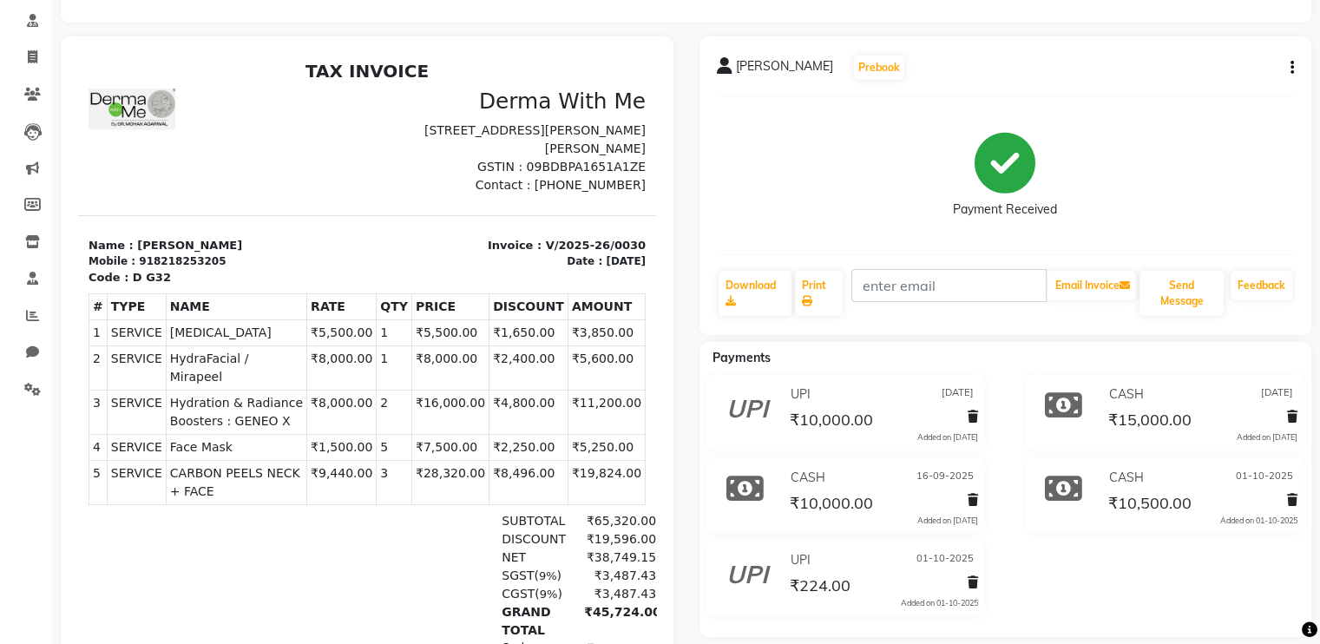
scroll to position [103, 0]
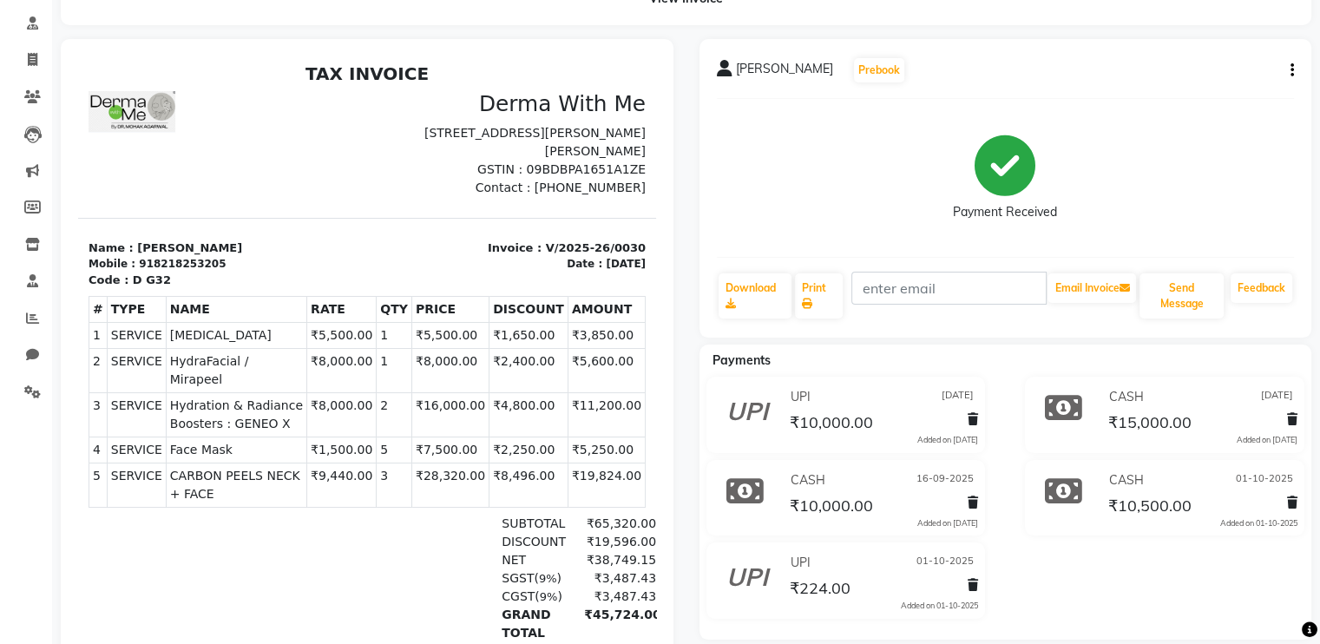
click at [1296, 71] on div "[PERSON_NAME] Prebook Payment Received Download Print Email Invoice Send Messag…" at bounding box center [1006, 188] width 613 height 299
click at [1288, 69] on button "button" at bounding box center [1289, 71] width 10 height 18
click at [1180, 74] on div "Edit Item Staff" at bounding box center [1205, 71] width 119 height 22
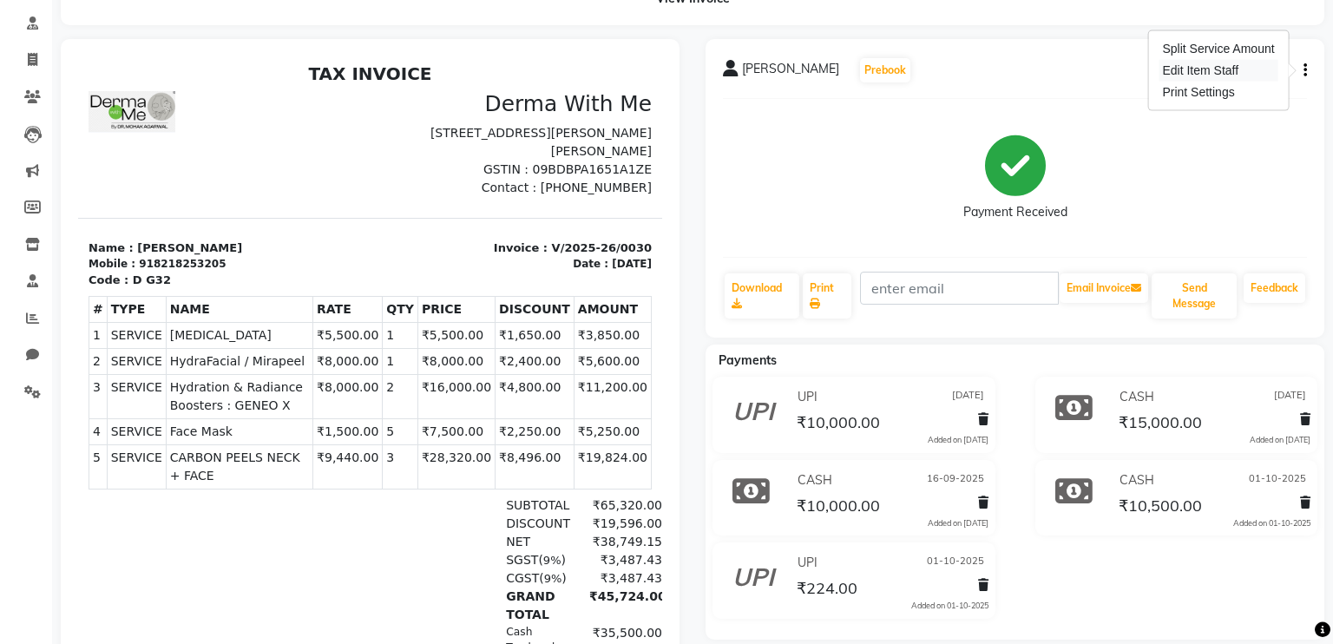
select select "82999"
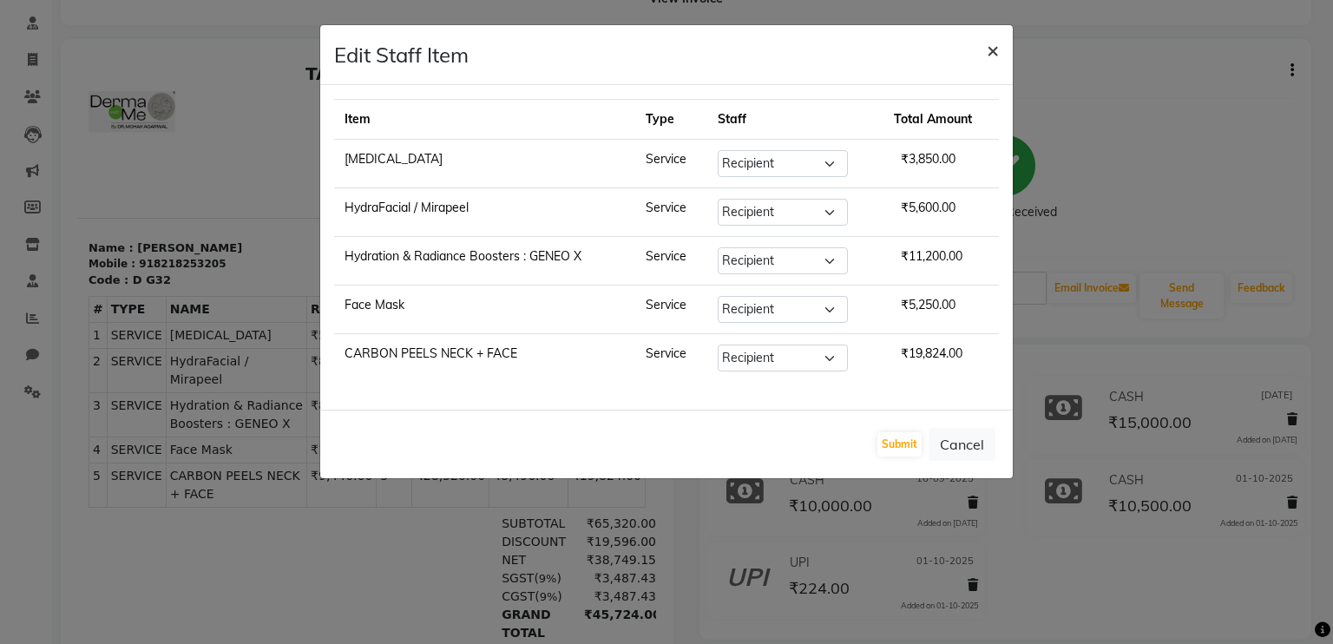
click at [996, 51] on span "×" at bounding box center [993, 49] width 12 height 26
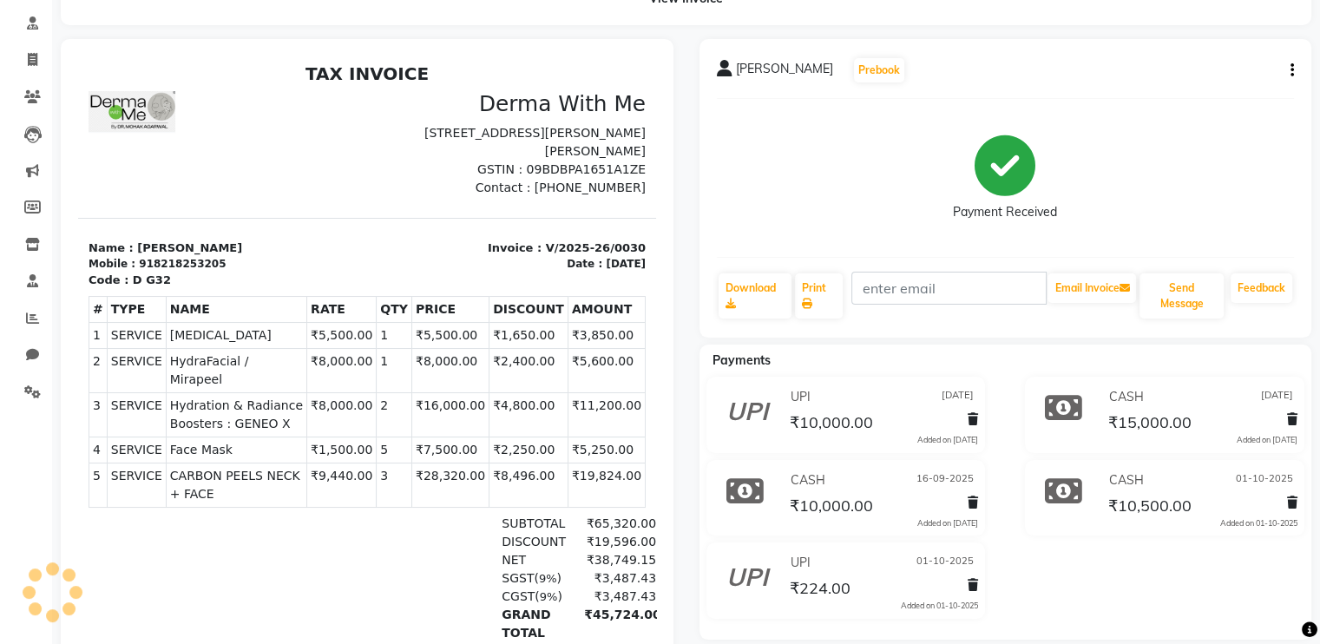
click at [1286, 70] on button "button" at bounding box center [1289, 71] width 10 height 18
click at [865, 414] on span "₹10,000.00" at bounding box center [830, 424] width 83 height 24
click at [1053, 575] on div "UPI [DATE] ₹10,000.00 Added on [DATE] CASH [DATE] ₹15,000.00 Added on [DATE] CA…" at bounding box center [1006, 501] width 639 height 249
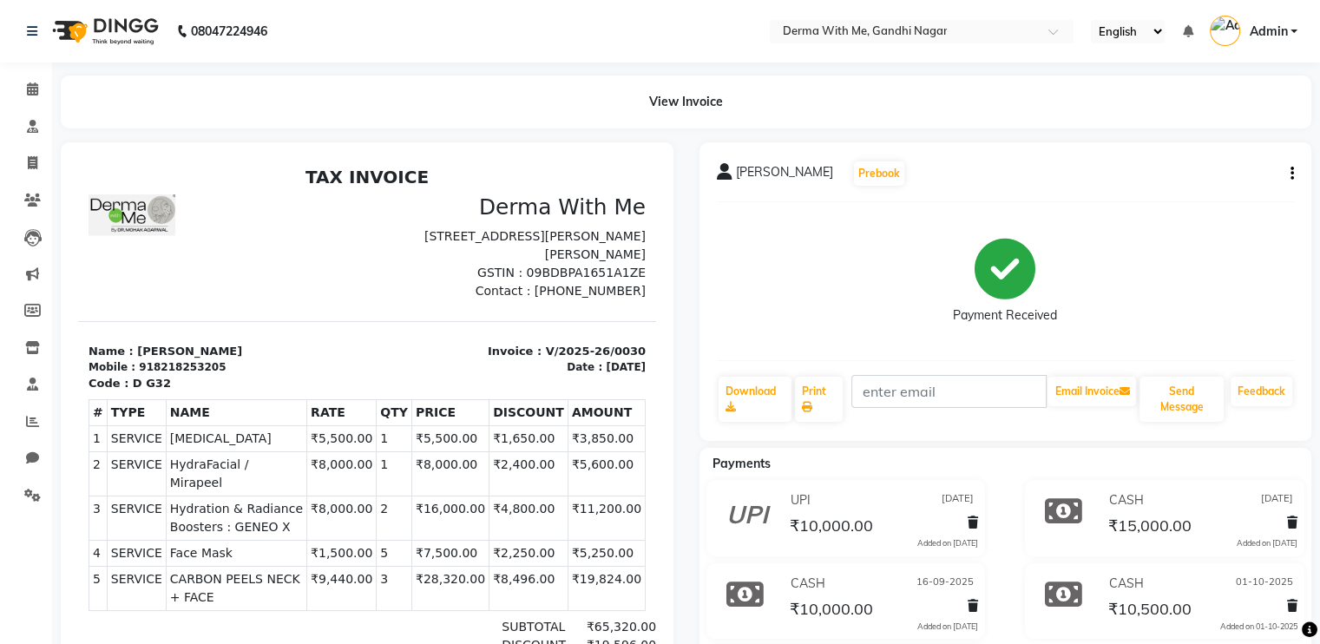
scroll to position [2, 0]
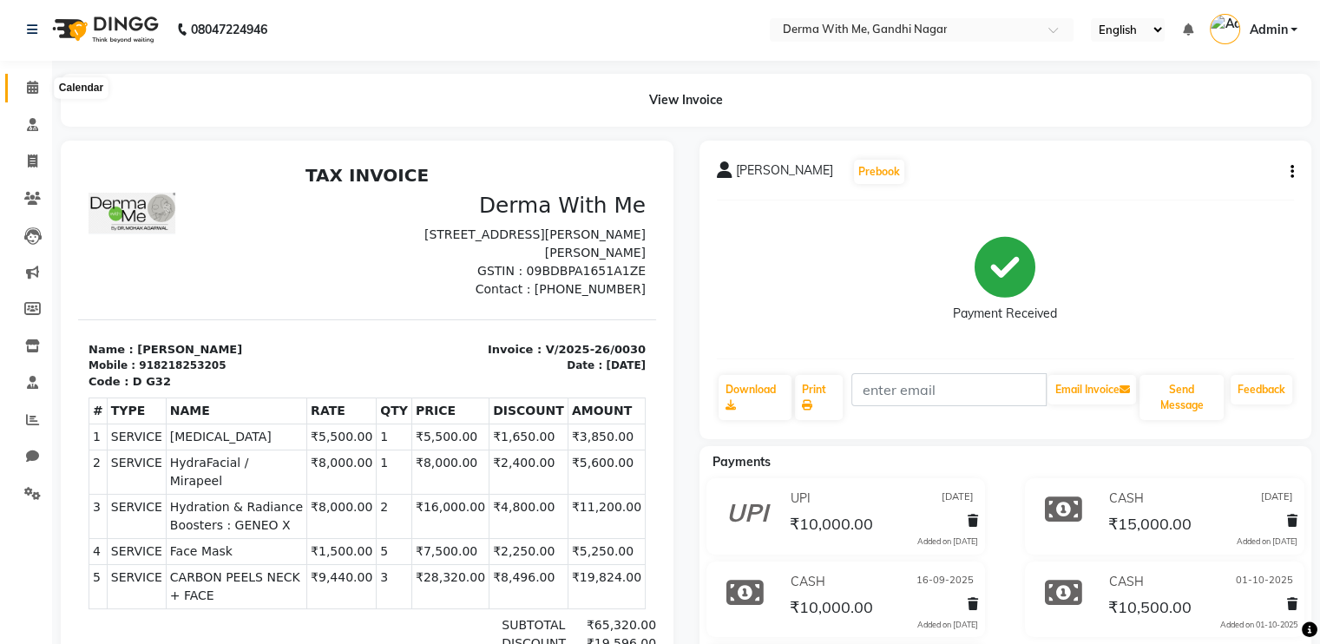
click at [34, 95] on span at bounding box center [32, 88] width 30 height 20
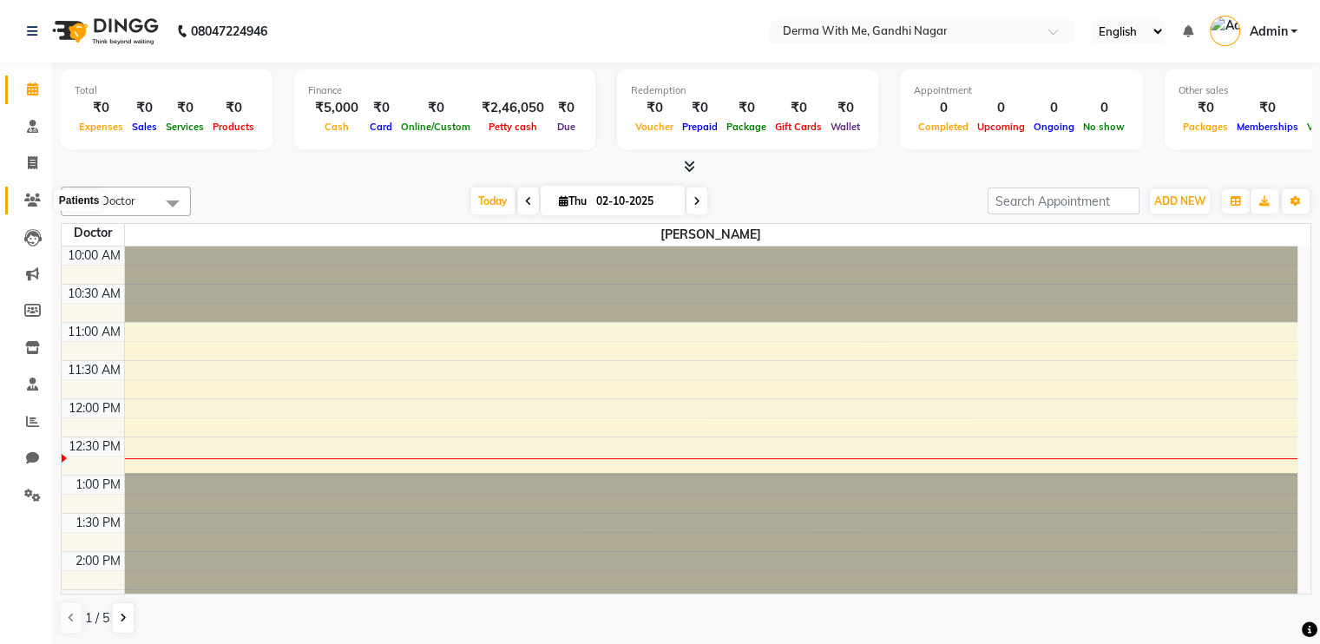
click at [28, 195] on icon at bounding box center [32, 200] width 16 height 13
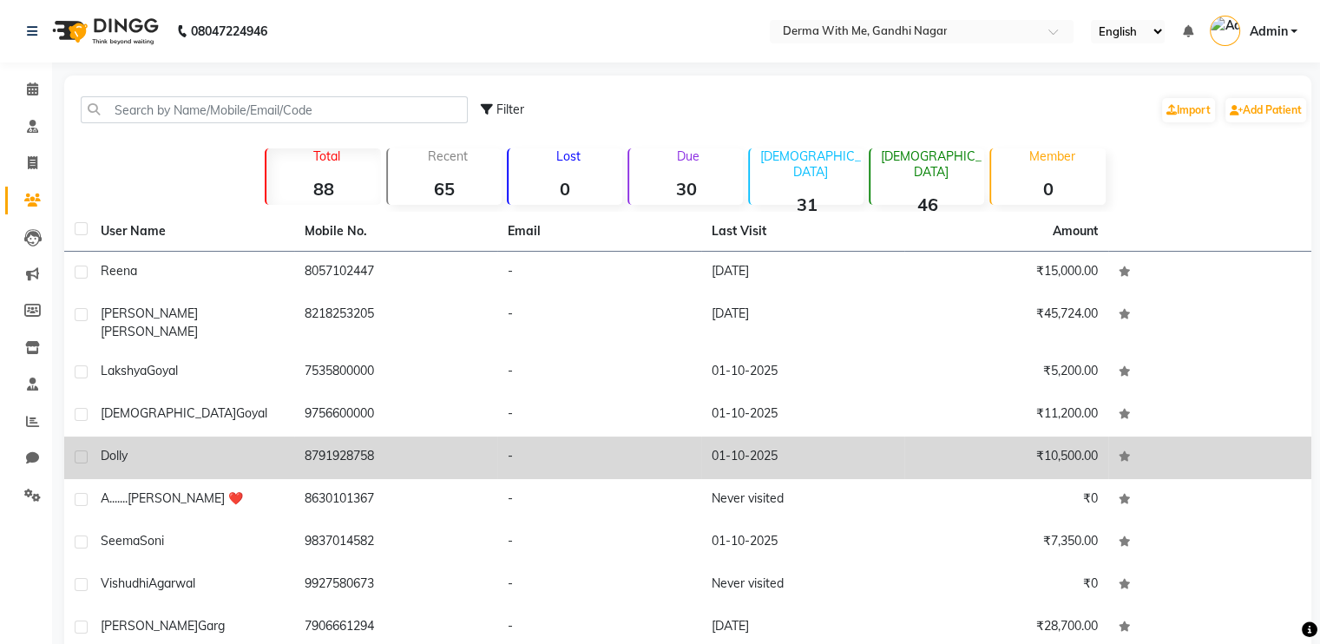
click at [491, 454] on td "8791928758" at bounding box center [396, 458] width 204 height 43
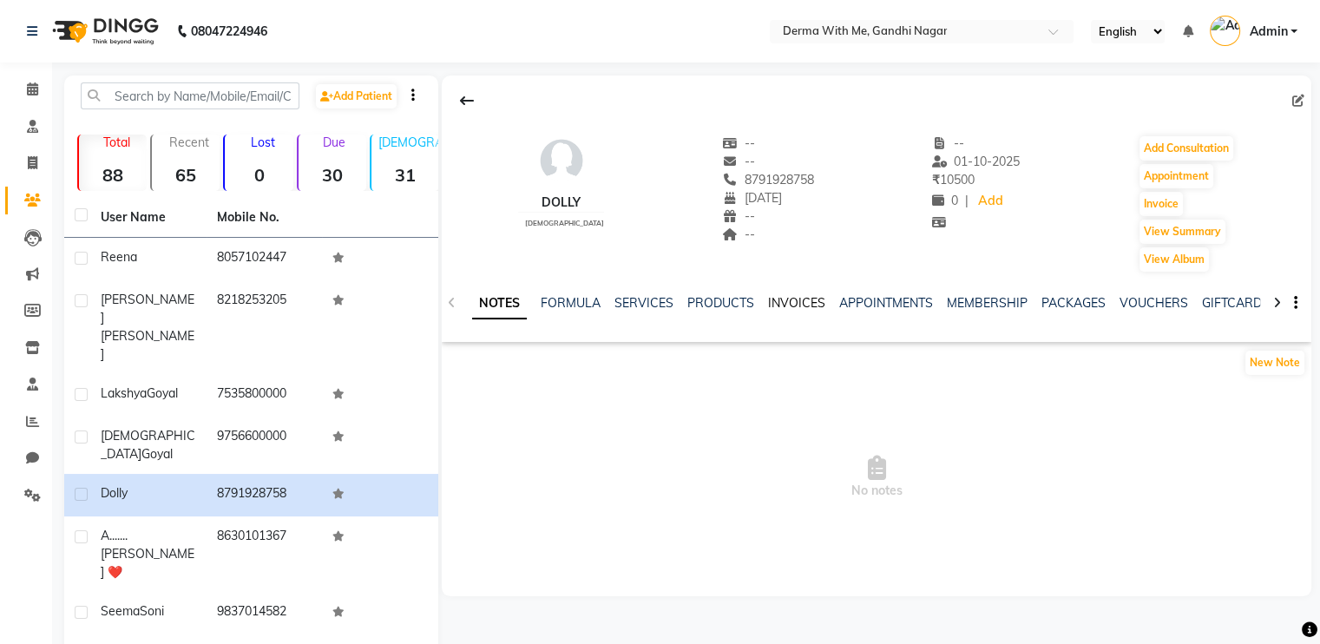
click at [793, 306] on link "INVOICES" at bounding box center [796, 303] width 57 height 16
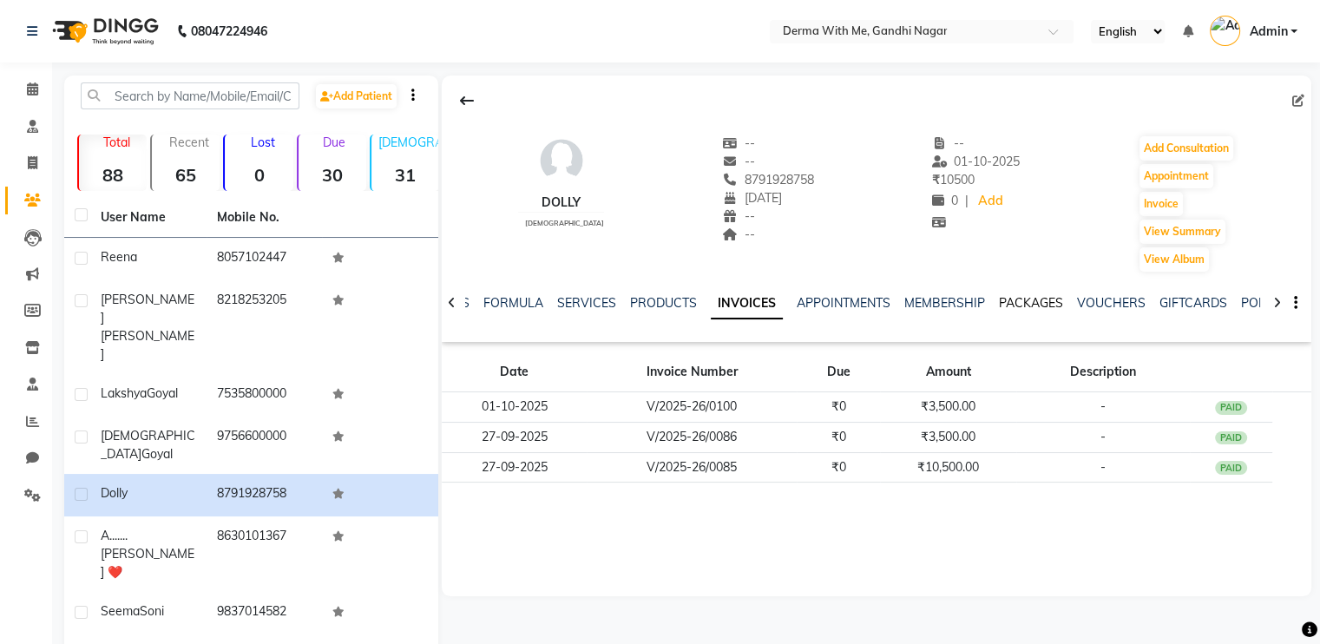
click at [1031, 305] on link "PACKAGES" at bounding box center [1031, 303] width 64 height 16
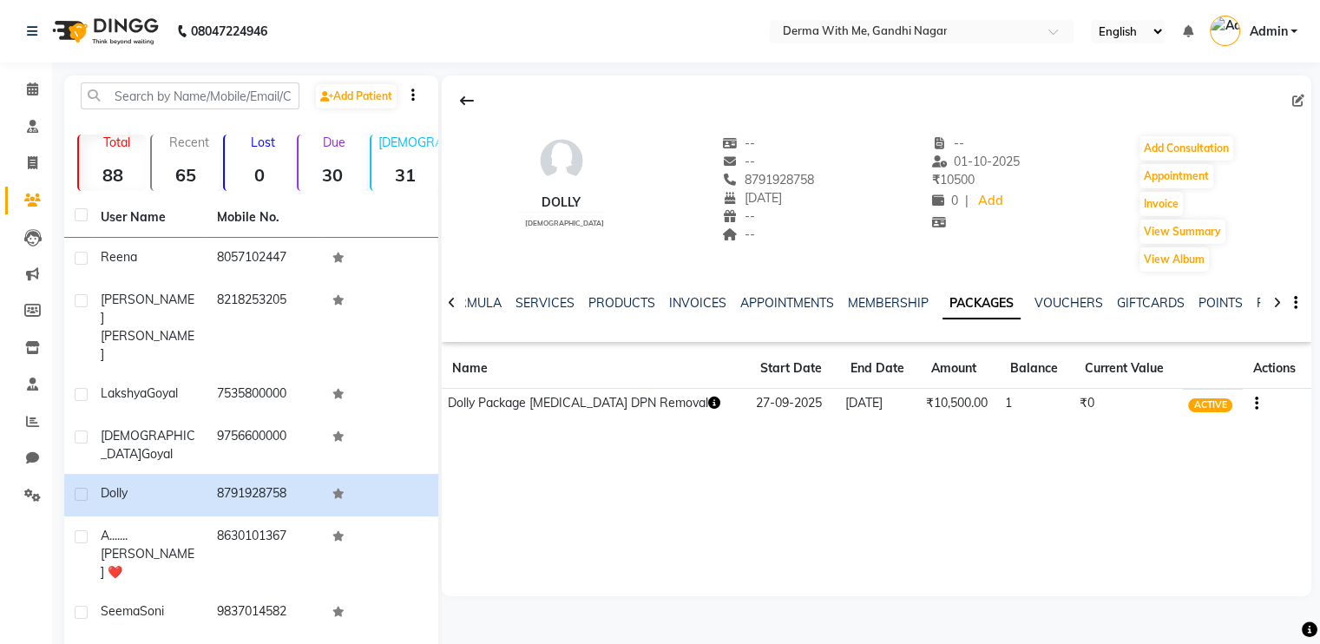
click at [707, 404] on icon "button" at bounding box center [713, 403] width 12 height 12
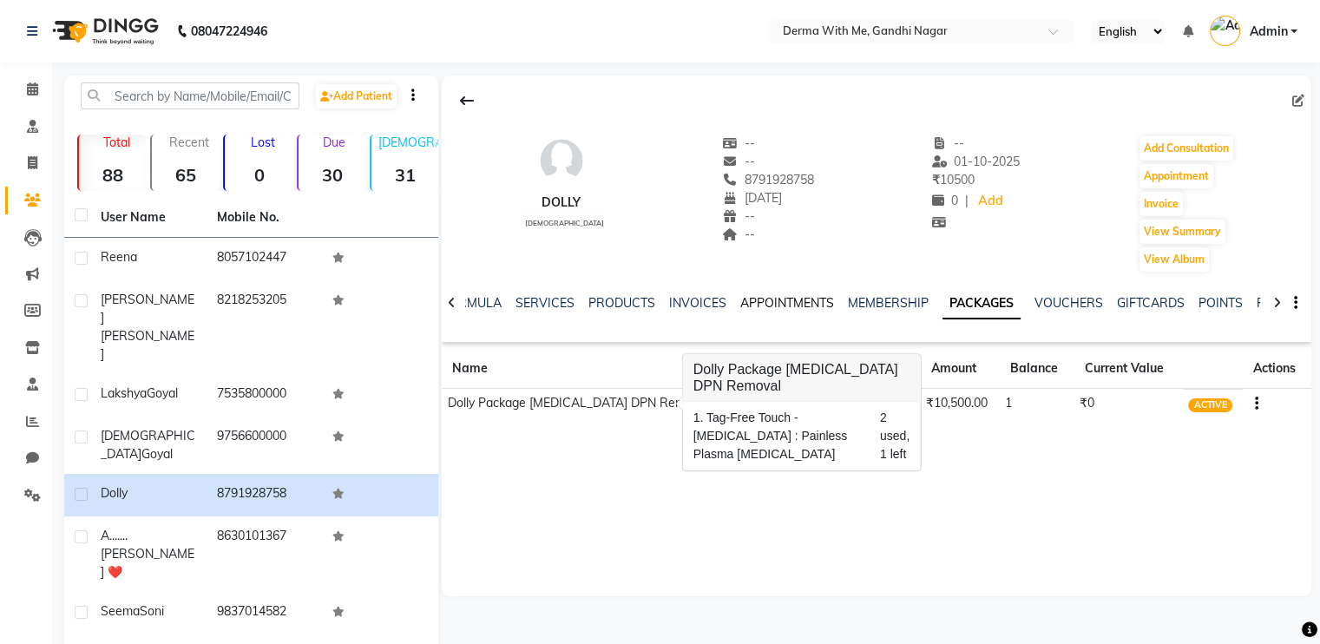
click at [812, 299] on link "APPOINTMENTS" at bounding box center [787, 303] width 94 height 16
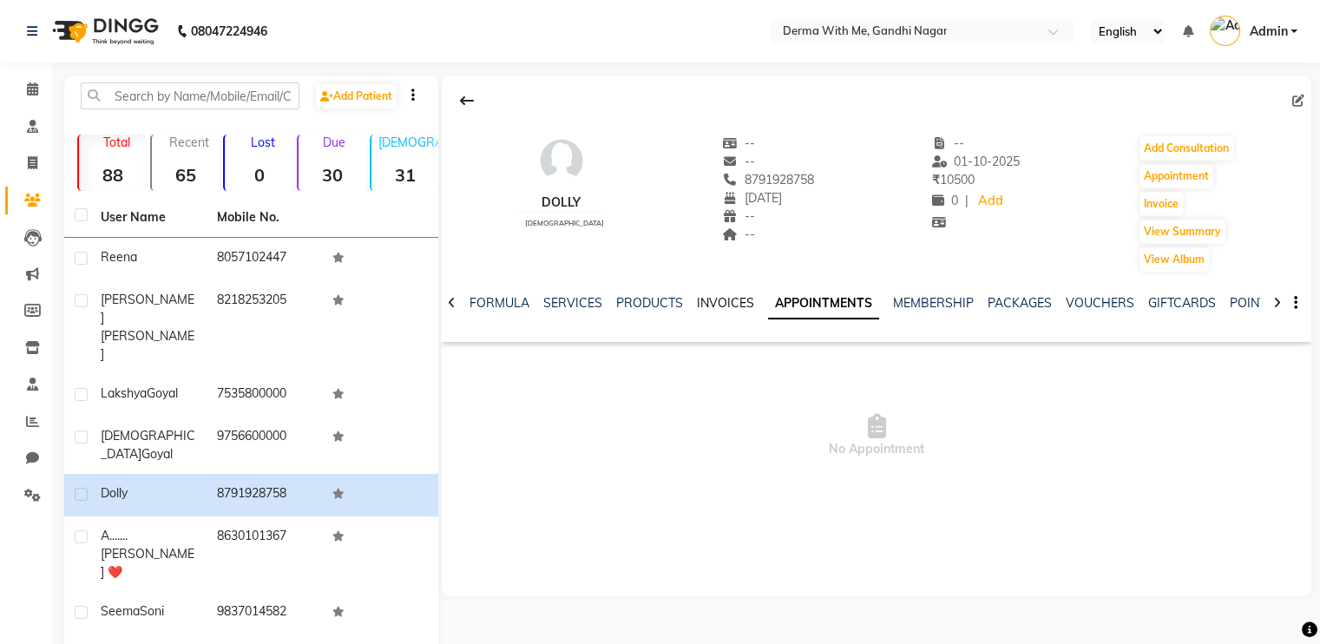
click at [720, 307] on link "INVOICES" at bounding box center [725, 303] width 57 height 16
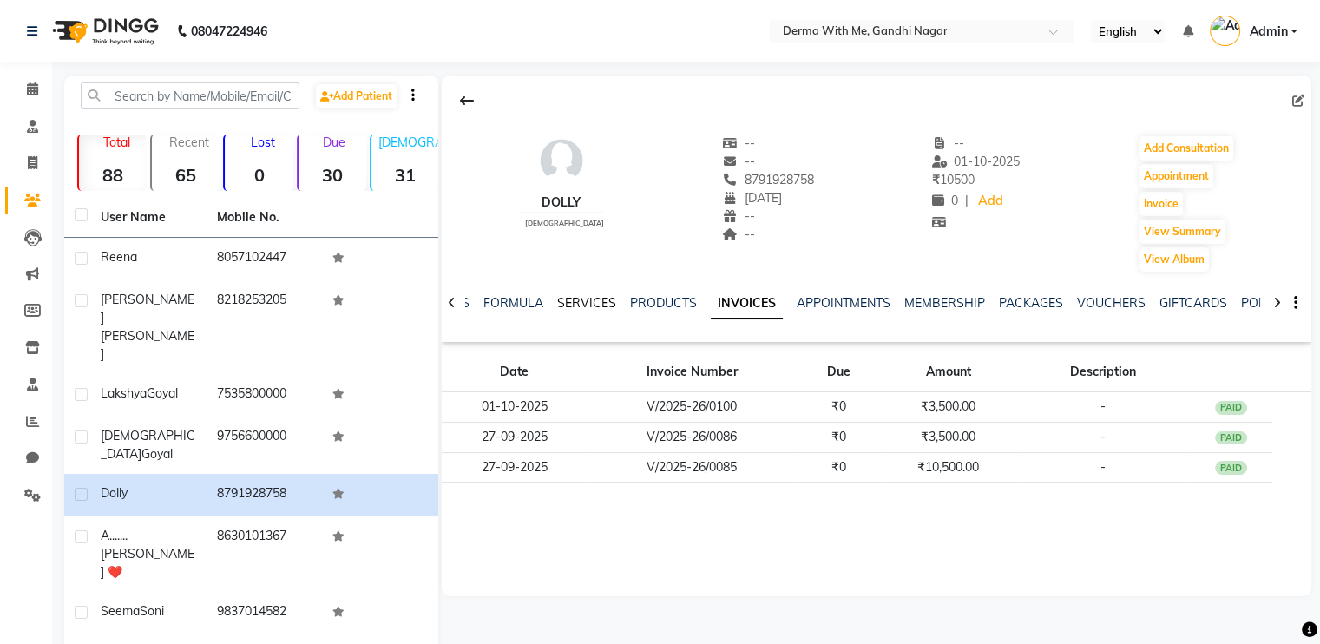
click at [562, 308] on link "SERVICES" at bounding box center [586, 303] width 59 height 16
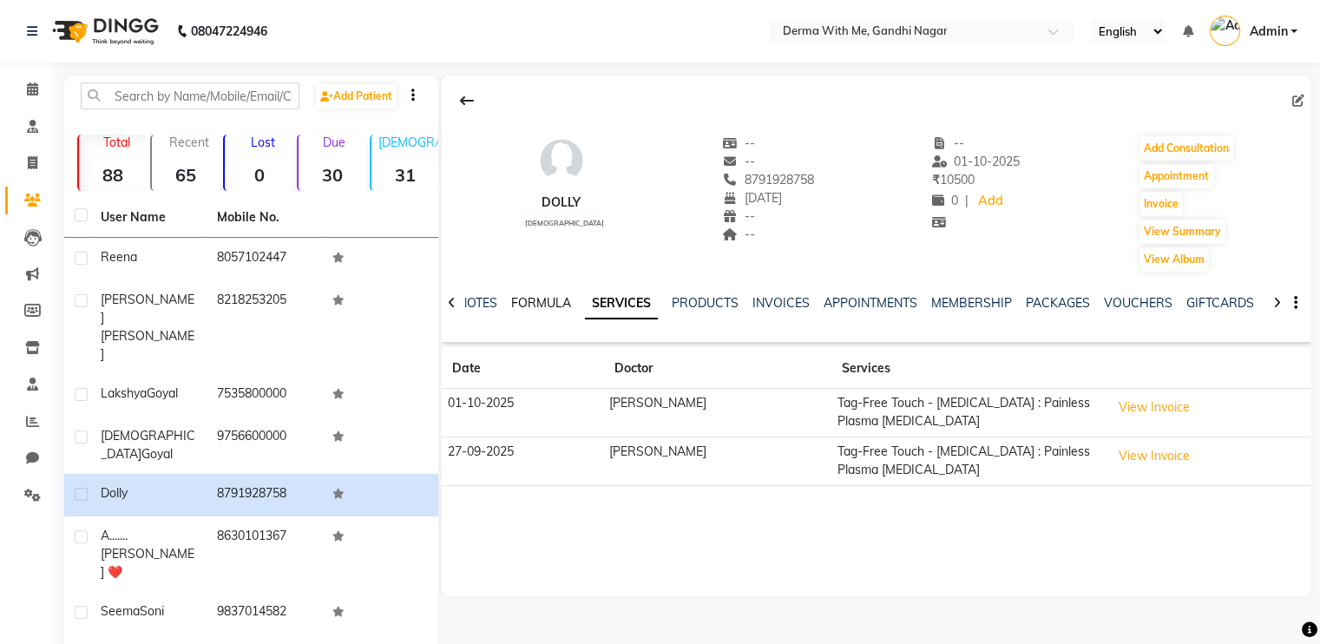
click at [534, 306] on link "FORMULA" at bounding box center [541, 303] width 60 height 16
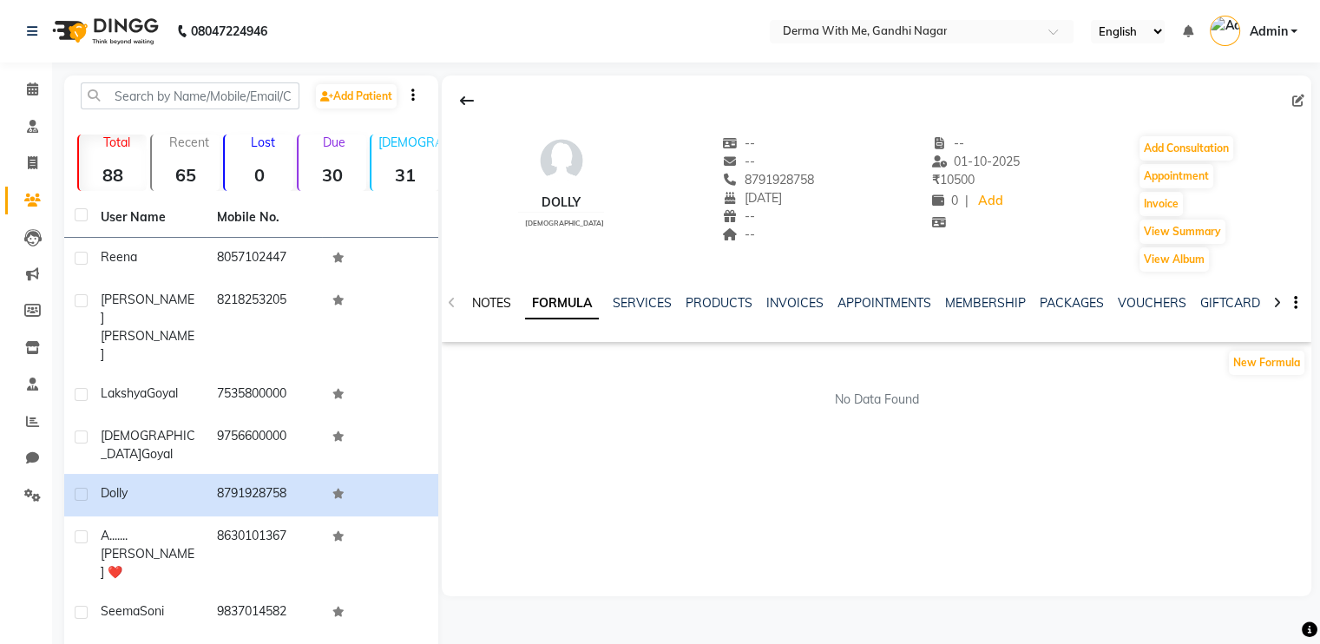
click at [482, 299] on link "NOTES" at bounding box center [491, 303] width 39 height 16
click at [467, 109] on button at bounding box center [467, 100] width 36 height 33
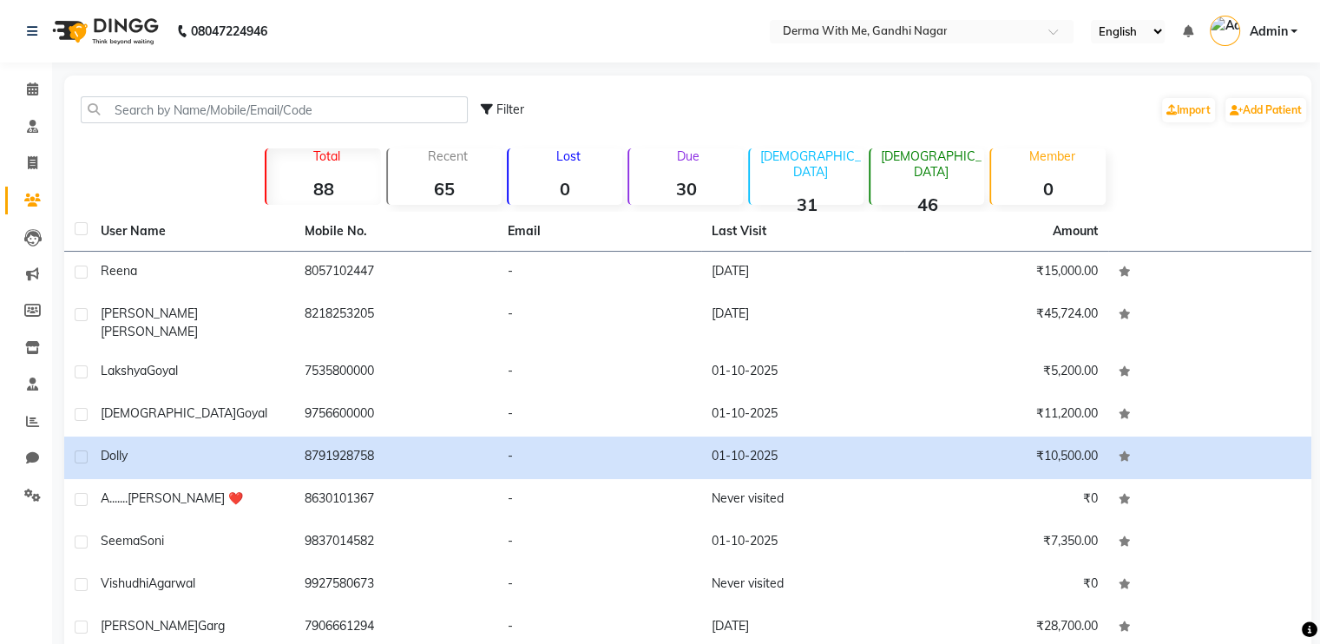
click at [201, 153] on div "Total 88 Recent 65 Lost 0 Due 30 [DEMOGRAPHIC_DATA] 31 [DEMOGRAPHIC_DATA] 46 Me…" at bounding box center [689, 174] width 990 height 61
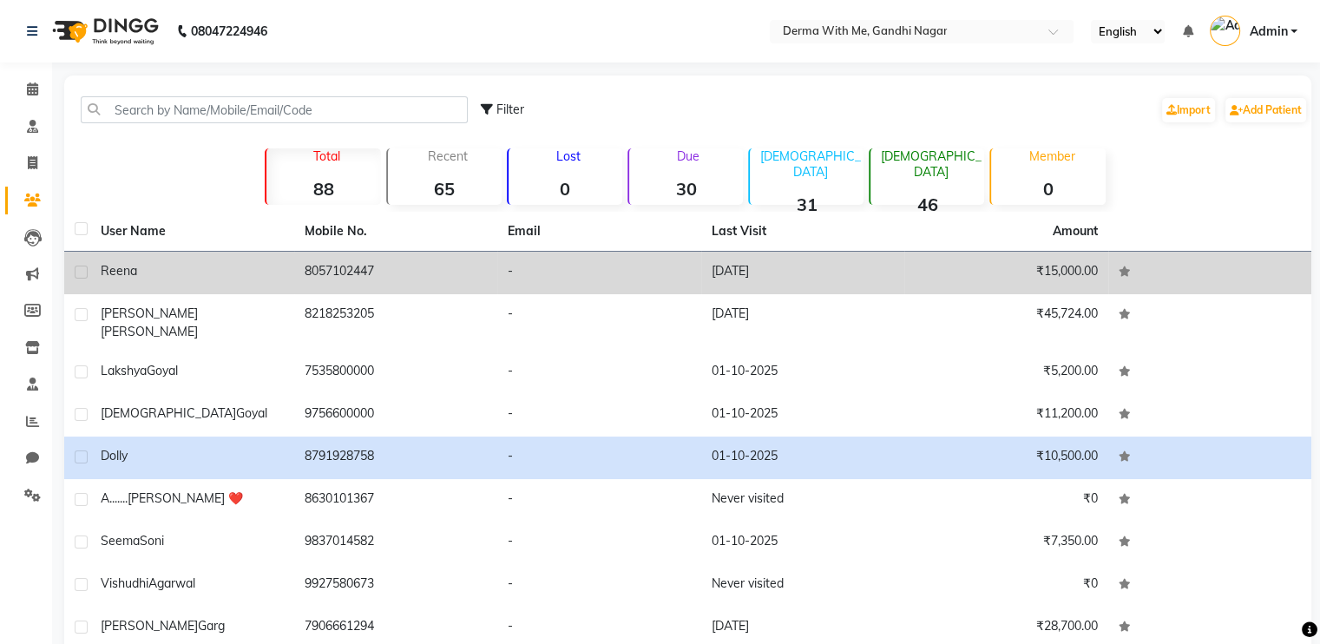
click at [398, 255] on td "8057102447" at bounding box center [396, 273] width 204 height 43
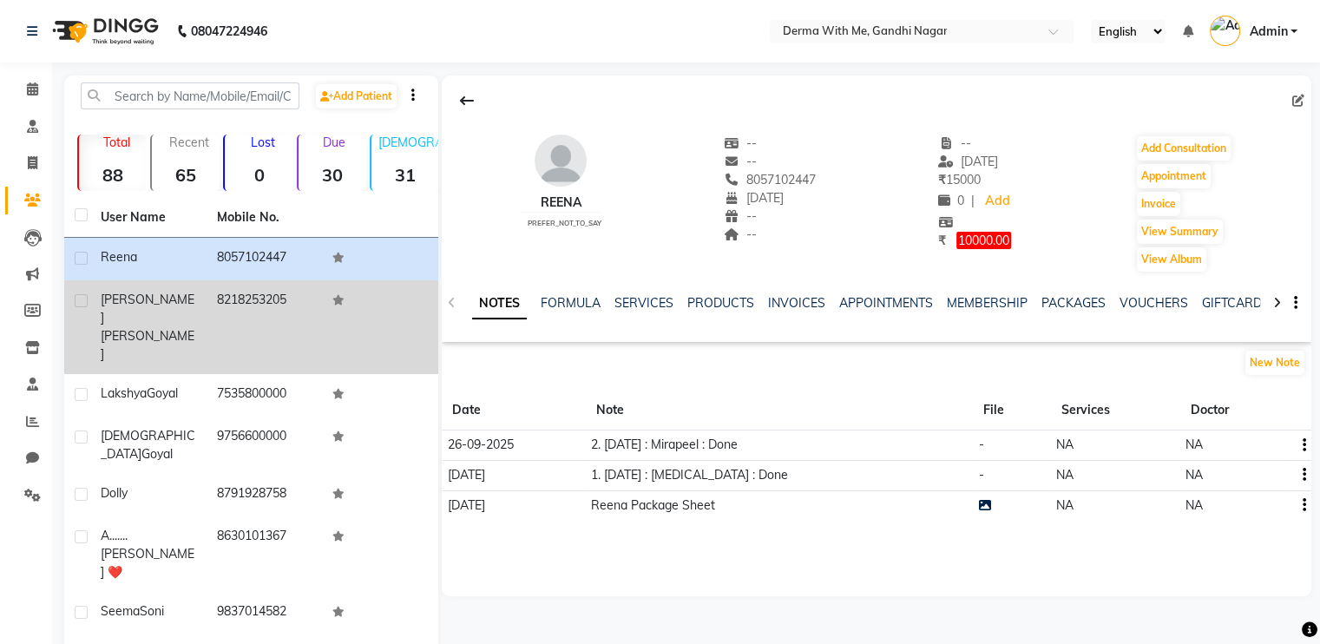
click at [257, 302] on td "8218253205" at bounding box center [265, 327] width 116 height 94
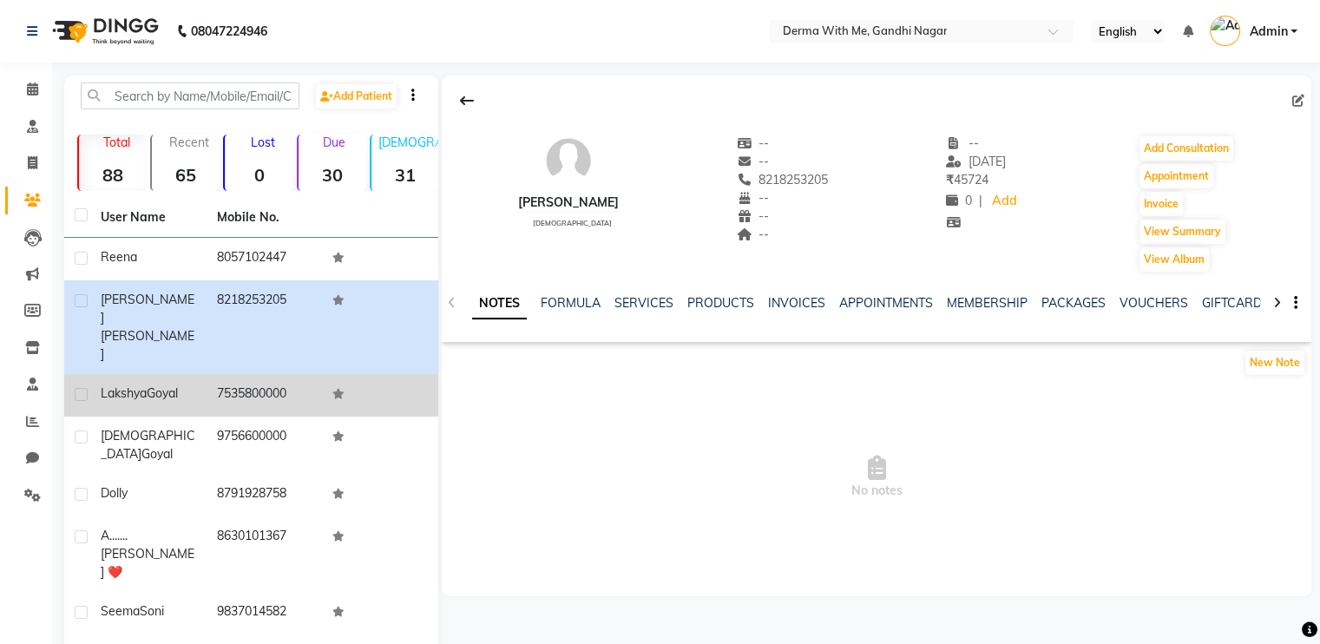
click at [250, 374] on td "7535800000" at bounding box center [265, 395] width 116 height 43
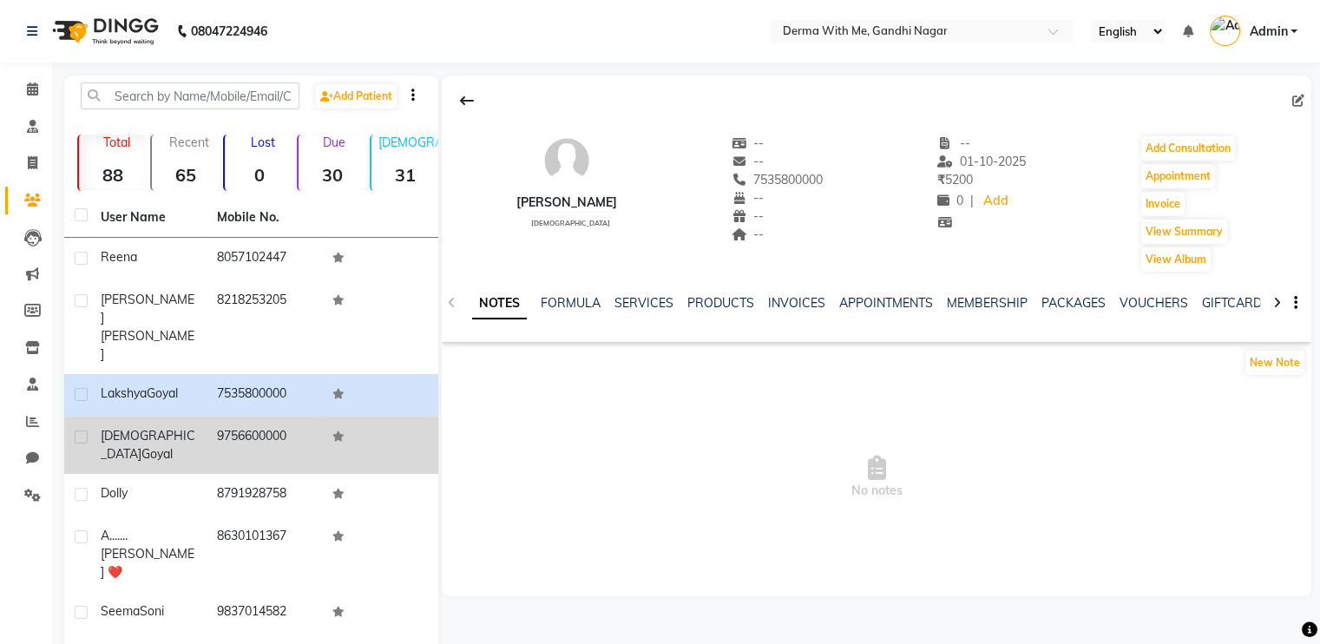
click at [214, 417] on td "9756600000" at bounding box center [265, 445] width 116 height 57
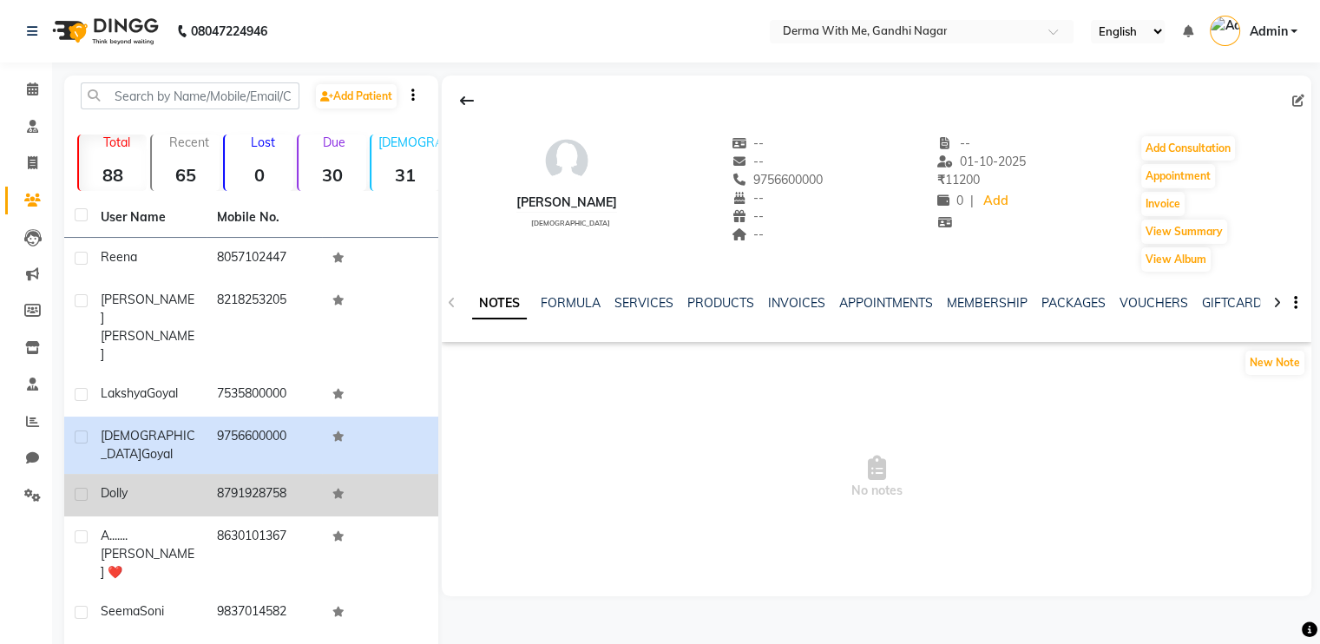
click at [187, 484] on div "Dolly" at bounding box center [148, 493] width 95 height 18
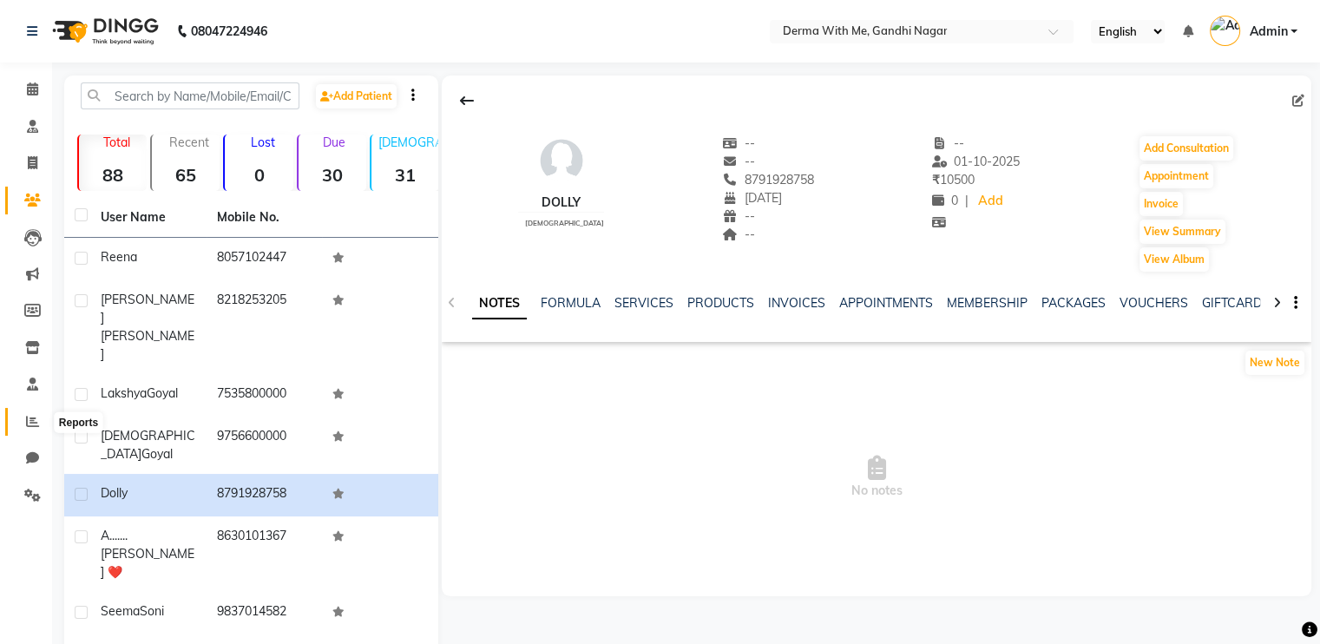
click at [37, 428] on icon at bounding box center [32, 421] width 13 height 13
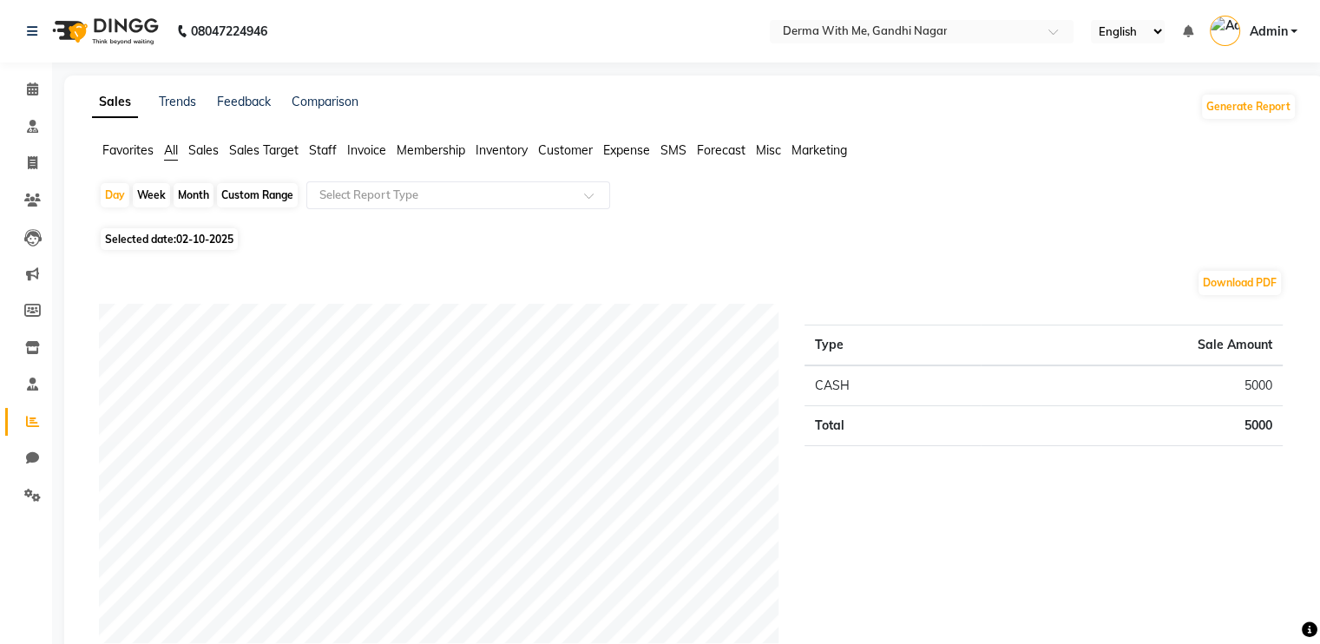
click at [195, 194] on div "Month" at bounding box center [194, 195] width 40 height 24
select select "10"
select select "2025"
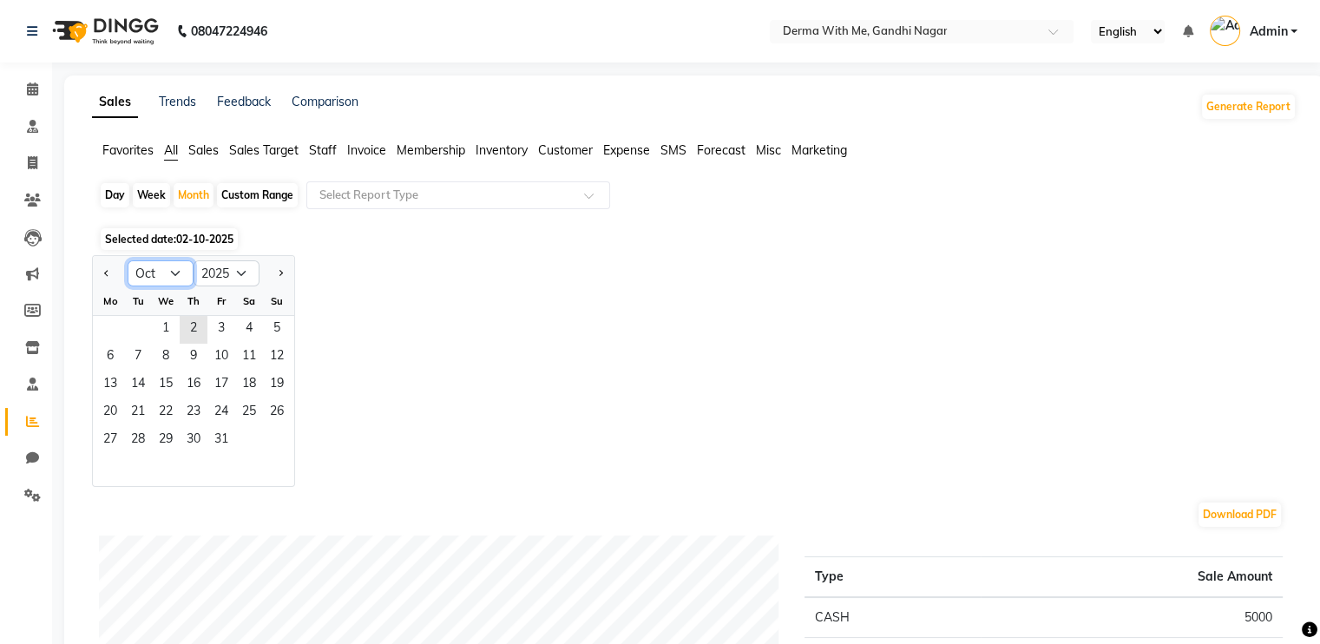
click at [187, 273] on select "Jan Feb Mar Apr May Jun [DATE] Aug Sep Oct Nov Dec" at bounding box center [161, 273] width 66 height 26
select select "9"
click at [128, 260] on select "Jan Feb Mar Apr May Jun [DATE] Aug Sep Oct Nov Dec" at bounding box center [161, 273] width 66 height 26
click at [109, 329] on span "1" at bounding box center [110, 330] width 28 height 28
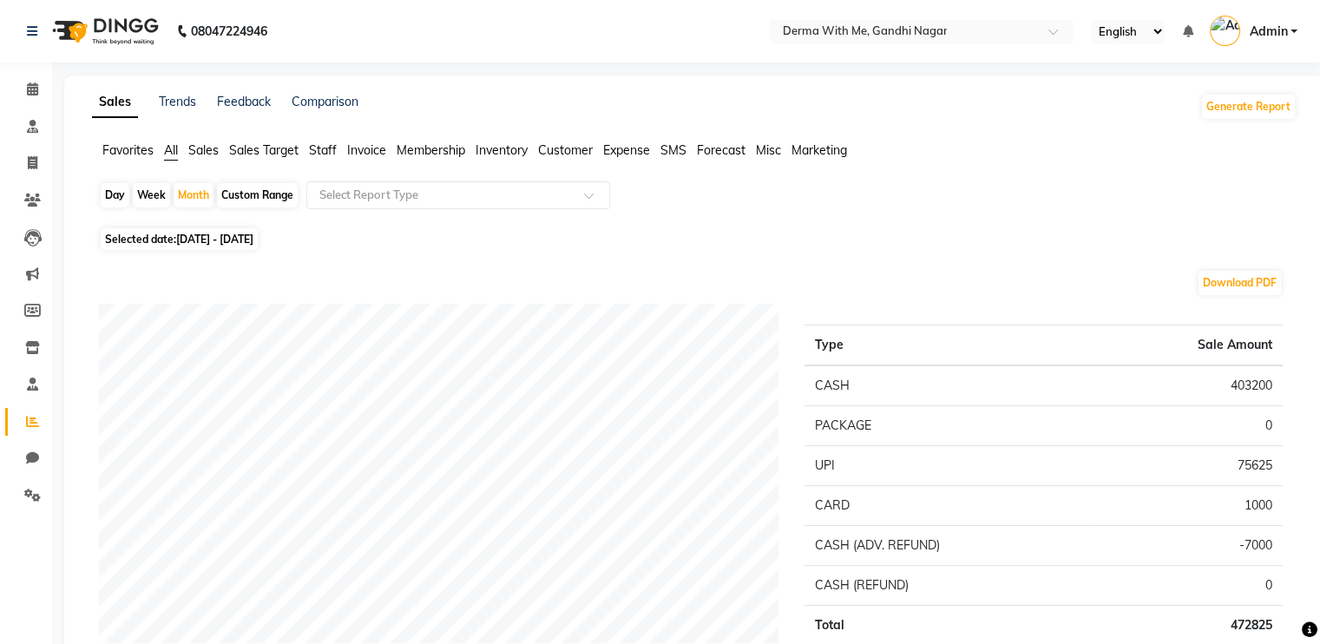
click at [548, 238] on div "Selected date: [DATE] - [DATE]" at bounding box center [698, 239] width 1198 height 18
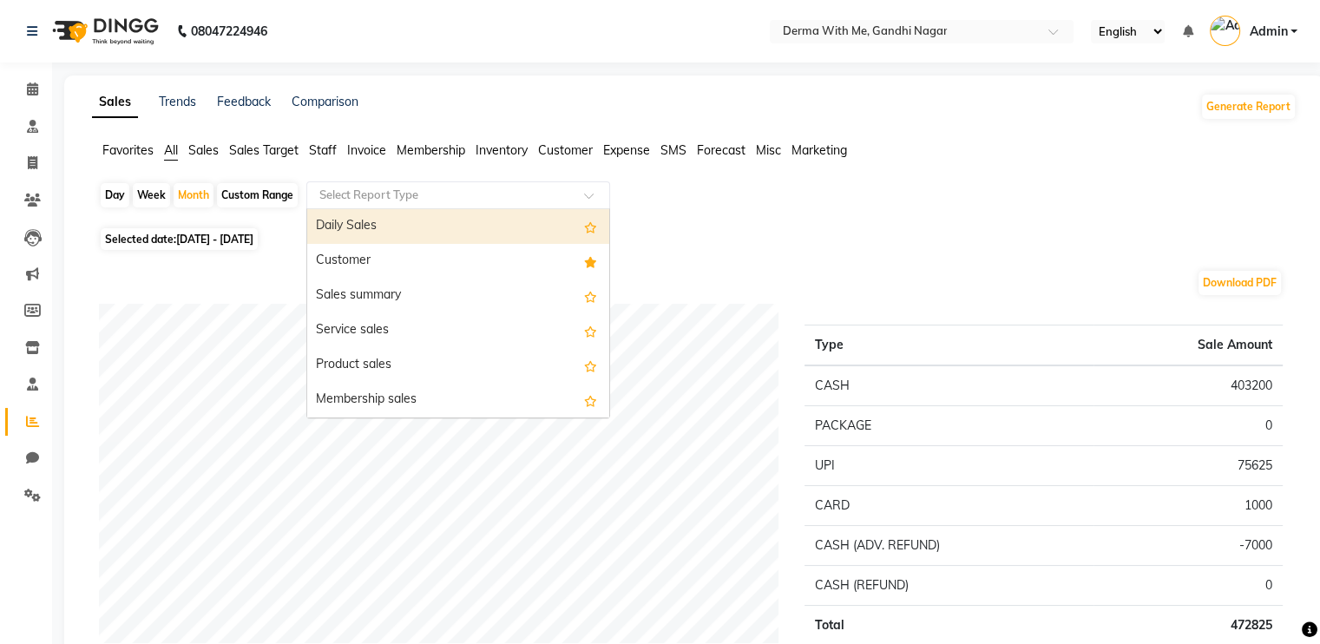
click at [400, 203] on div "Select Report Type" at bounding box center [368, 195] width 99 height 17
click at [403, 230] on div "Daily Sales" at bounding box center [458, 226] width 302 height 35
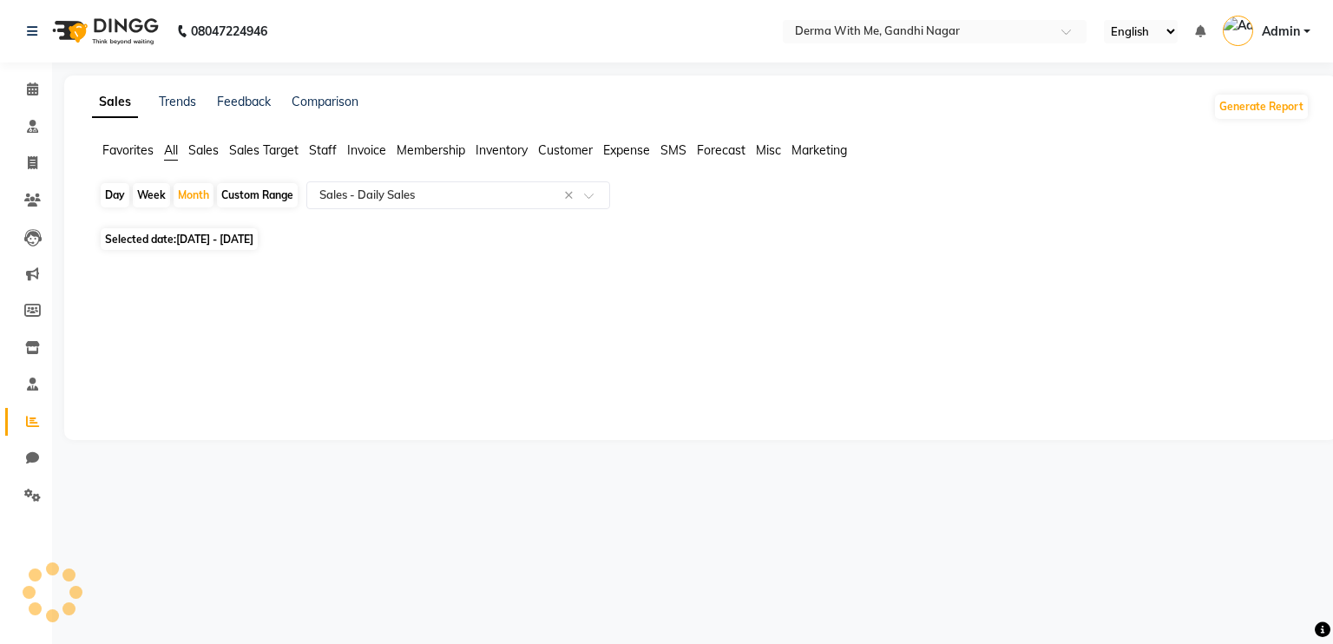
click at [713, 248] on div "Day Week Month Custom Range Select Report Type × Sales - Daily Sales × Selected…" at bounding box center [701, 232] width 1218 height 102
select select "full_report"
select select "pdf"
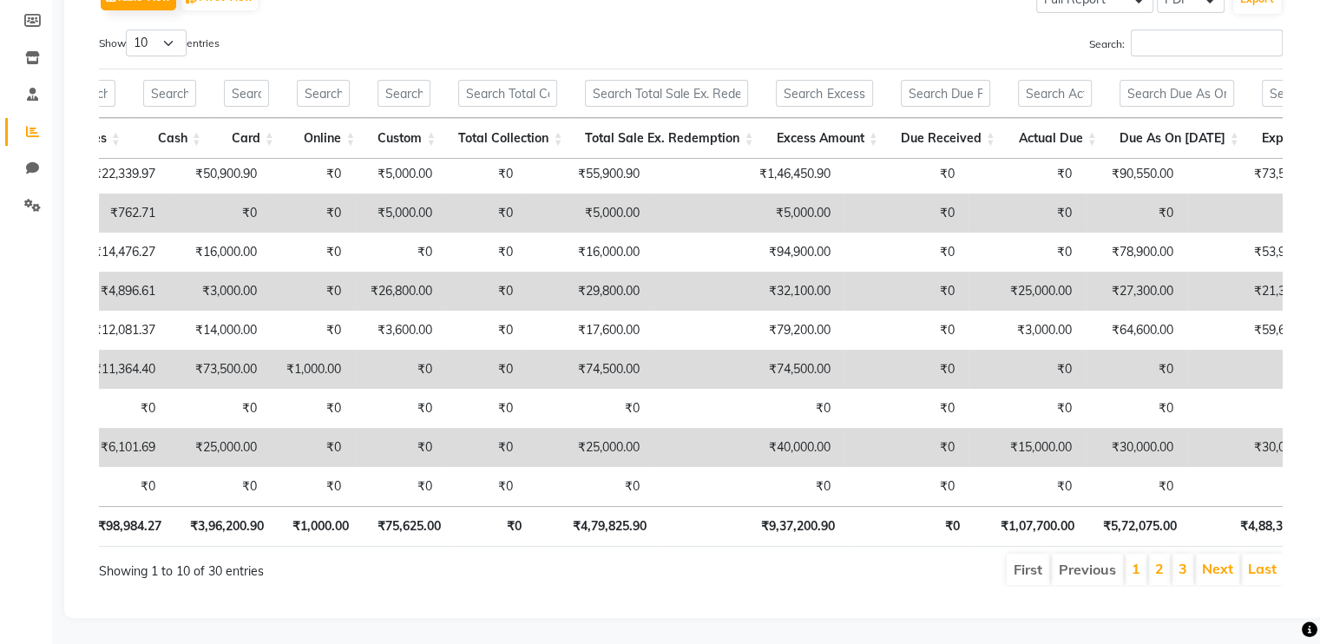
scroll to position [56, 1047]
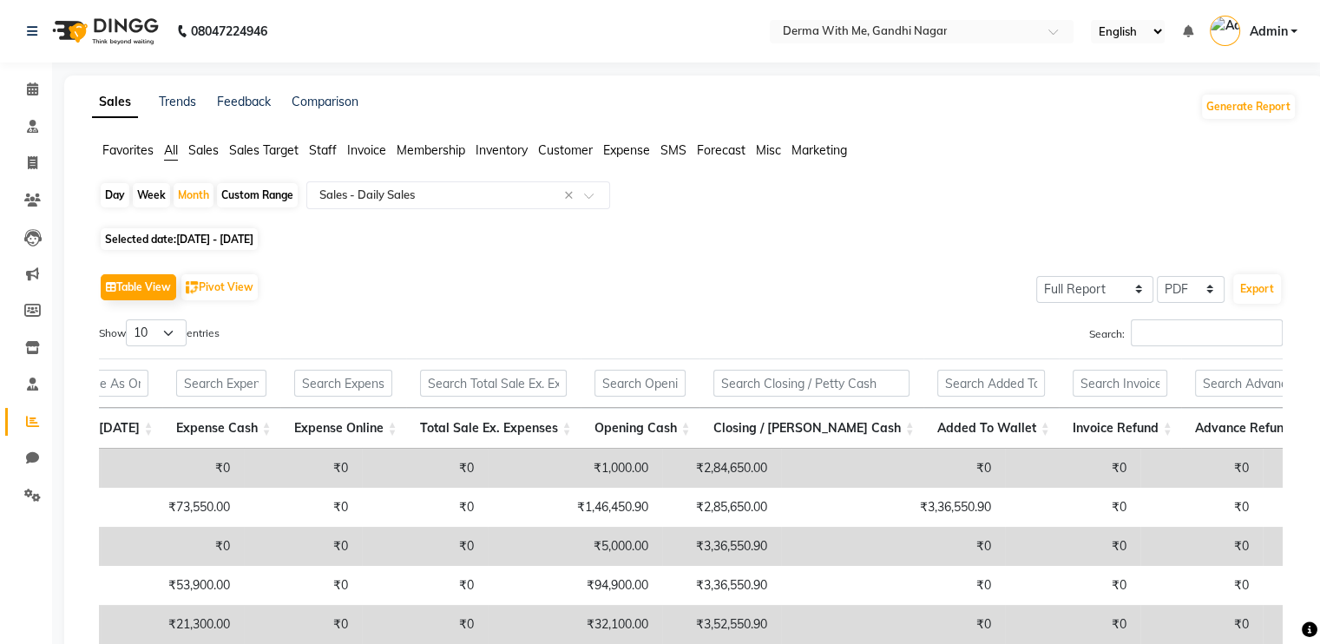
click at [375, 271] on div "Table View Pivot View Select Full Report Filtered Report Select CSV PDF Export" at bounding box center [691, 287] width 1184 height 36
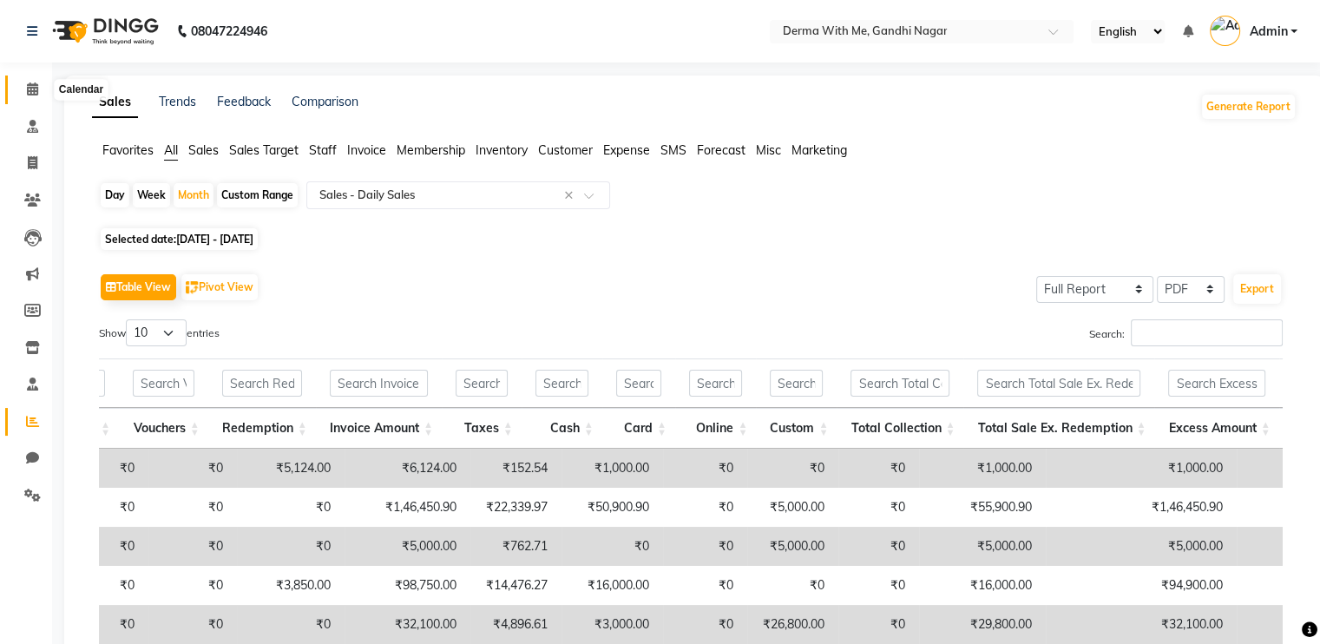
click at [27, 89] on icon at bounding box center [32, 88] width 11 height 13
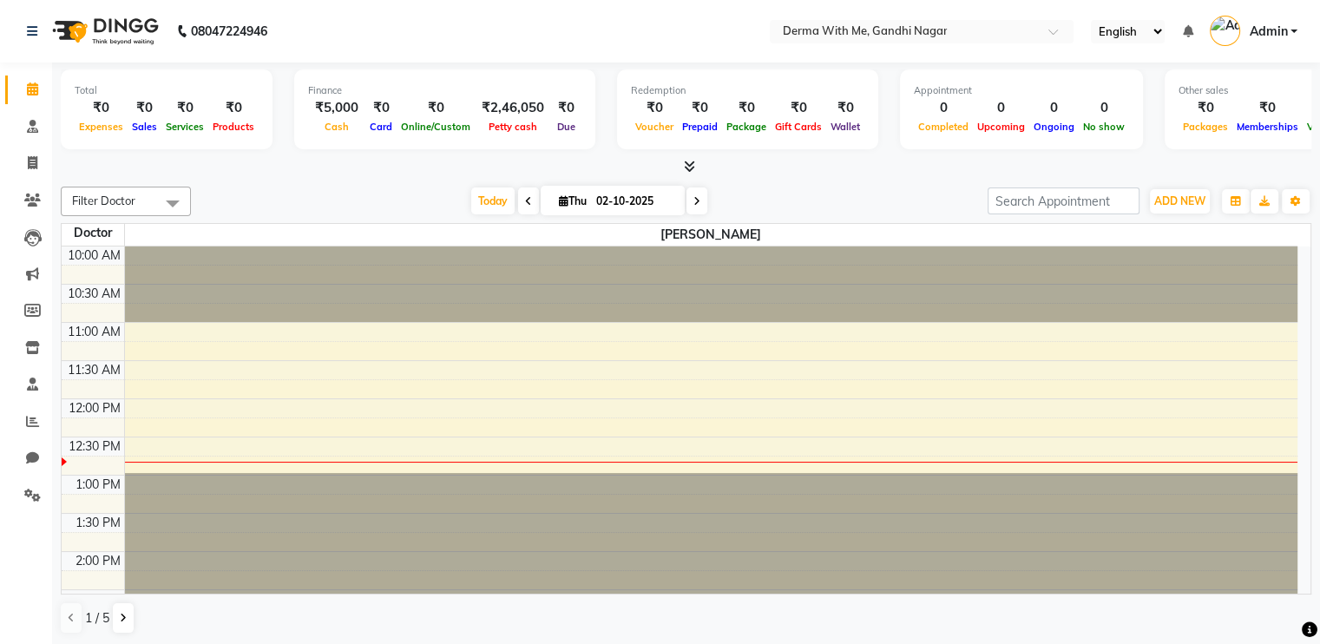
click at [179, 200] on span at bounding box center [172, 203] width 35 height 33
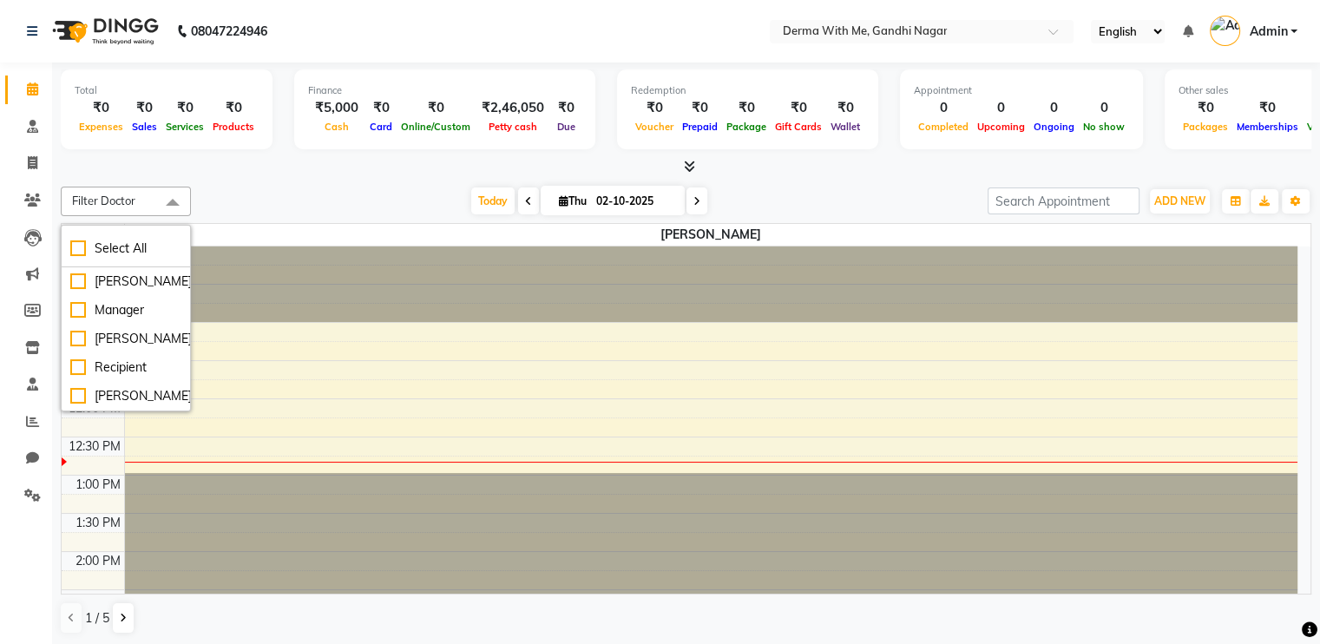
click at [179, 200] on span at bounding box center [172, 203] width 35 height 33
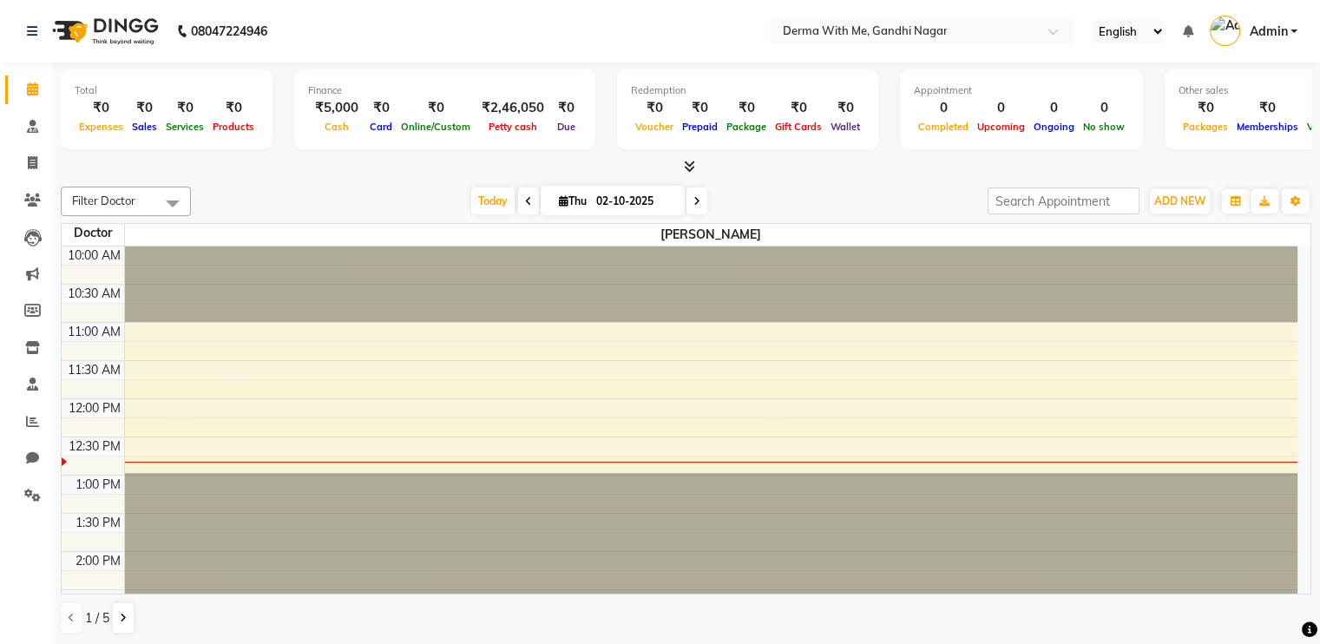
click at [172, 206] on span at bounding box center [172, 203] width 35 height 33
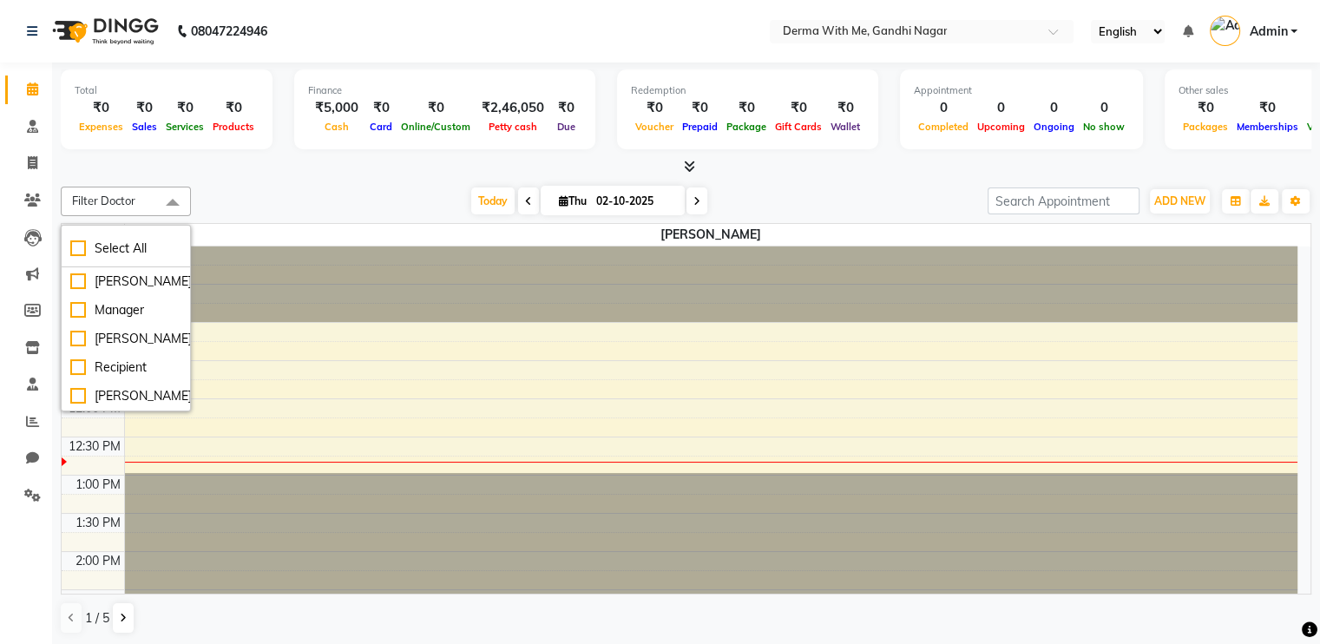
click at [172, 206] on span at bounding box center [172, 203] width 35 height 33
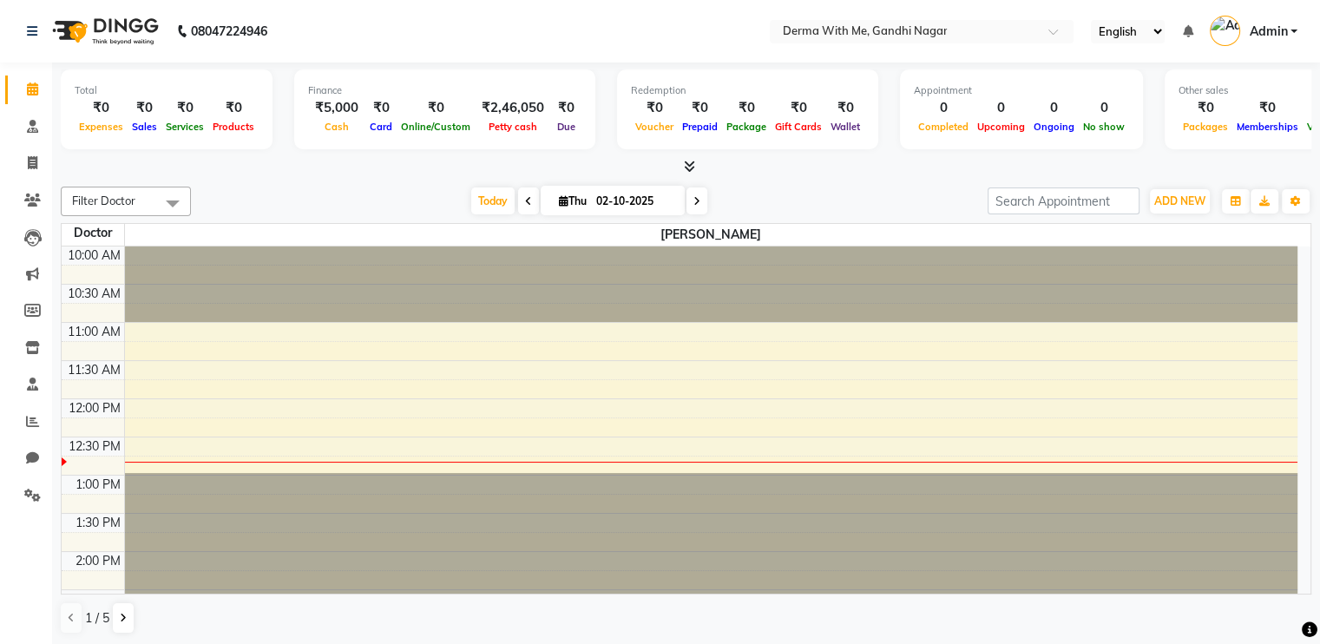
click at [170, 206] on span at bounding box center [172, 203] width 35 height 33
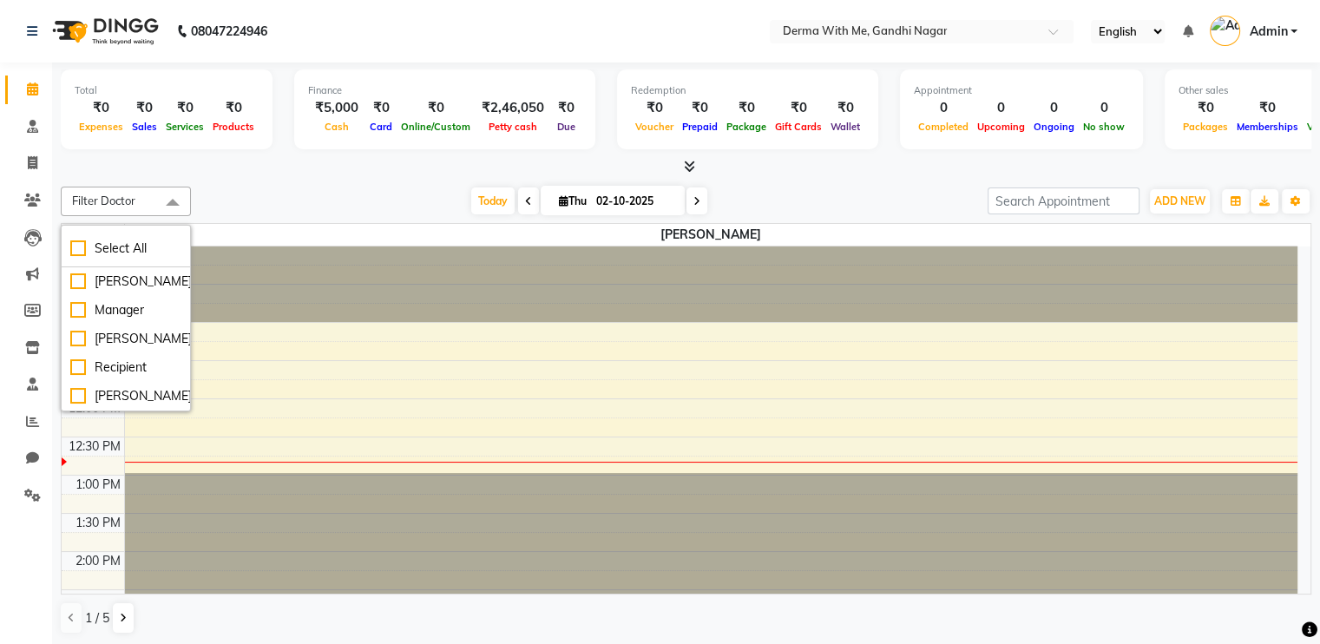
click at [295, 180] on div "Filter Doctor Select All [PERSON_NAME] Manager [PERSON_NAME] Recipient [PERSON_…" at bounding box center [686, 411] width 1251 height 462
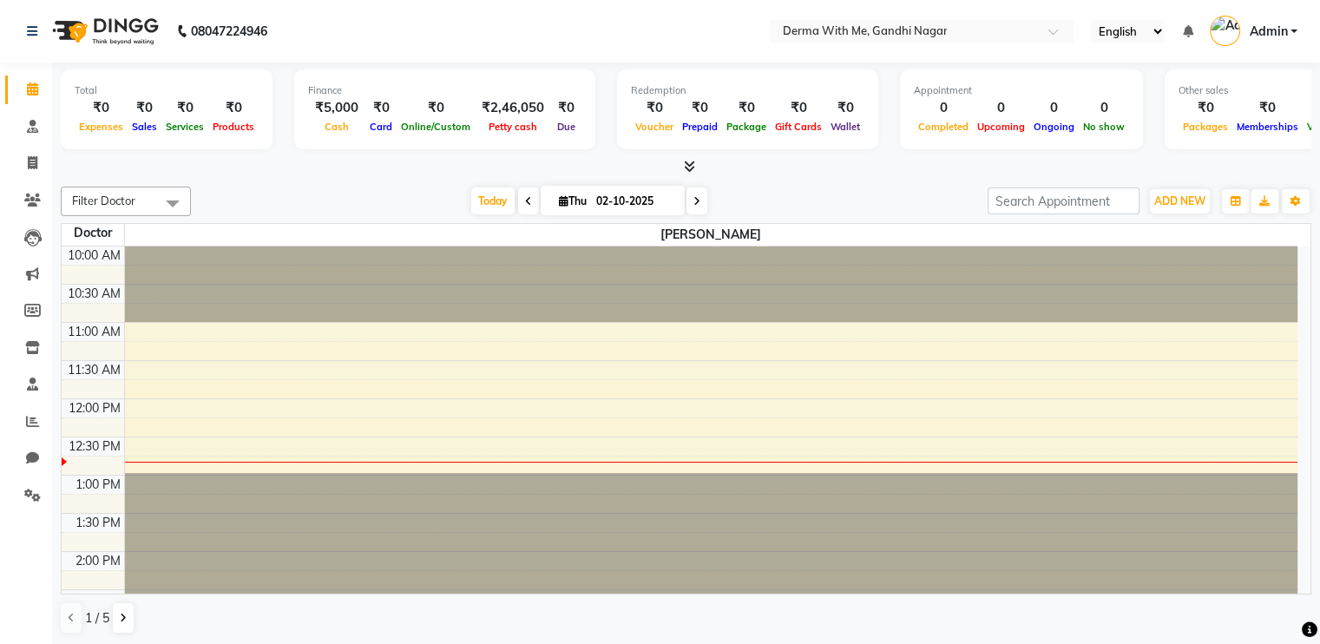
click at [334, 117] on div "Cash" at bounding box center [336, 126] width 57 height 18
click at [493, 116] on div "₹2,46,050" at bounding box center [513, 108] width 76 height 20
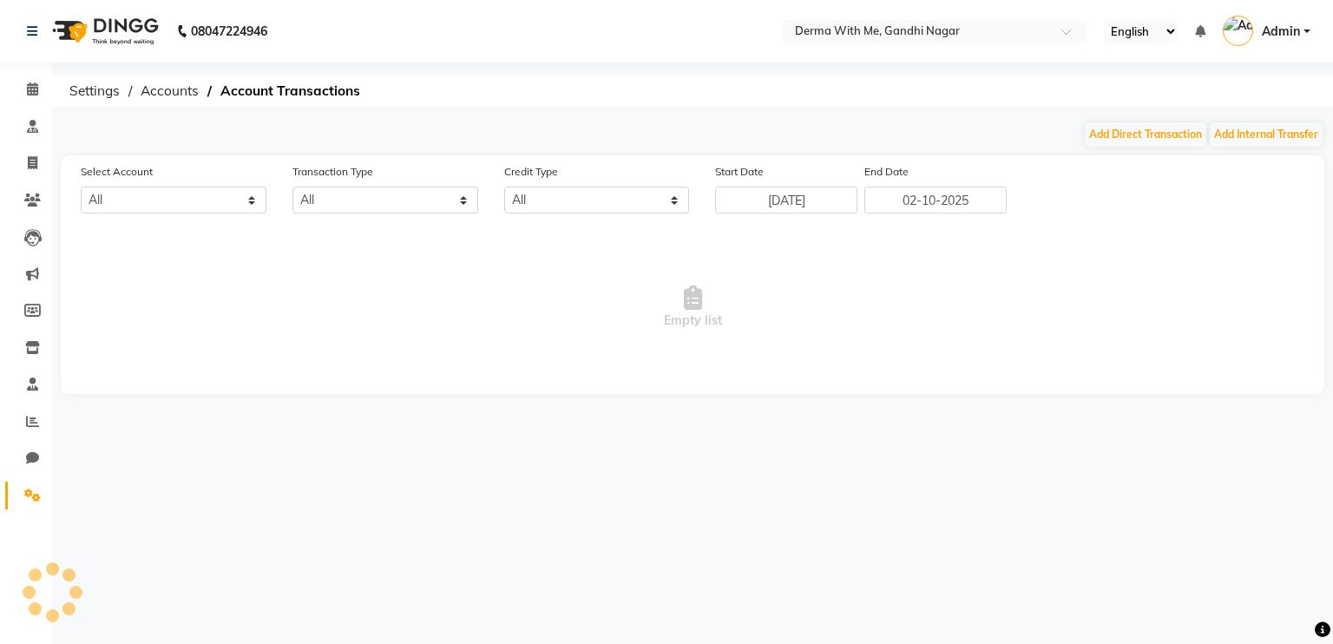
select select "7526"
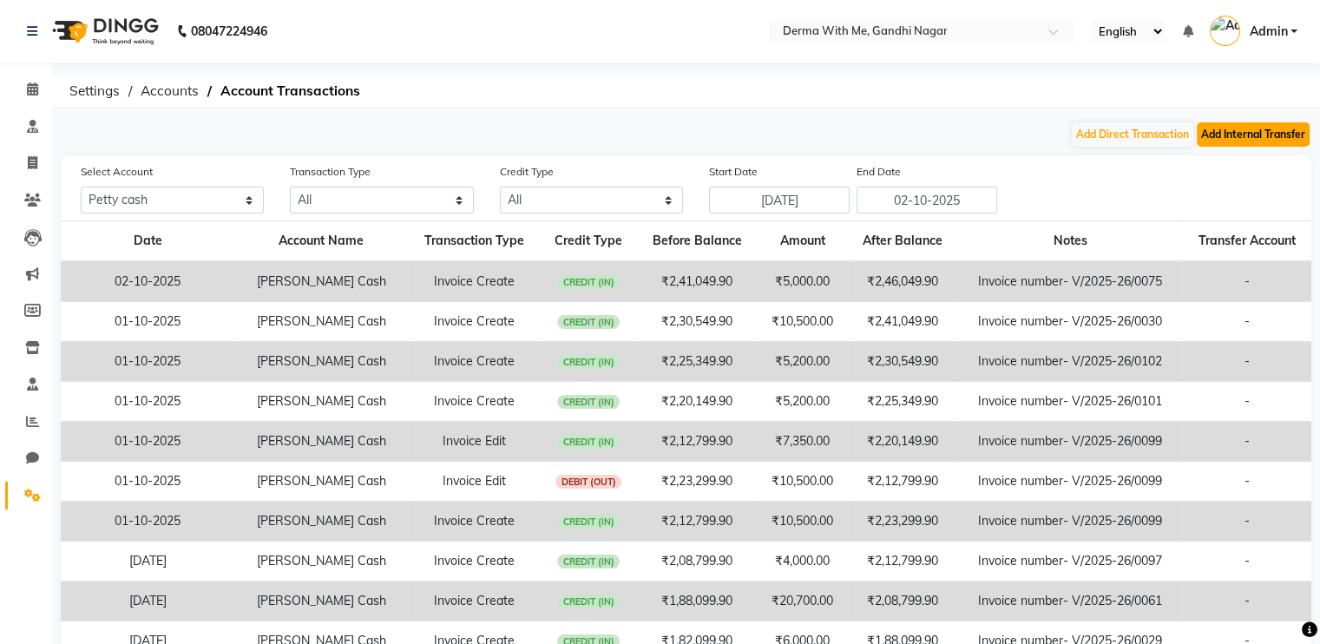
click at [1219, 135] on button "Add Internal Transfer" at bounding box center [1253, 134] width 113 height 24
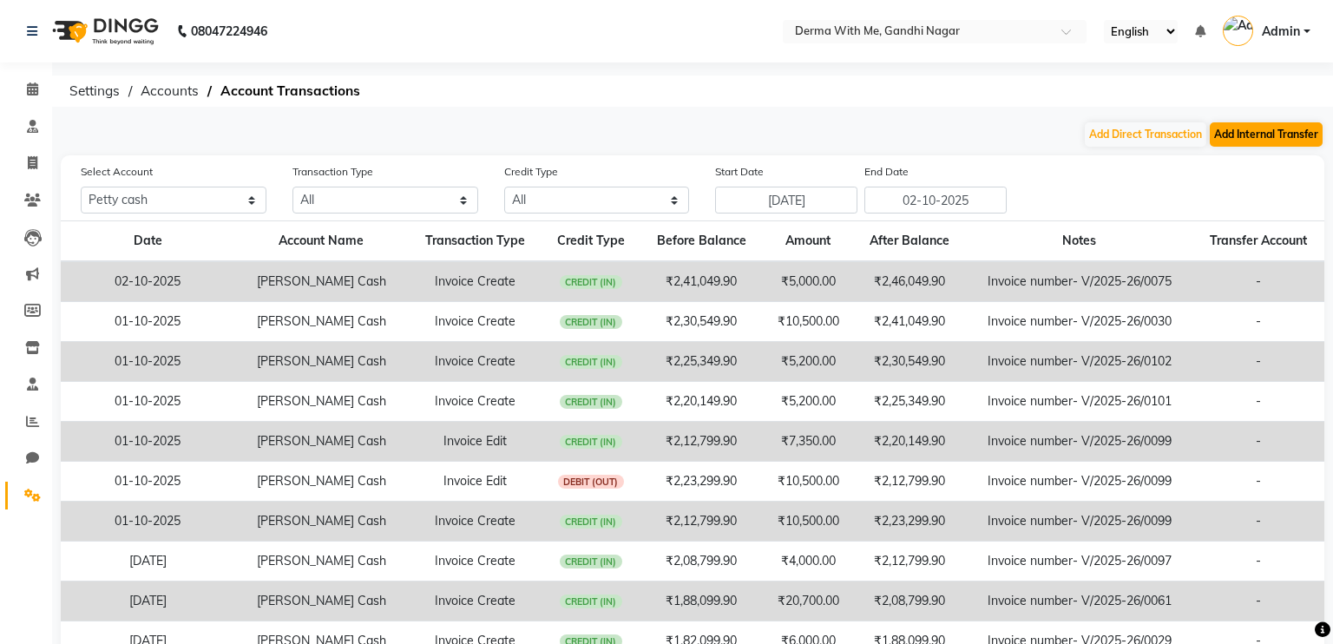
select select "internal transfer"
select select "7526"
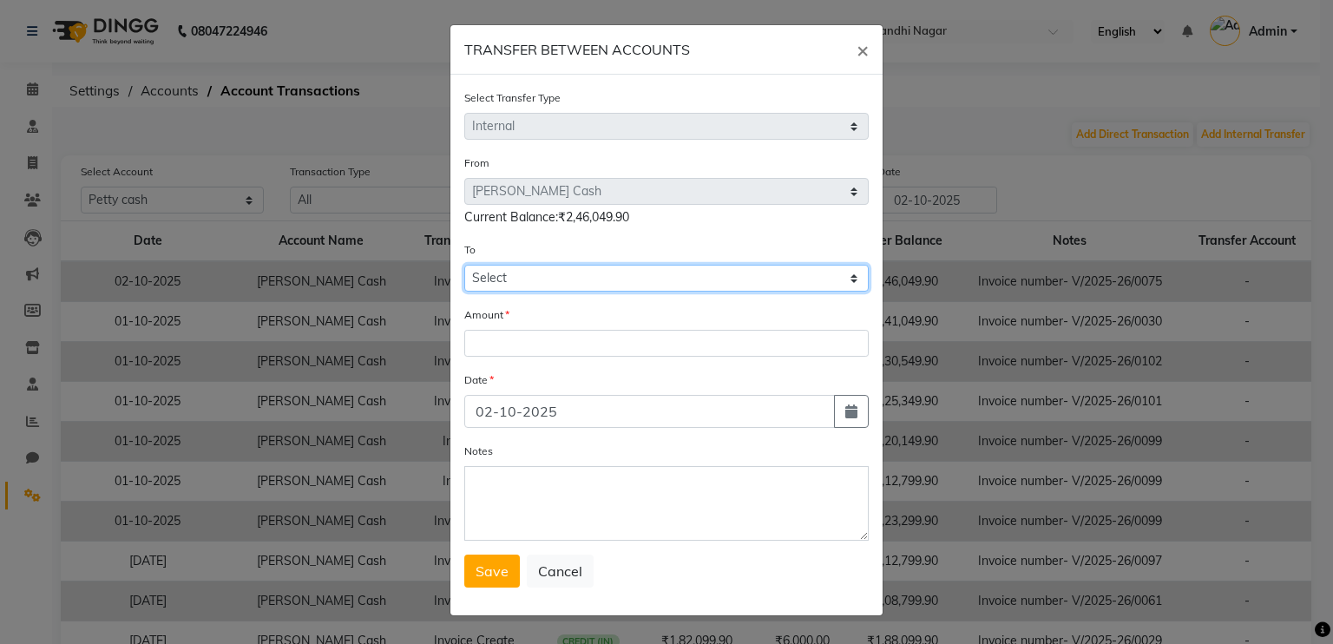
click at [509, 279] on select "Select [PERSON_NAME] Cash Default Account" at bounding box center [666, 278] width 404 height 27
select select "7526"
click at [464, 267] on select "Select [PERSON_NAME] Cash Default Account" at bounding box center [666, 278] width 404 height 27
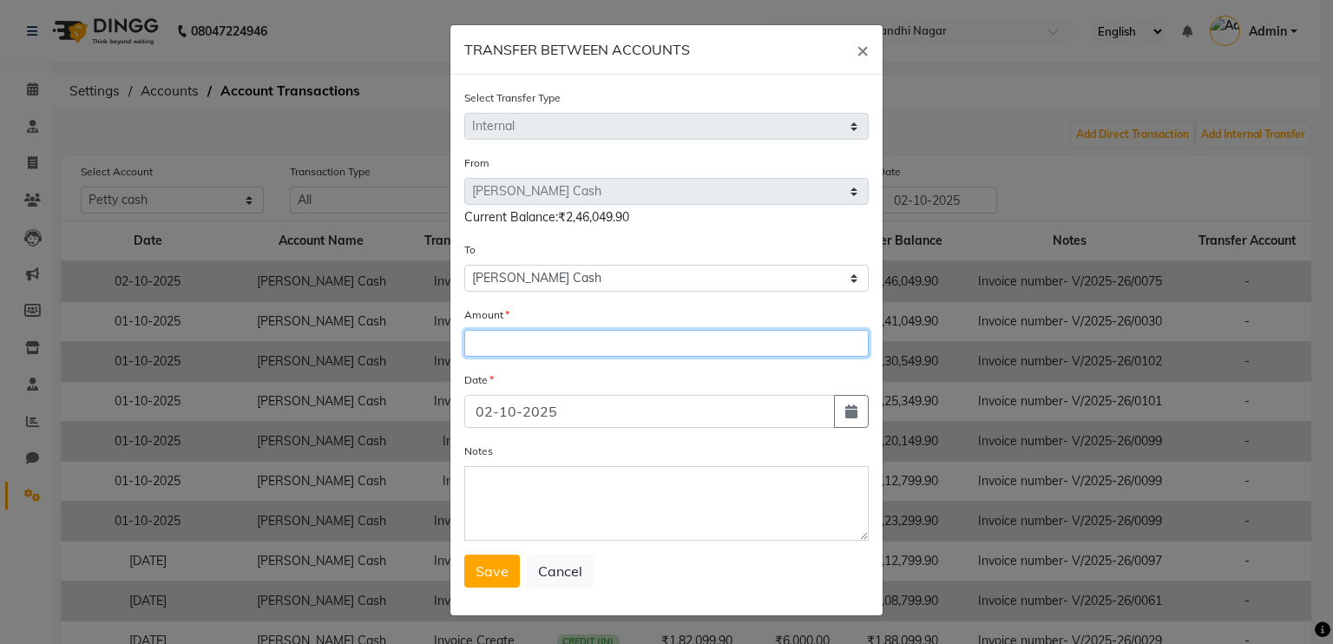
click at [530, 342] on input "number" at bounding box center [666, 343] width 404 height 27
click at [857, 50] on span "×" at bounding box center [863, 49] width 12 height 26
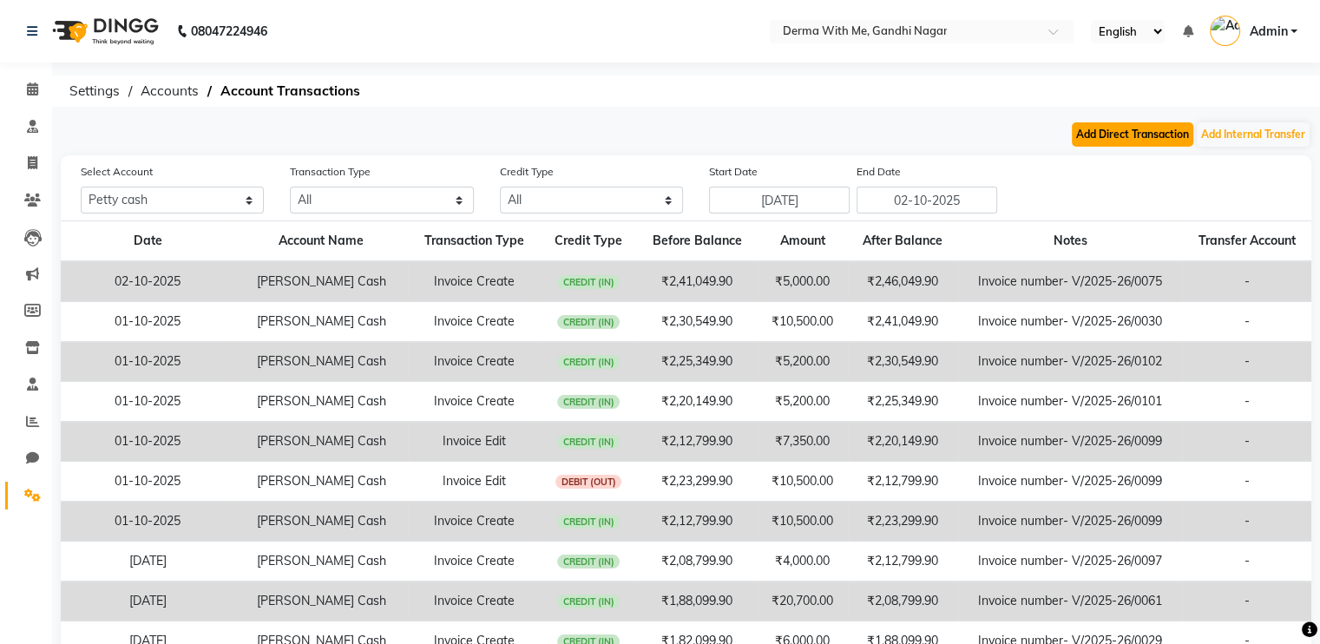
click at [1097, 142] on button "Add Direct Transaction" at bounding box center [1133, 134] width 122 height 24
select select "direct"
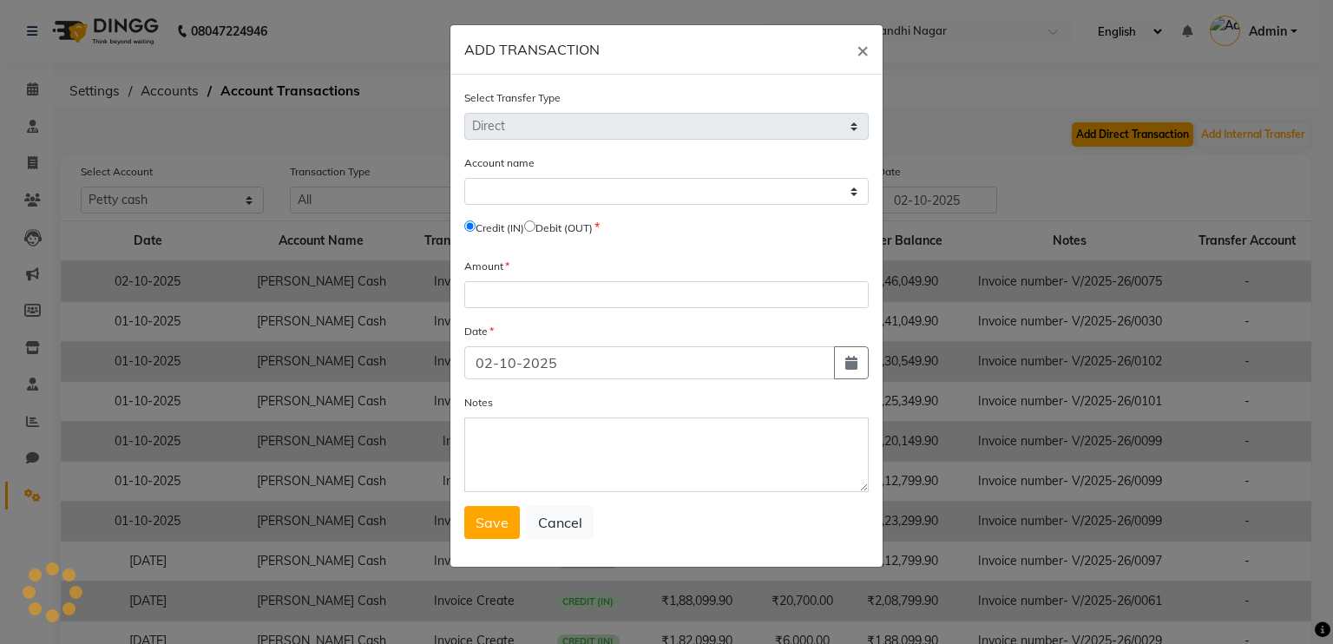
select select "7526"
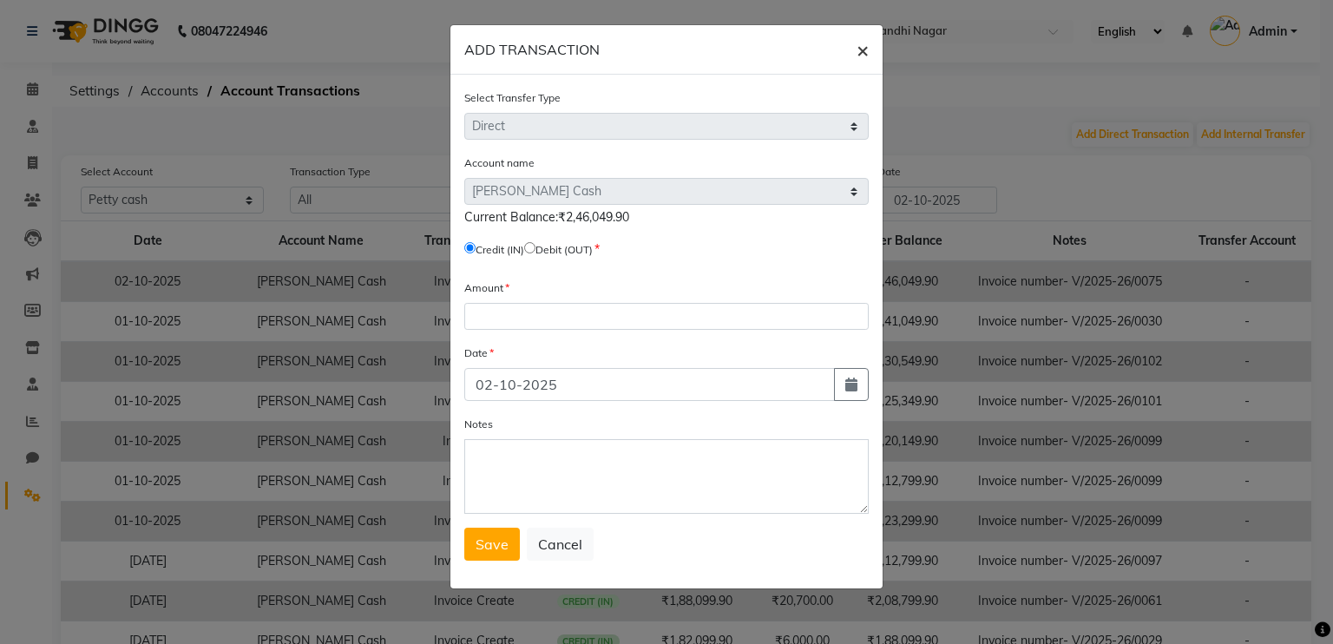
click at [871, 56] on button "×" at bounding box center [863, 49] width 40 height 49
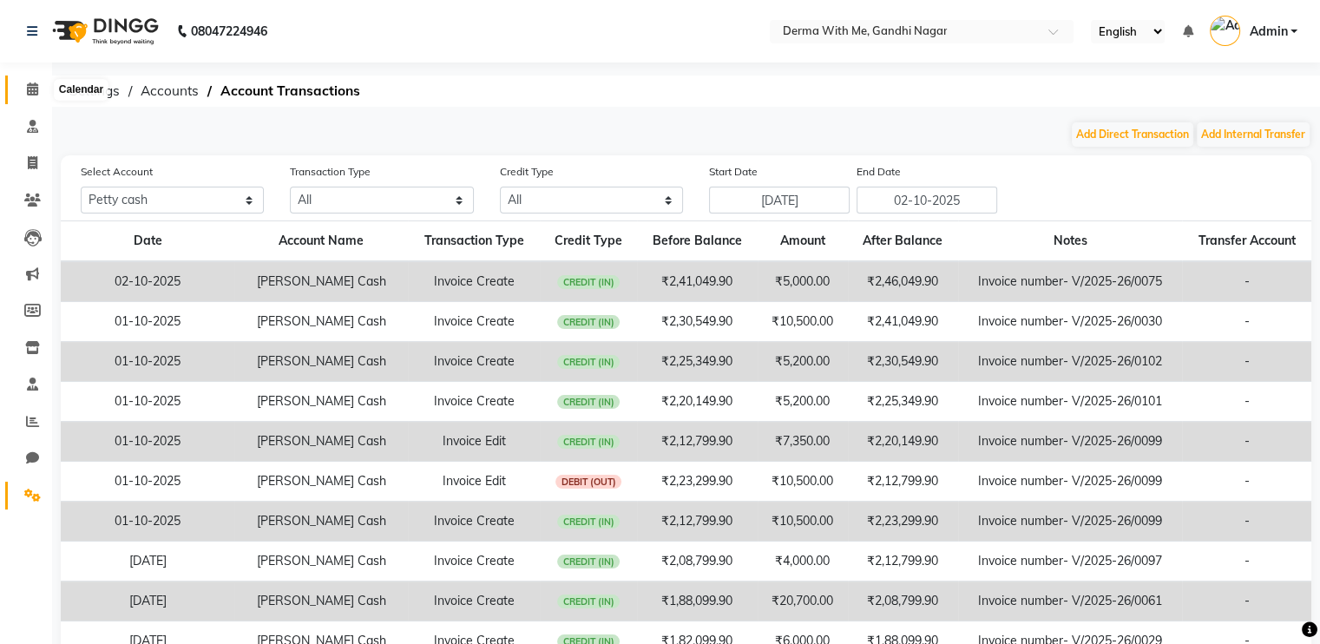
click at [36, 96] on span at bounding box center [32, 90] width 30 height 20
